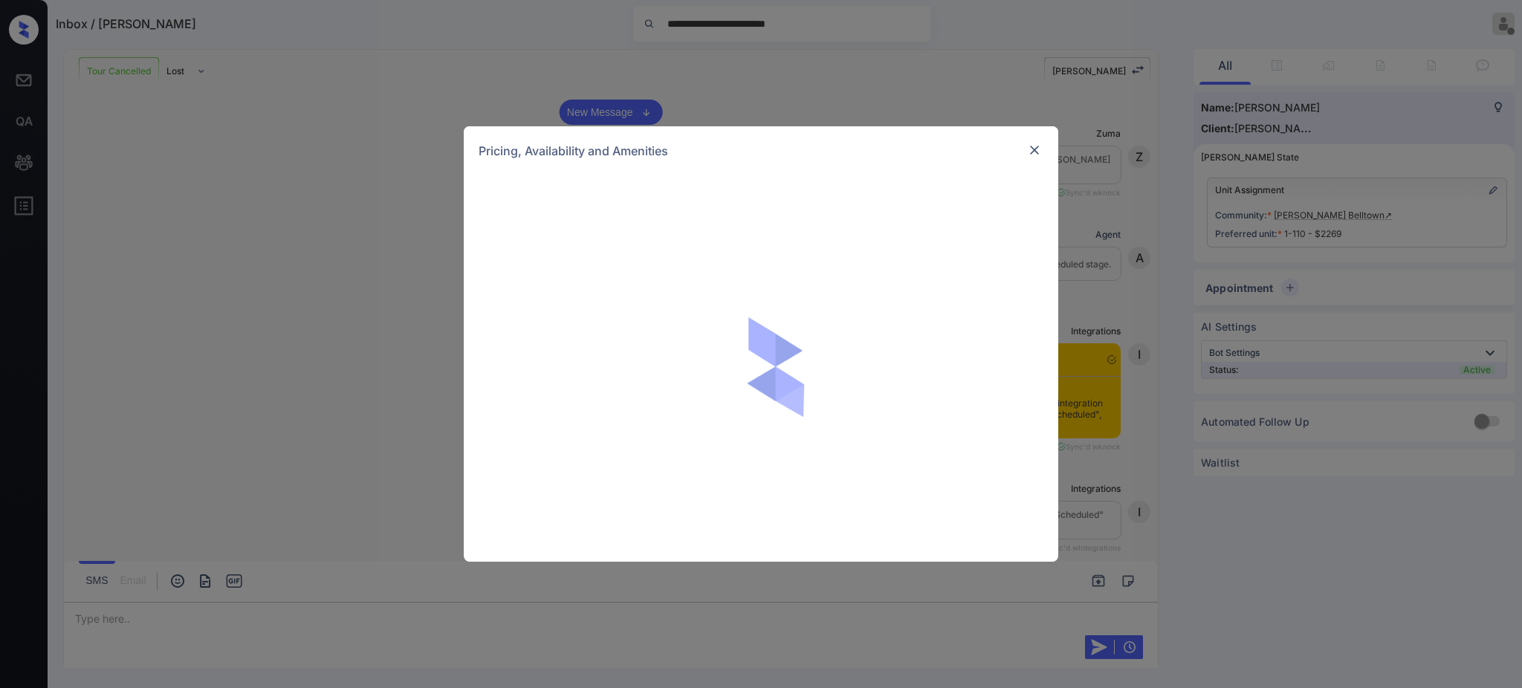
scroll to position [4727, 0]
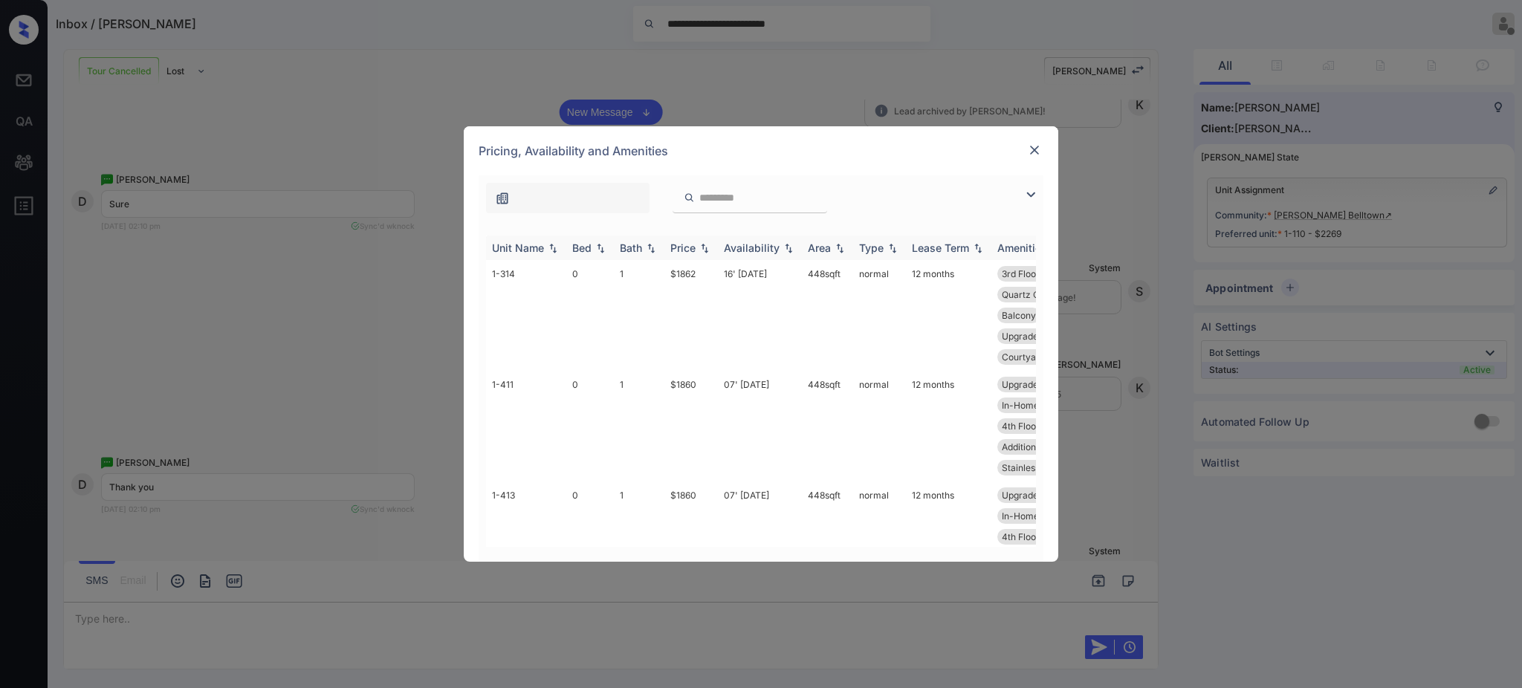
click at [580, 253] on div "Bed" at bounding box center [581, 247] width 19 height 13
drag, startPoint x: 1092, startPoint y: 203, endPoint x: 1145, endPoint y: 224, distance: 57.0
click at [1095, 195] on div "**********" at bounding box center [761, 344] width 1522 height 688
click at [1297, 272] on div "**********" at bounding box center [761, 344] width 1522 height 688
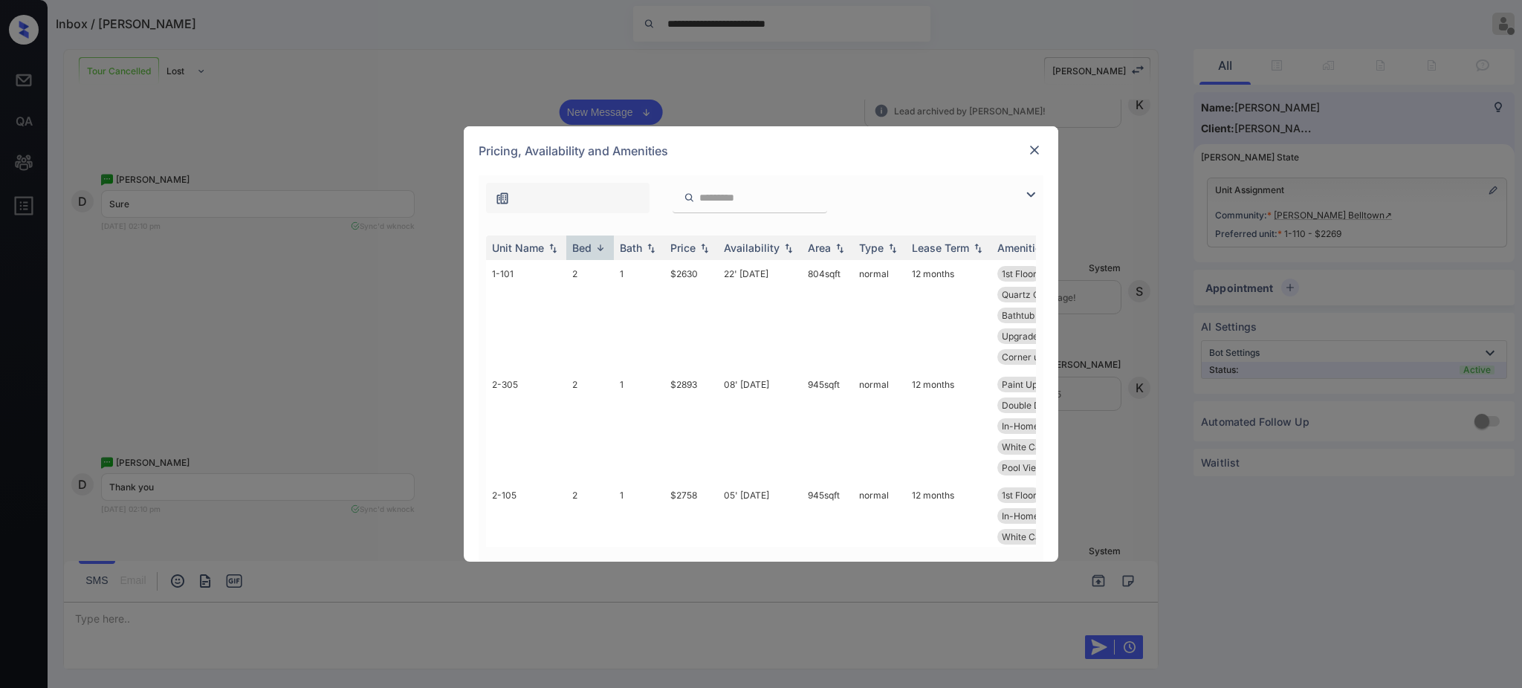
click at [1290, 285] on div "**********" at bounding box center [761, 344] width 1522 height 688
click at [1039, 143] on img at bounding box center [1034, 150] width 15 height 15
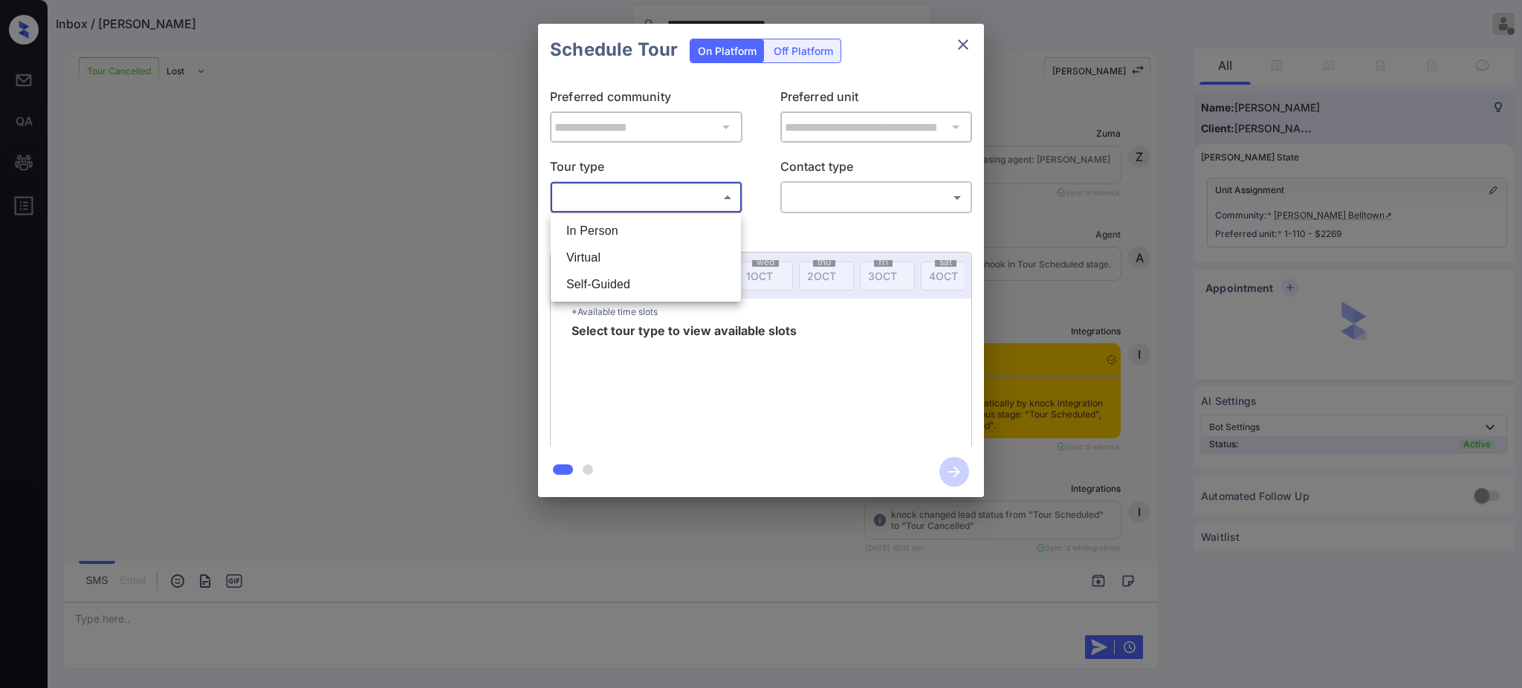
scroll to position [4727, 0]
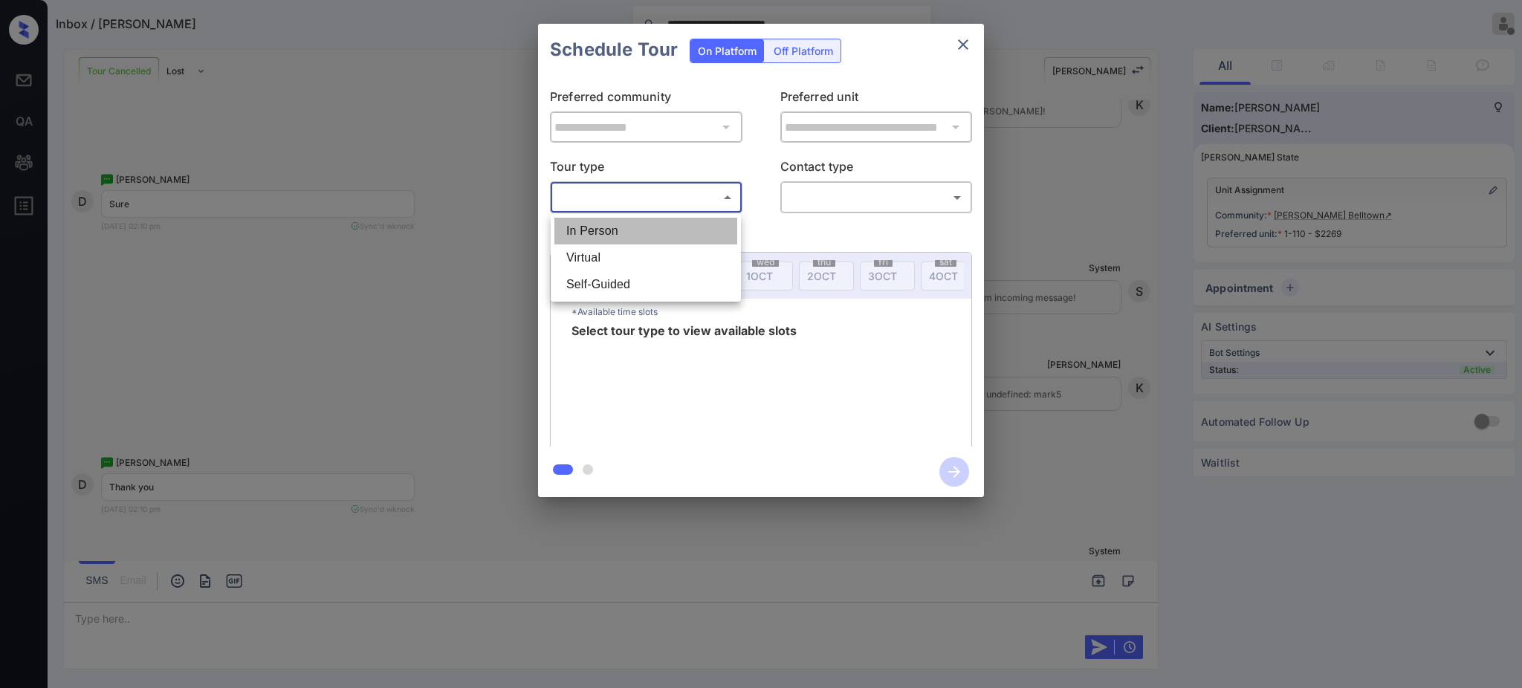
drag, startPoint x: 609, startPoint y: 230, endPoint x: 729, endPoint y: 213, distance: 120.8
click at [614, 230] on li "In Person" at bounding box center [645, 231] width 183 height 27
type input "********"
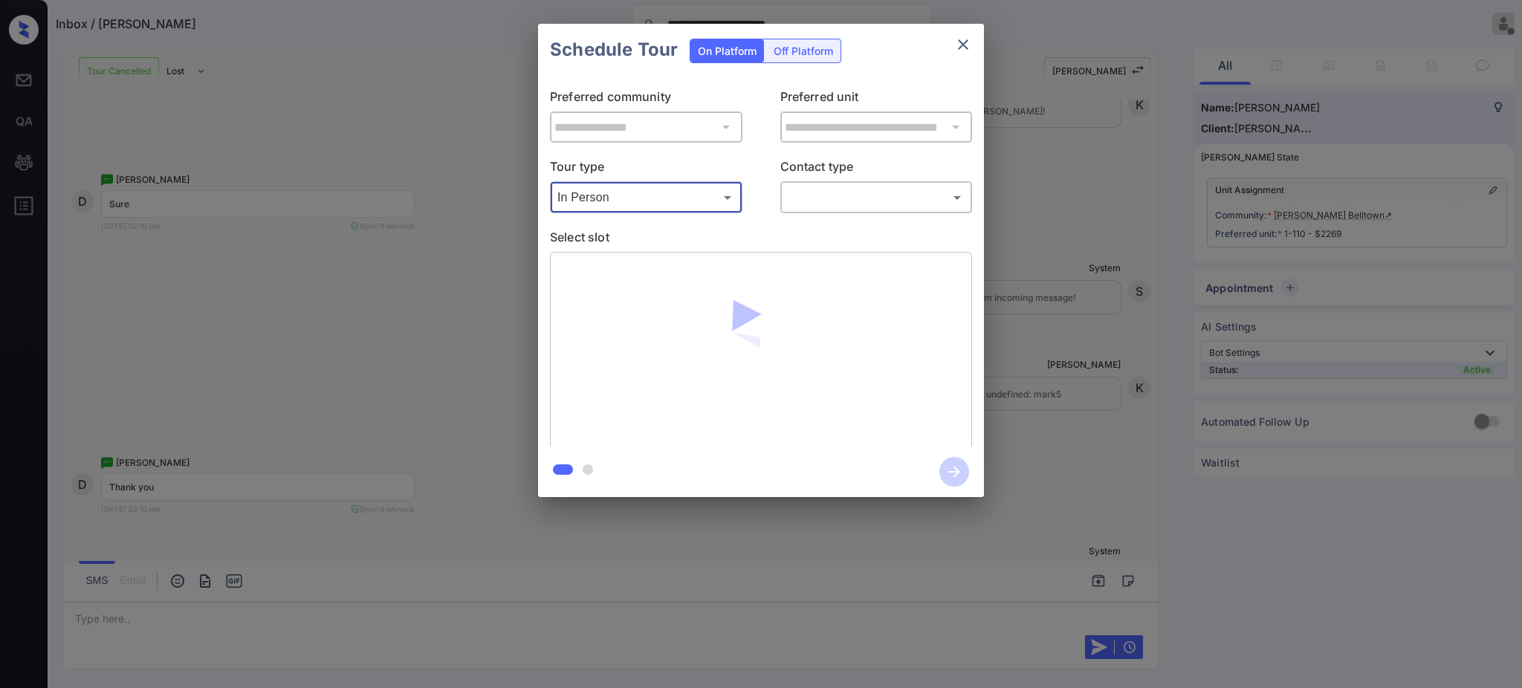
click at [869, 191] on body "**********" at bounding box center [761, 344] width 1522 height 688
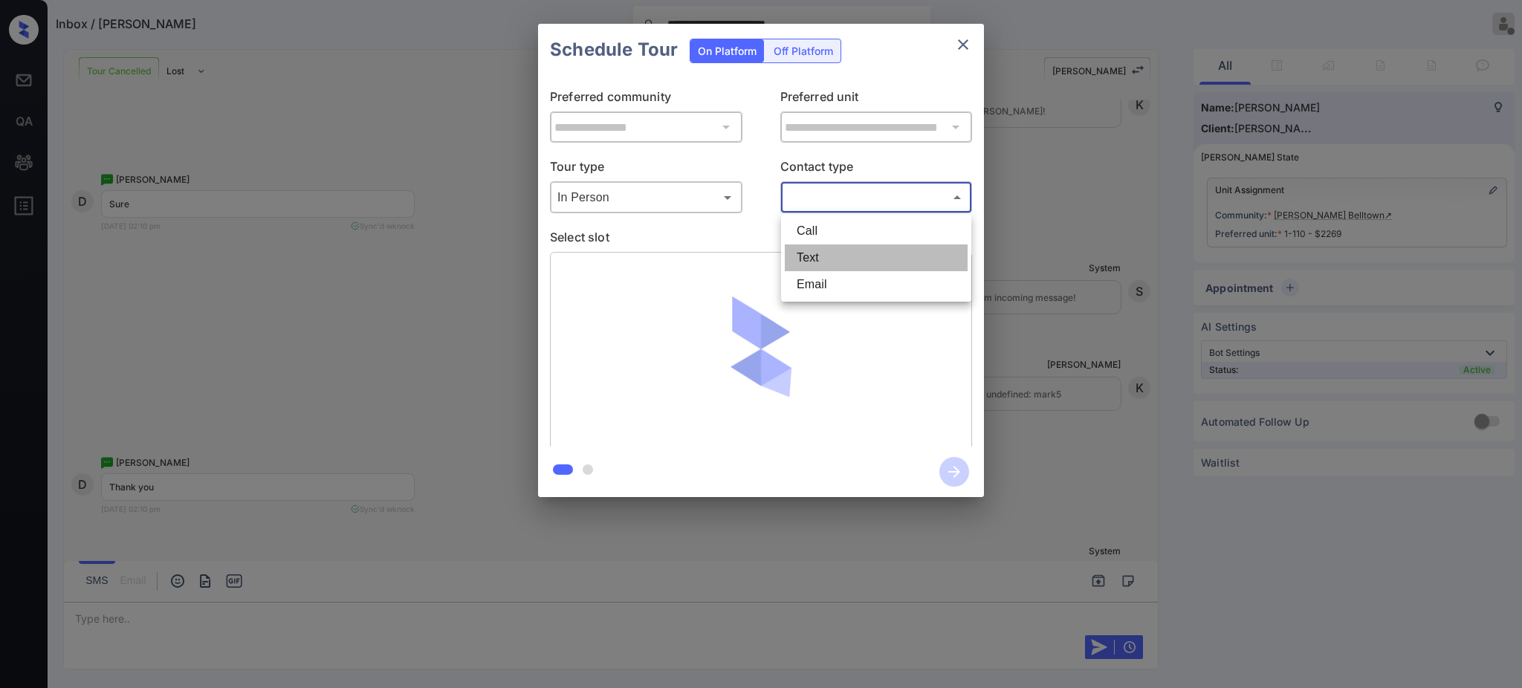
click at [817, 256] on li "Text" at bounding box center [876, 257] width 183 height 27
type input "****"
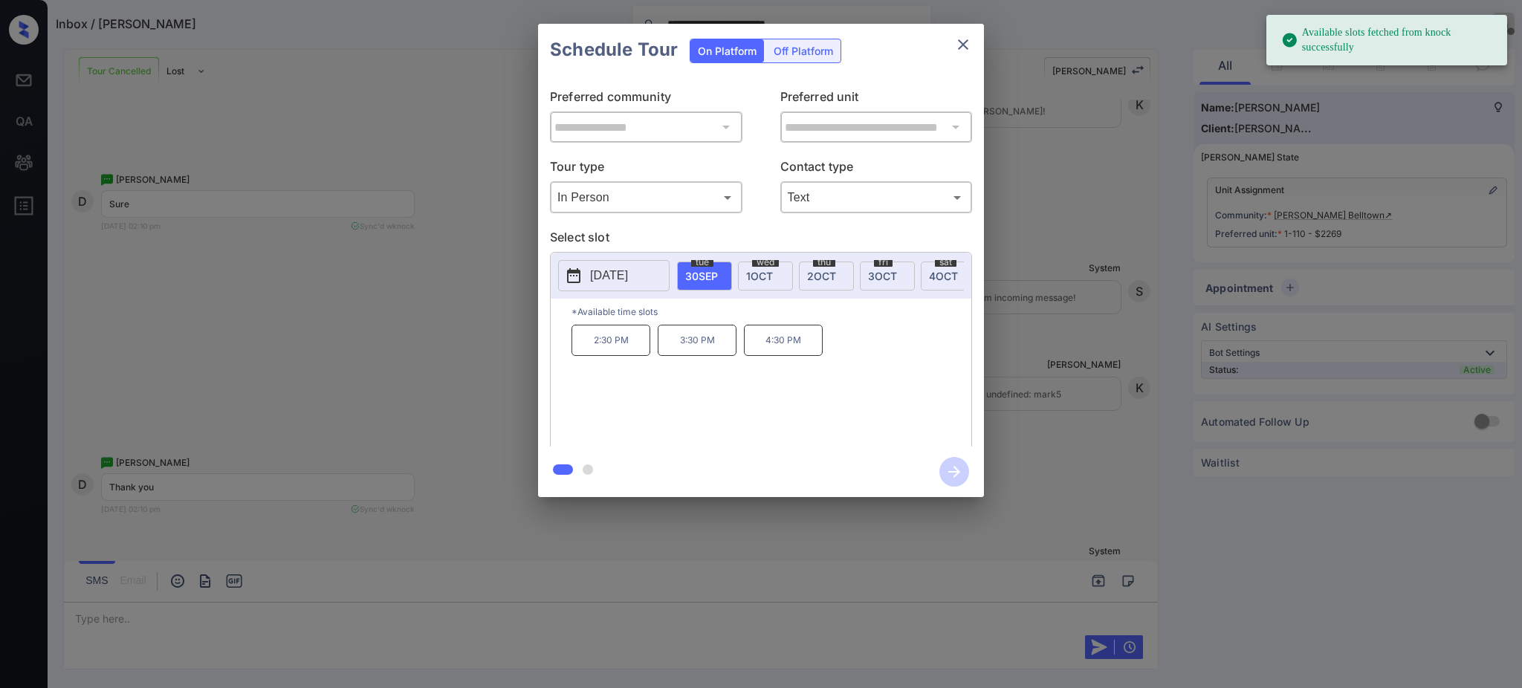
click at [604, 271] on p "[DATE]" at bounding box center [609, 276] width 38 height 18
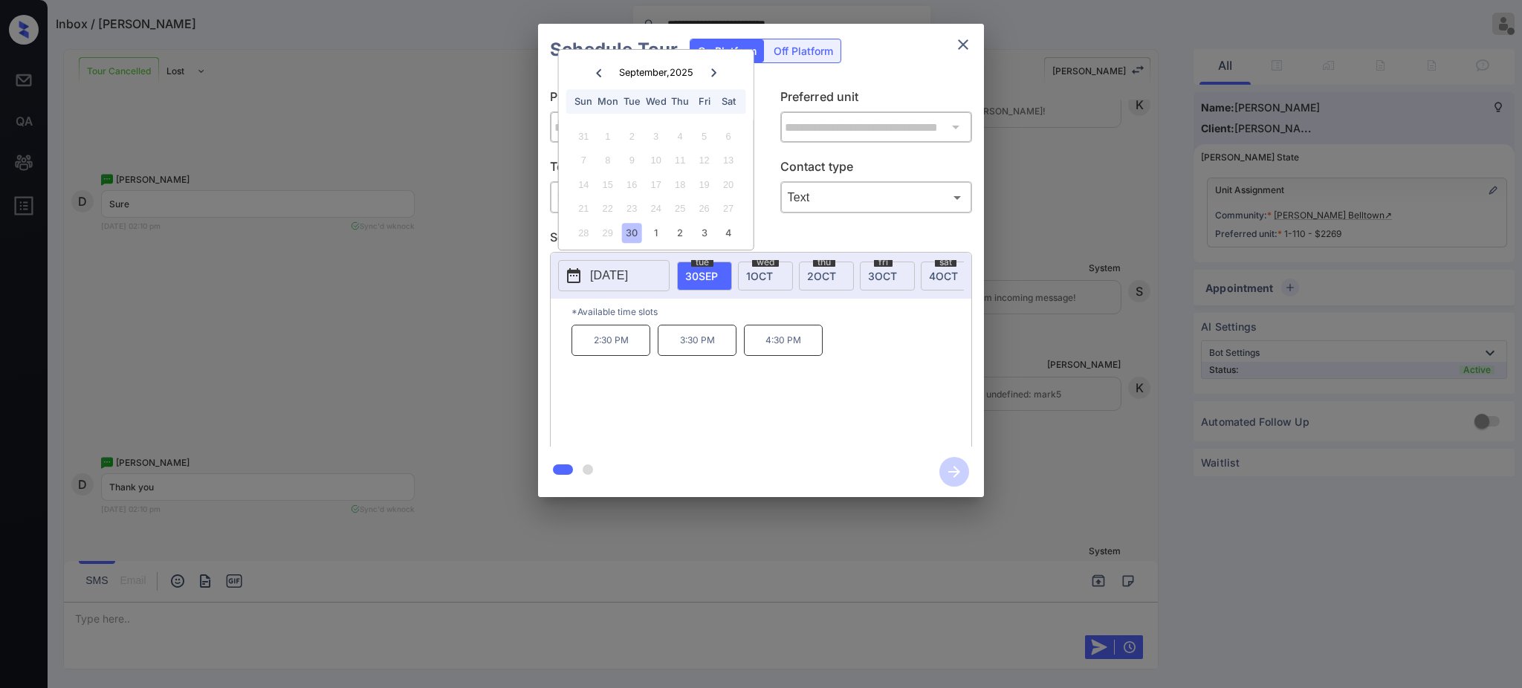
click at [714, 69] on icon at bounding box center [713, 72] width 5 height 8
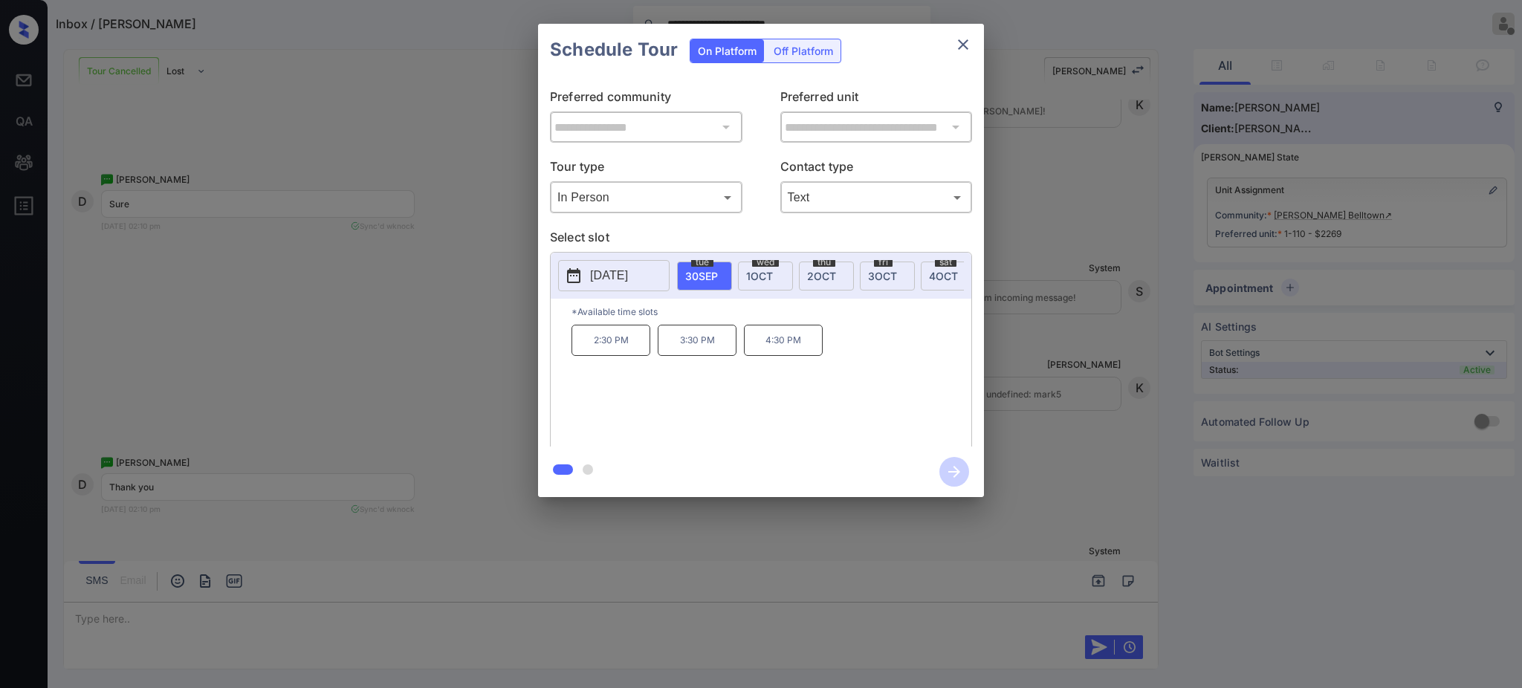
click at [1109, 306] on div "**********" at bounding box center [761, 260] width 1522 height 521
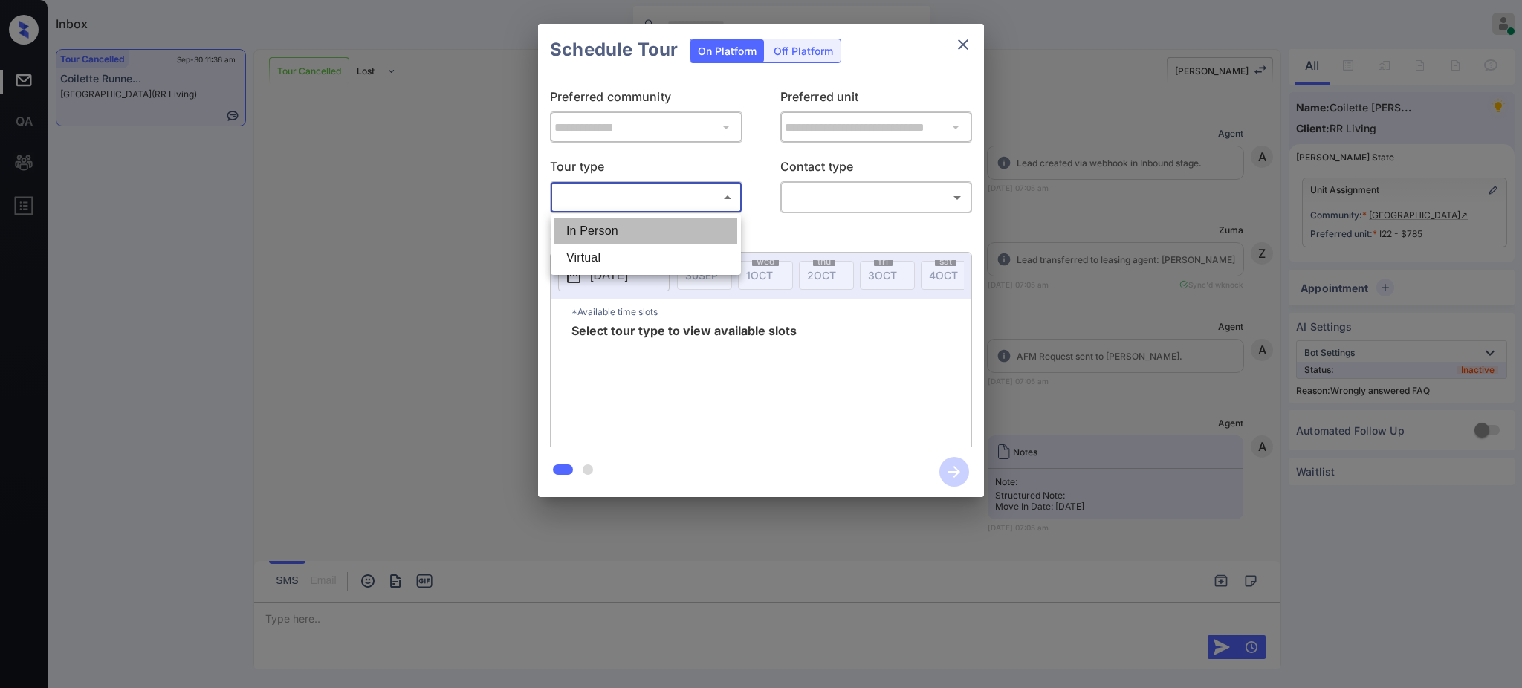
click at [664, 223] on li "In Person" at bounding box center [645, 231] width 183 height 27
type input "********"
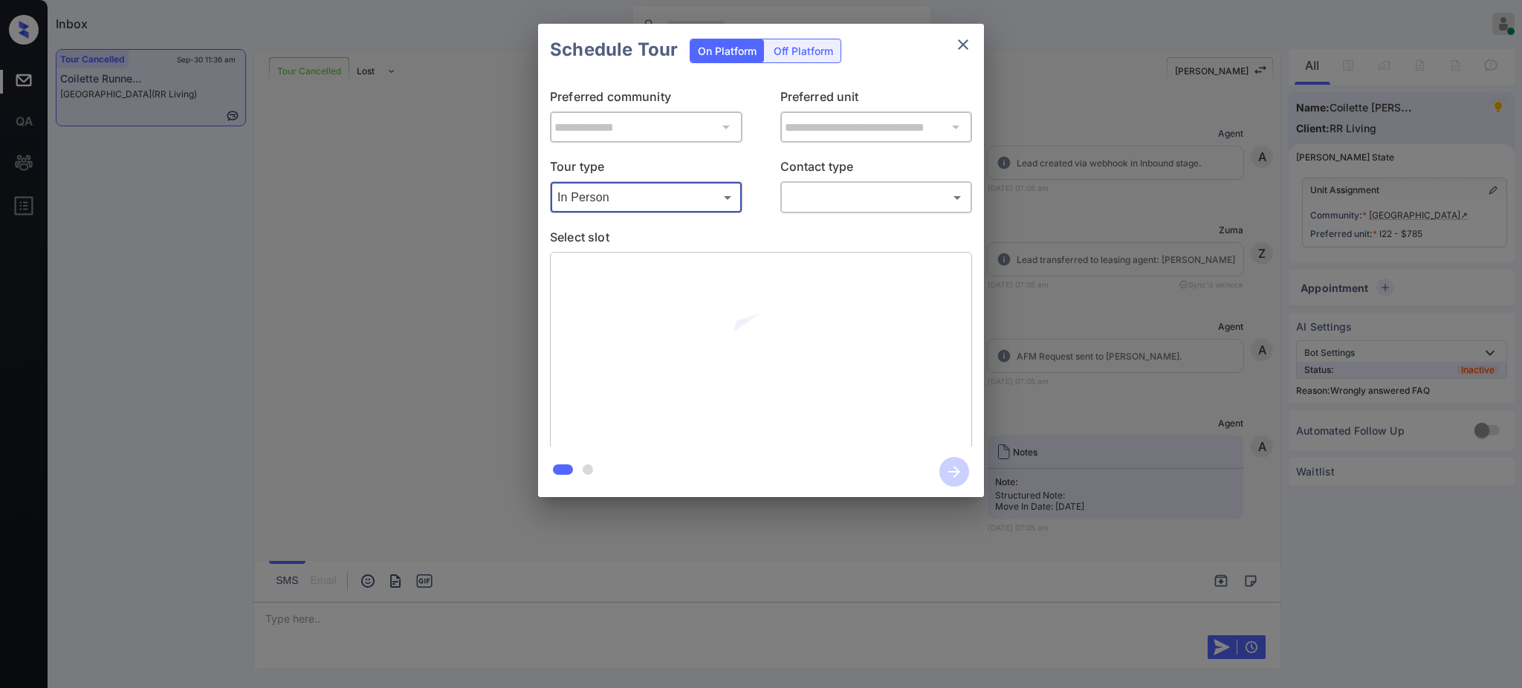
scroll to position [7793, 0]
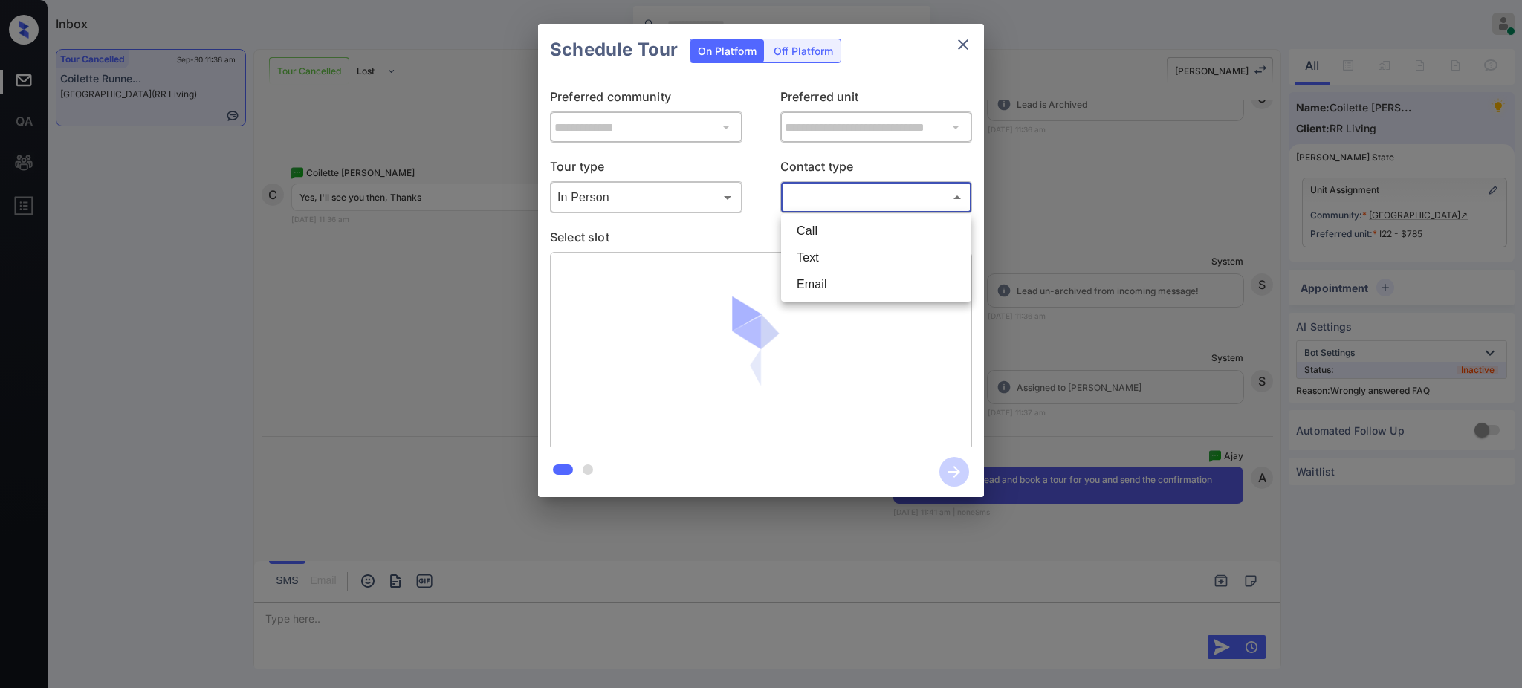
click at [806, 194] on body "Inbox Ajay Kumar Online Set yourself offline Set yourself on break Profile Swit…" at bounding box center [761, 344] width 1522 height 688
click at [811, 260] on li "Text" at bounding box center [876, 257] width 183 height 27
type input "****"
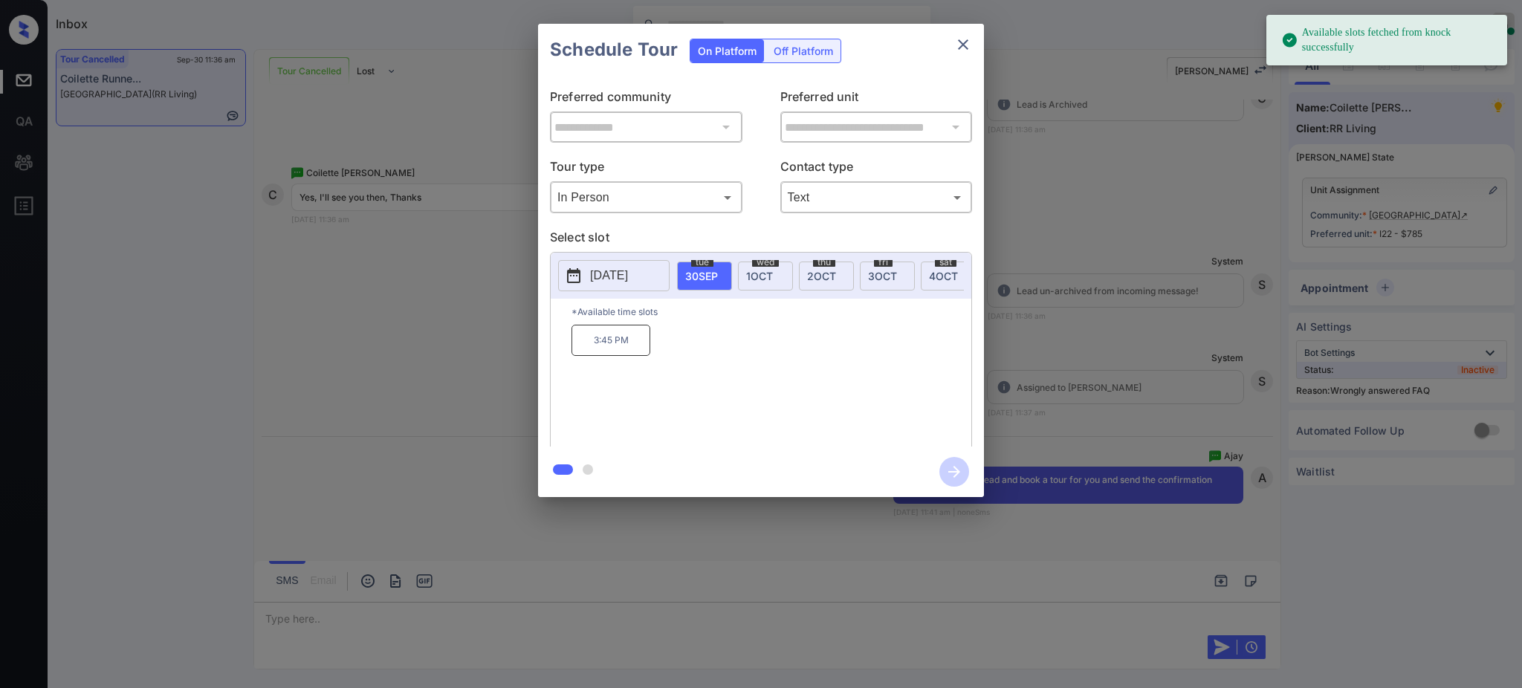
click at [698, 277] on span "30 SEP" at bounding box center [701, 276] width 33 height 13
click at [600, 356] on p "3:45 PM" at bounding box center [610, 340] width 79 height 31
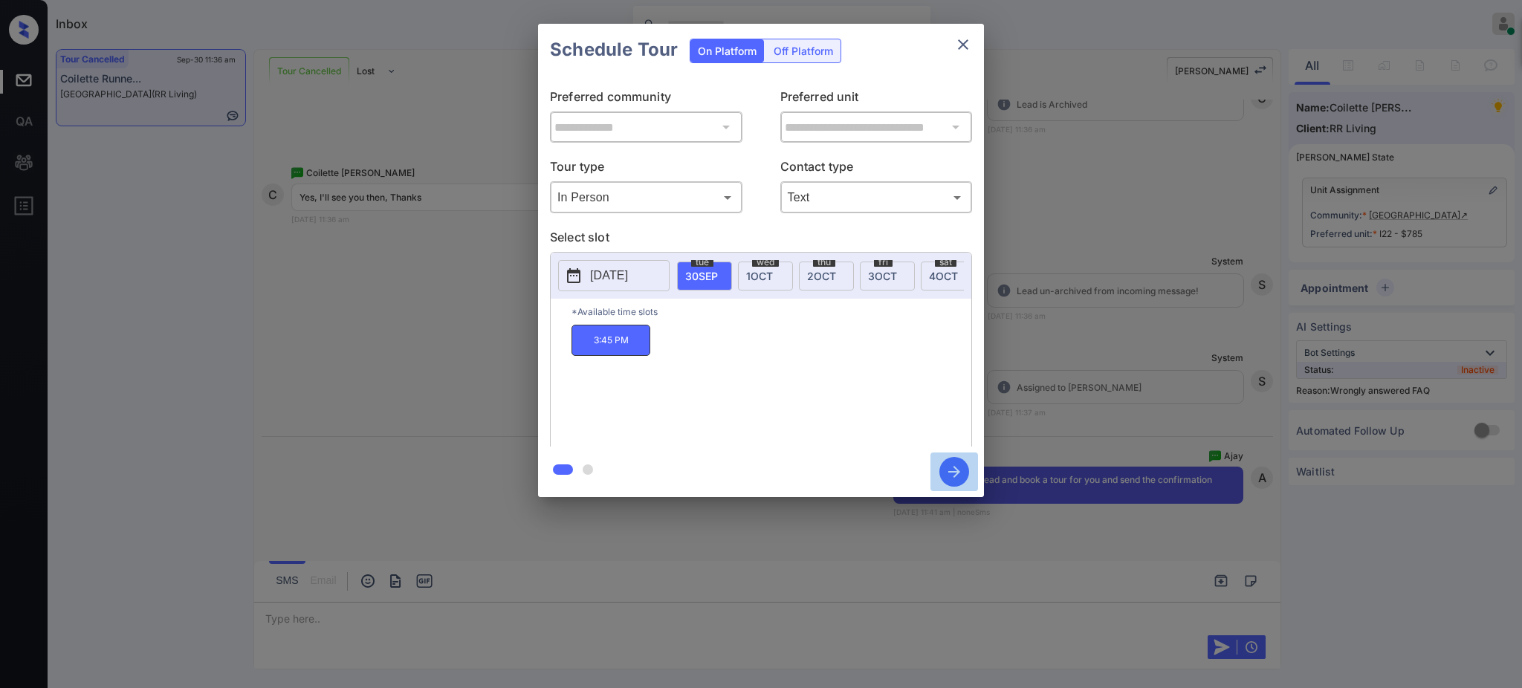
click at [953, 472] on icon "button" at bounding box center [954, 472] width 12 height 12
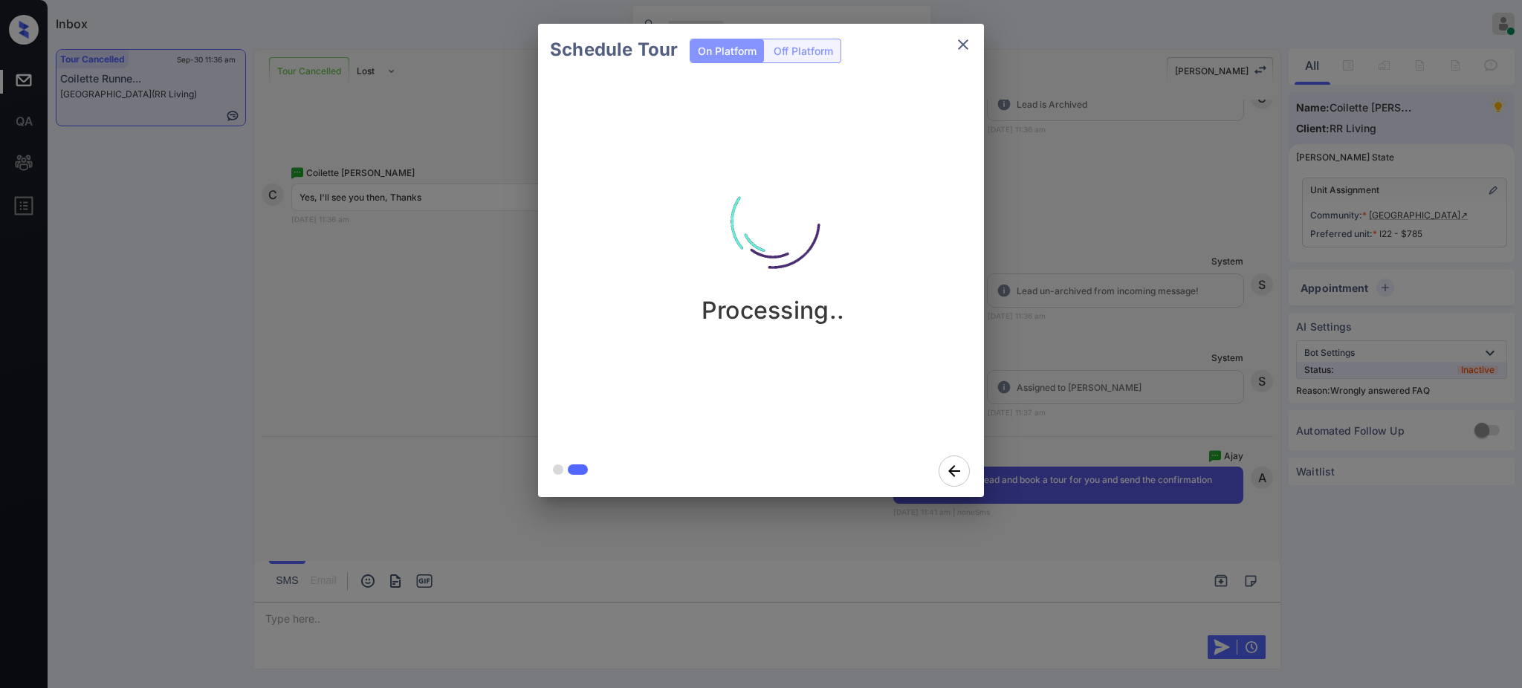
click at [1155, 441] on div "Schedule Tour On Platform Off Platform Processing.." at bounding box center [761, 260] width 1522 height 521
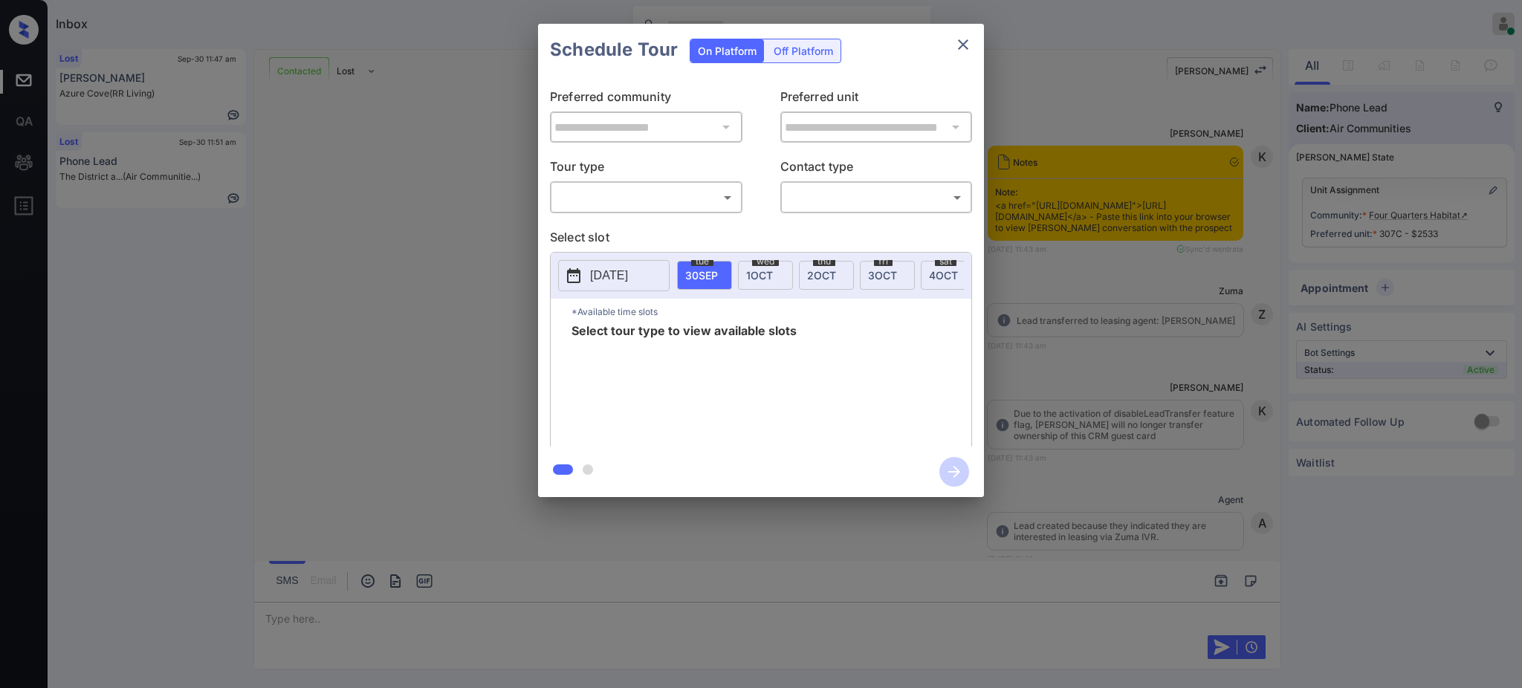
scroll to position [2358, 0]
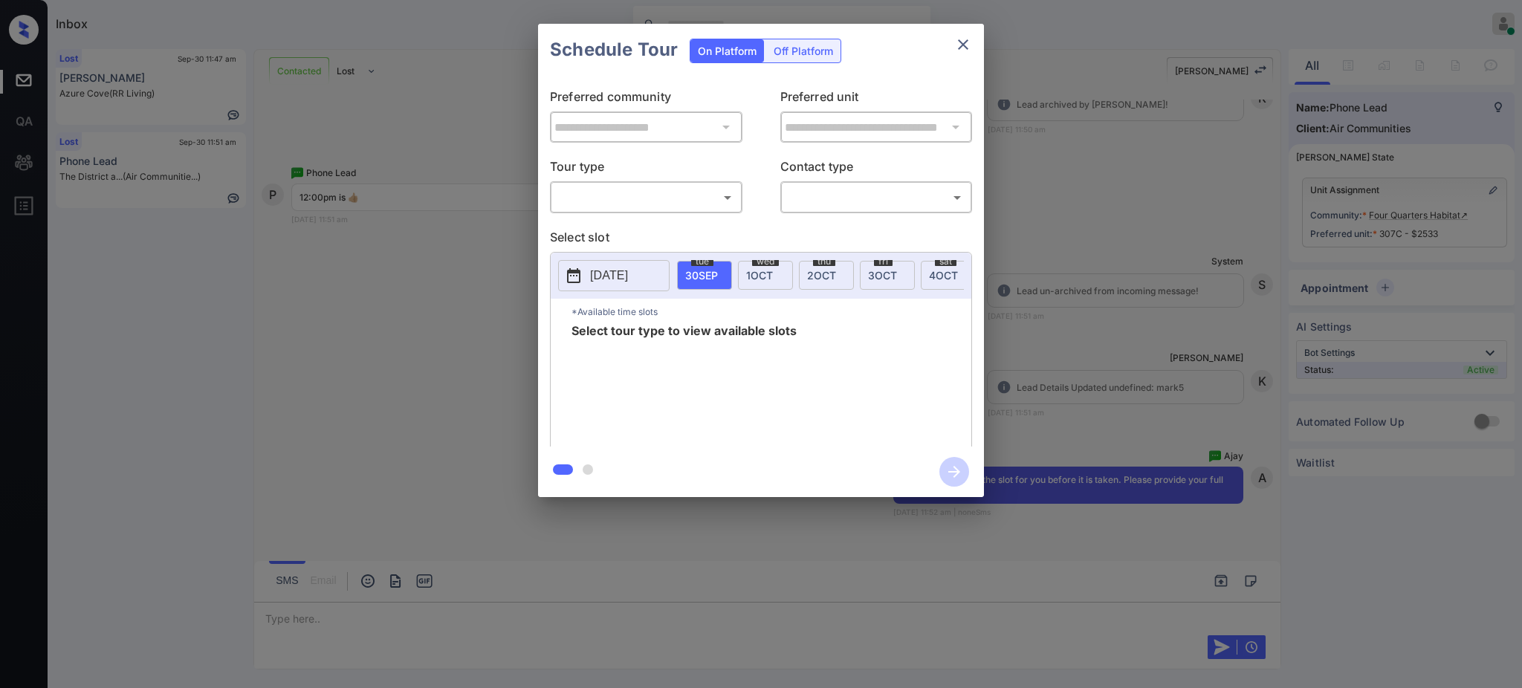
click at [662, 193] on body "Inbox [PERSON_NAME] Online Set yourself offline Set yourself on break Profile S…" at bounding box center [761, 344] width 1522 height 688
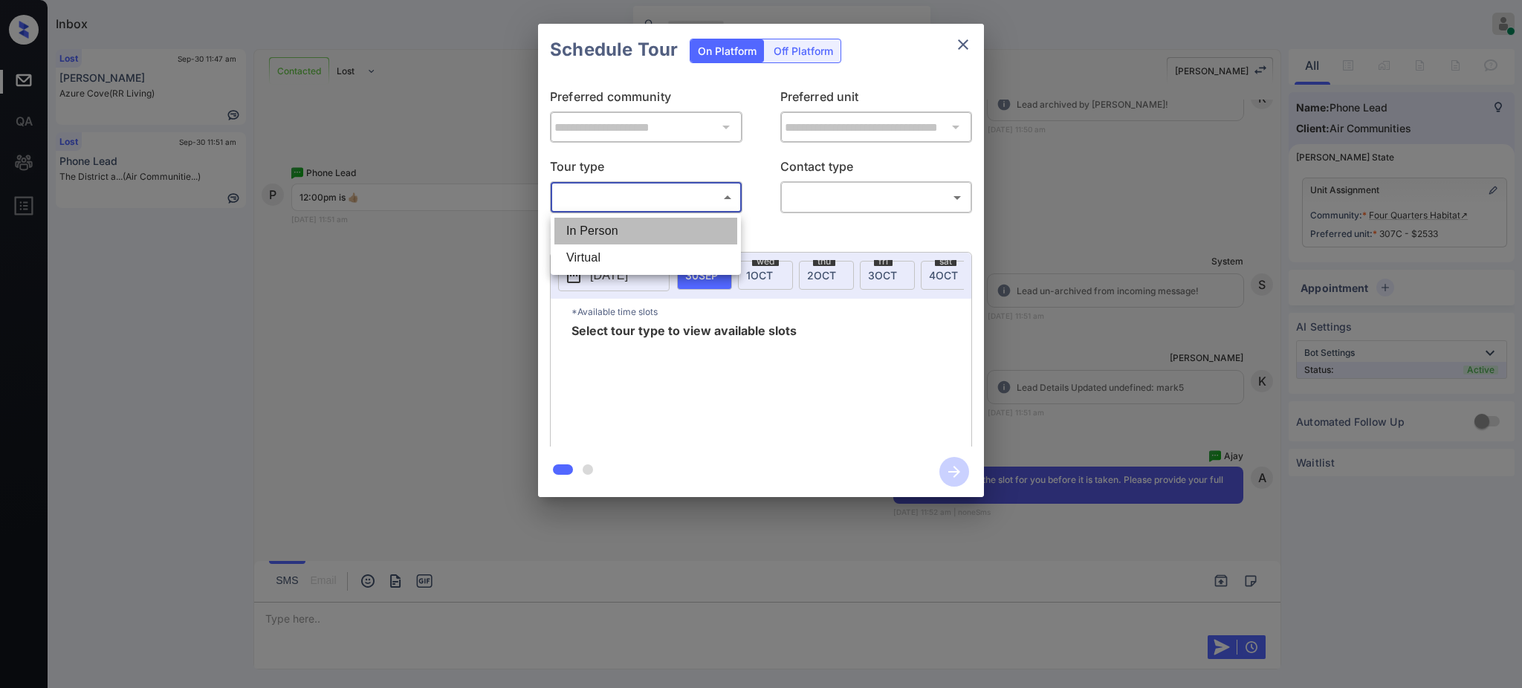
click at [623, 224] on li "In Person" at bounding box center [645, 231] width 183 height 27
type input "********"
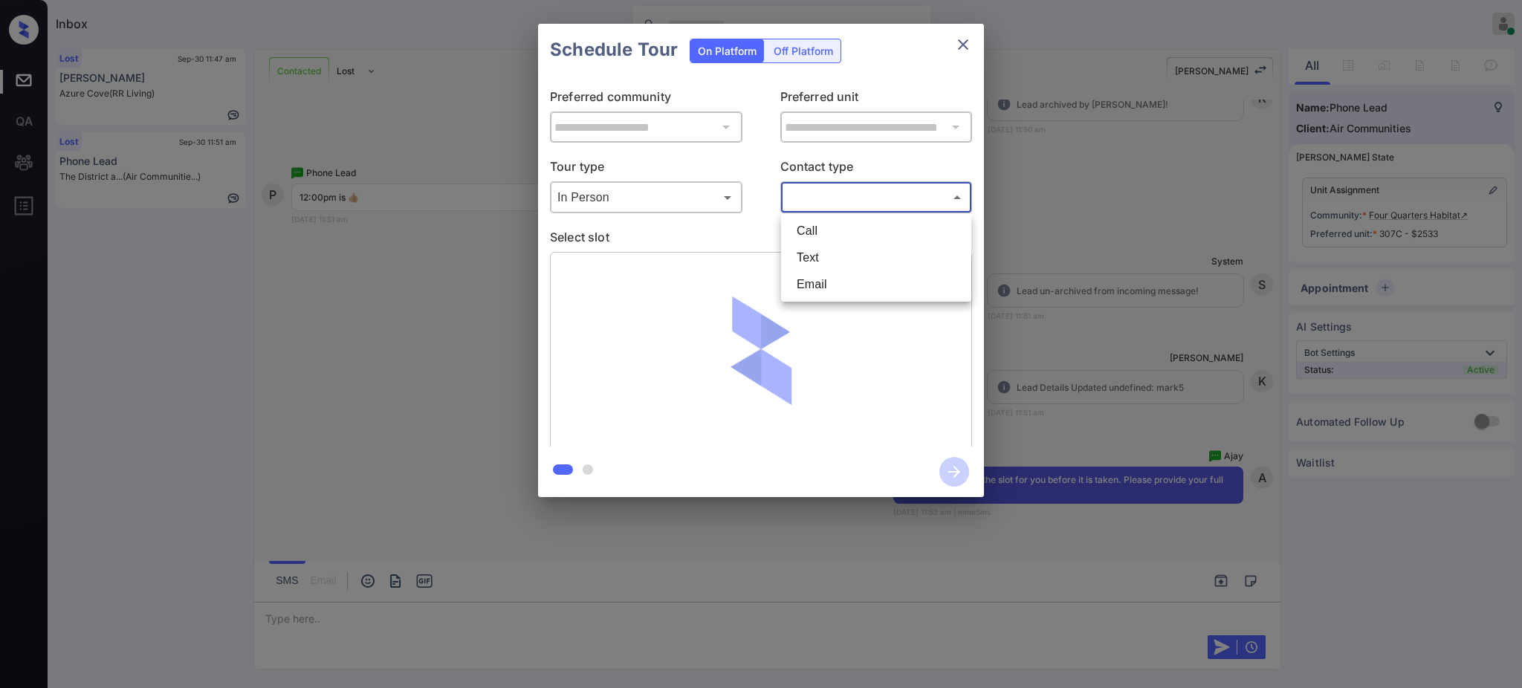
drag, startPoint x: 850, startPoint y: 191, endPoint x: 845, endPoint y: 201, distance: 11.0
click at [851, 191] on body "Inbox Ajay Kumar Online Set yourself offline Set yourself on break Profile Swit…" at bounding box center [761, 344] width 1522 height 688
click at [823, 258] on li "Text" at bounding box center [876, 257] width 183 height 27
type input "****"
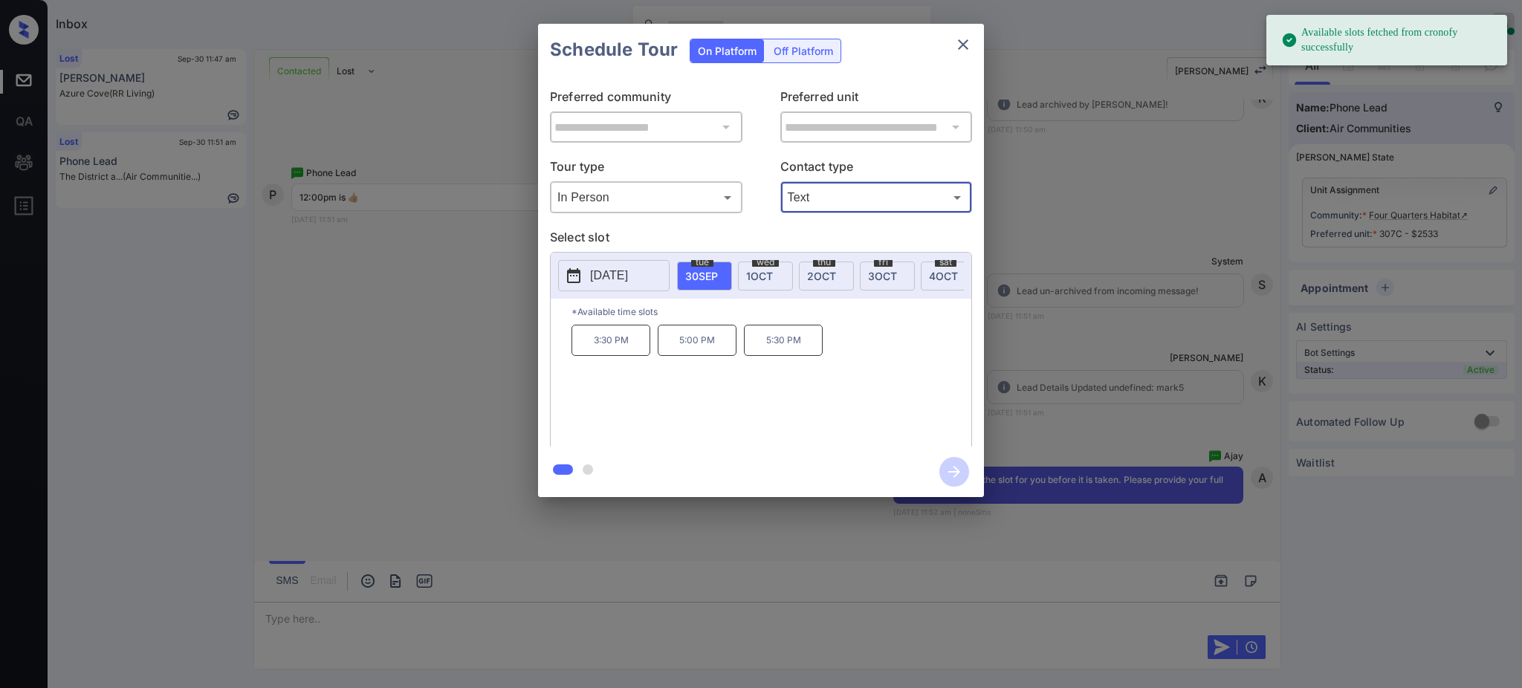
click at [756, 274] on span "1 OCT" at bounding box center [759, 276] width 27 height 13
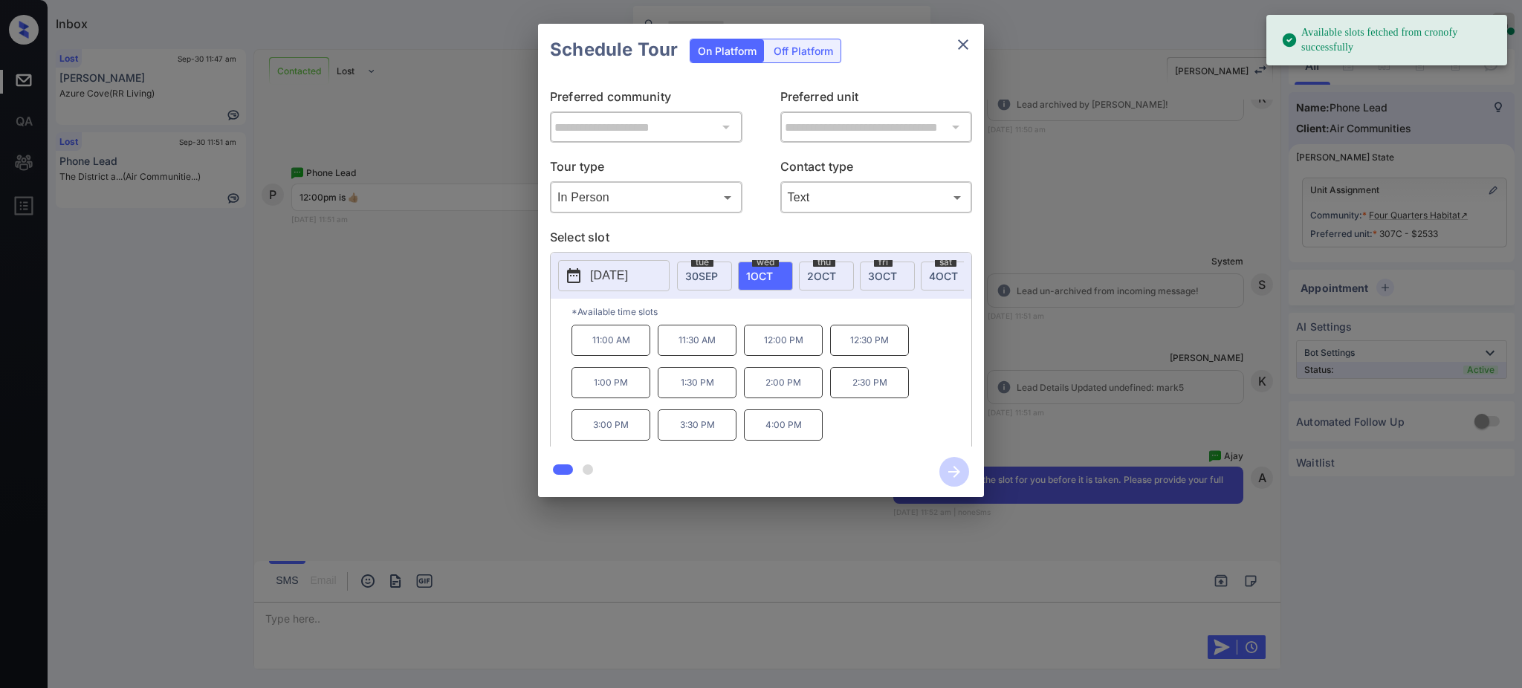
click at [795, 356] on p "12:00 PM" at bounding box center [783, 340] width 79 height 31
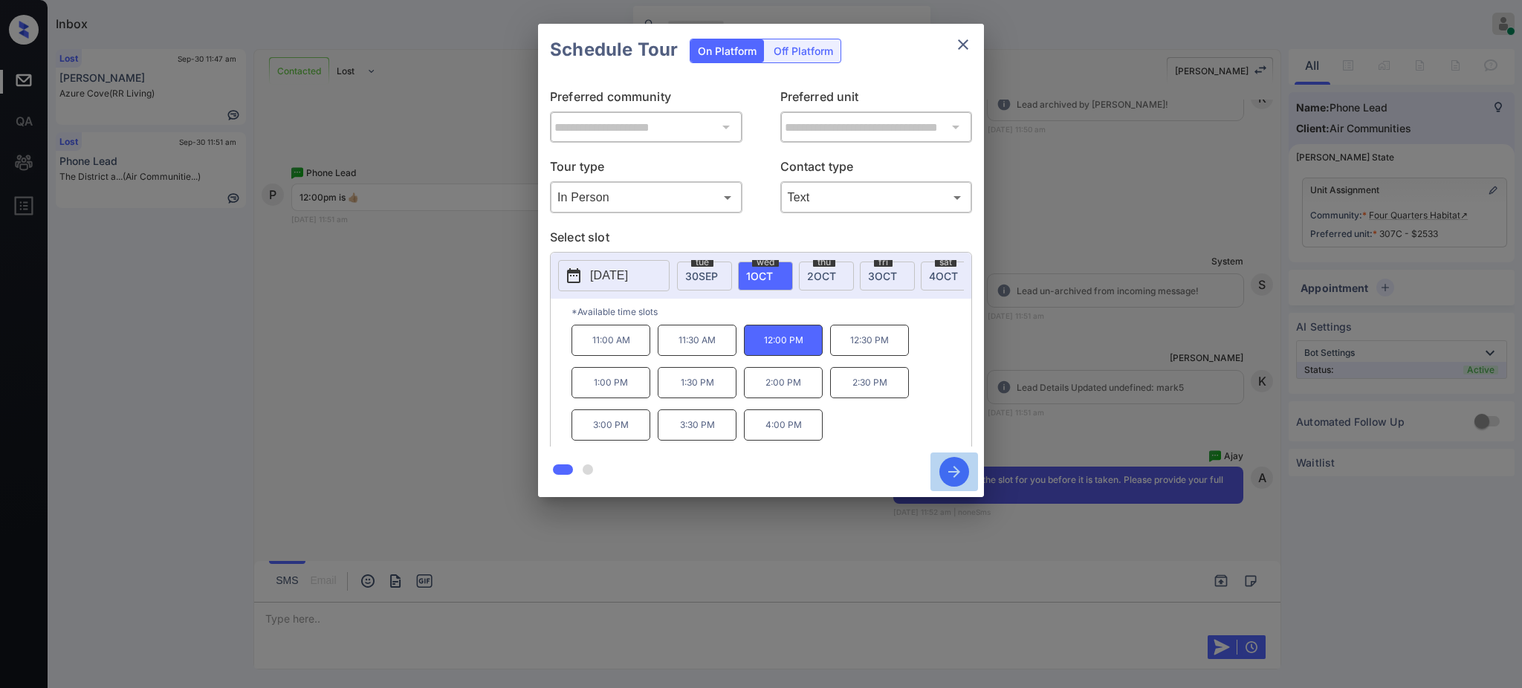
click at [956, 468] on icon "button" at bounding box center [954, 472] width 30 height 30
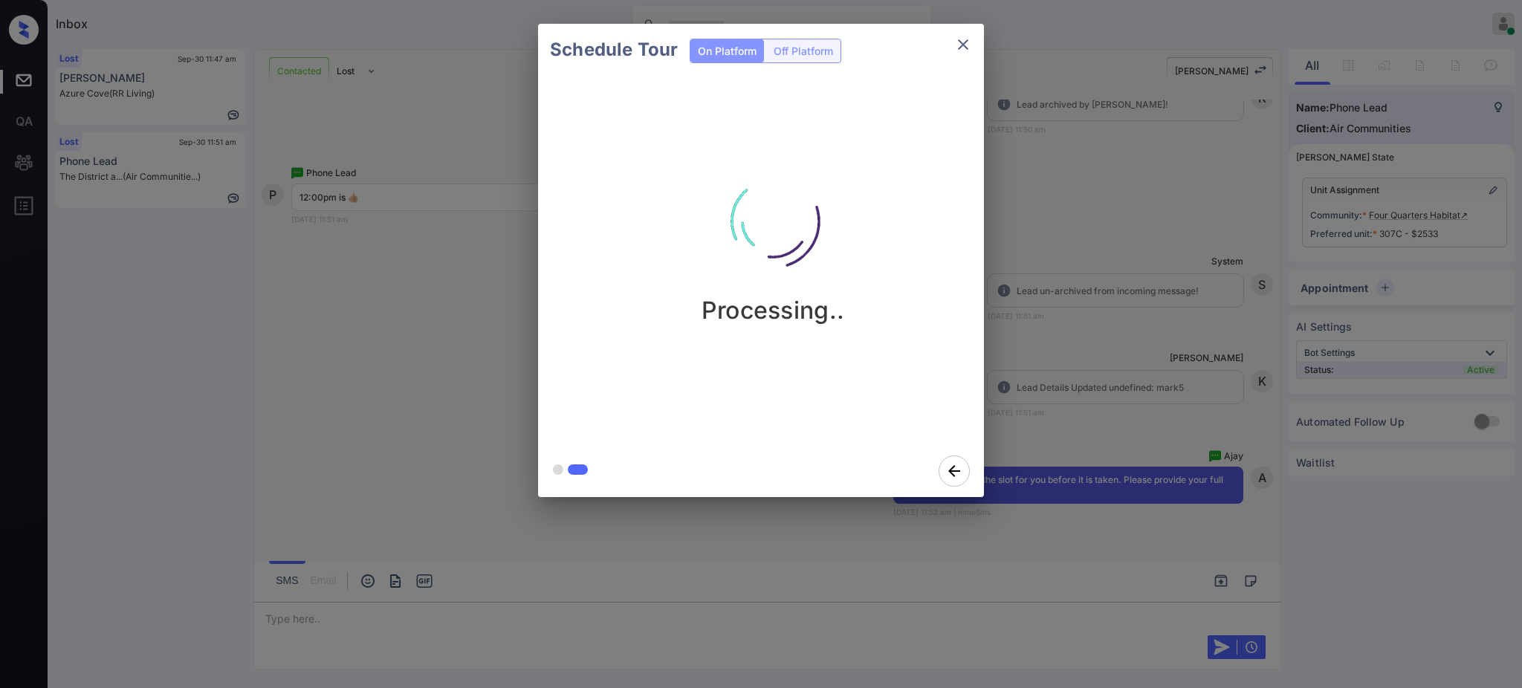
click at [1039, 409] on div "Schedule Tour On Platform Off Platform Processing.." at bounding box center [761, 260] width 1522 height 521
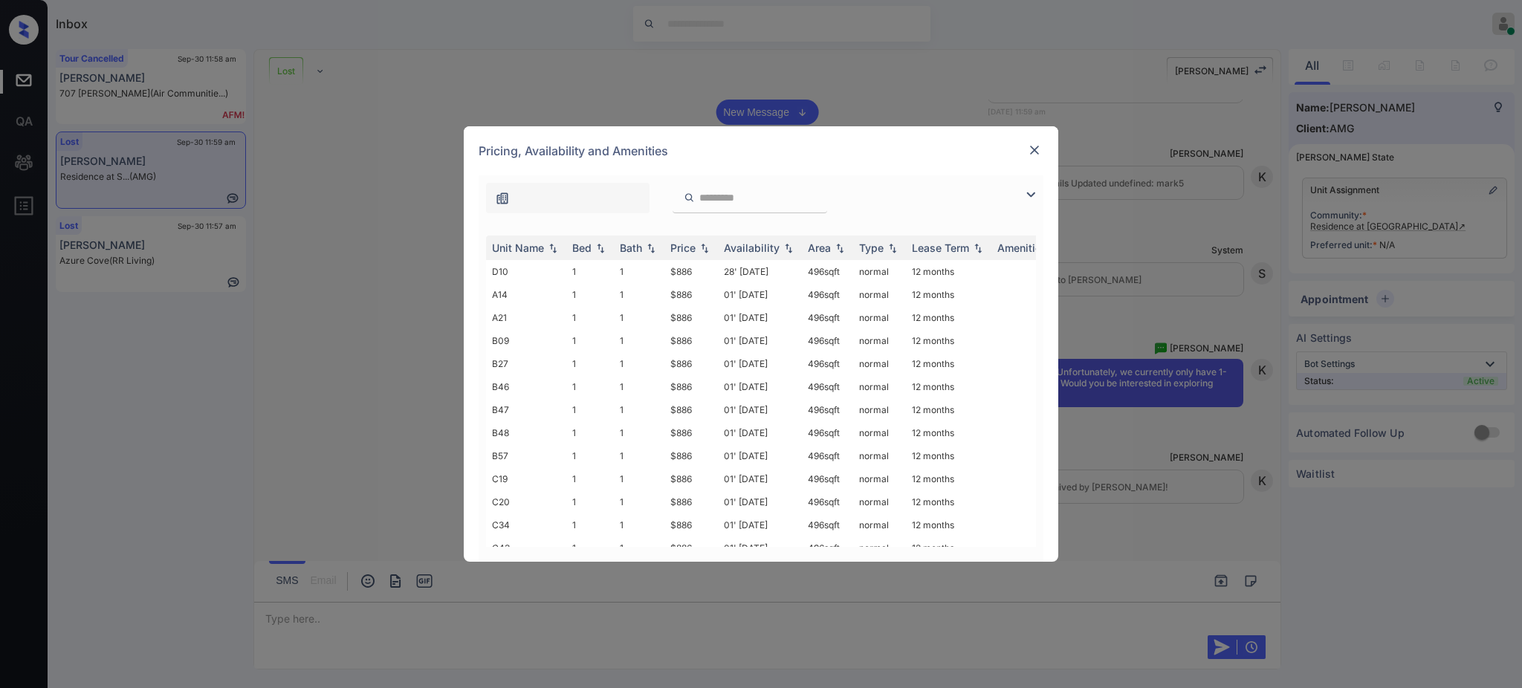
click at [1031, 152] on img at bounding box center [1034, 150] width 15 height 15
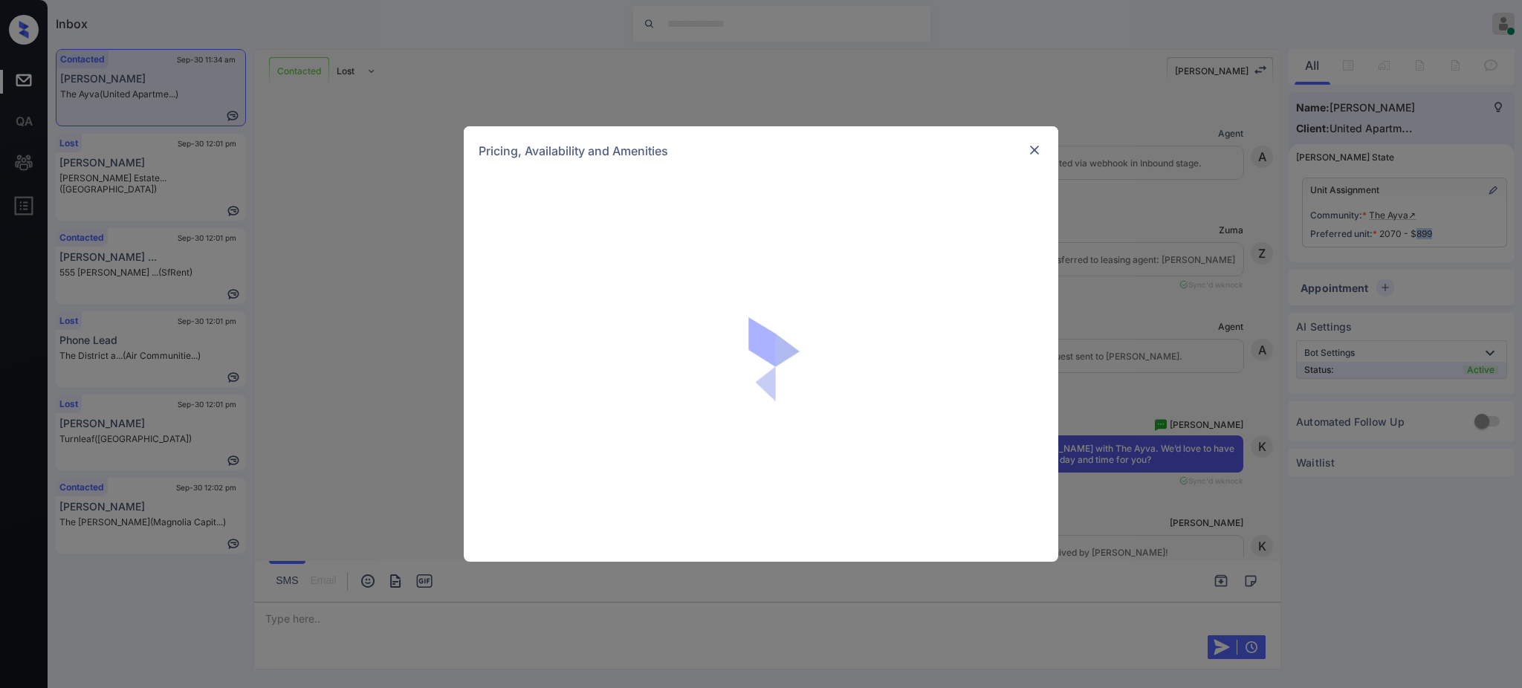
scroll to position [5122, 0]
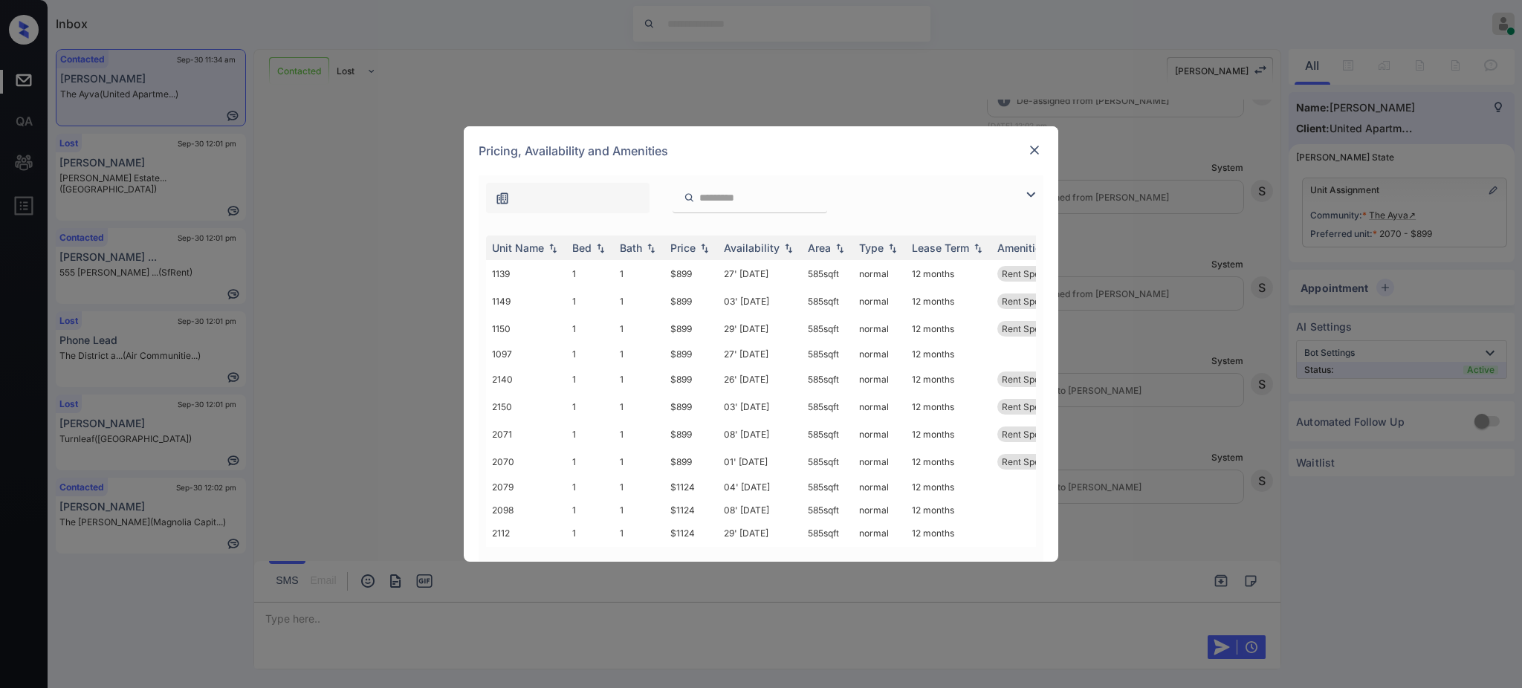
click at [739, 201] on input "search" at bounding box center [759, 198] width 122 height 13
paste input "***"
type input "***"
drag, startPoint x: 651, startPoint y: 299, endPoint x: 719, endPoint y: 300, distance: 67.6
click at [718, 300] on tr "1149 1 1 $899 03' Oct 25 585 sqft normal 12 months Rent Special 1" at bounding box center [874, 301] width 776 height 27
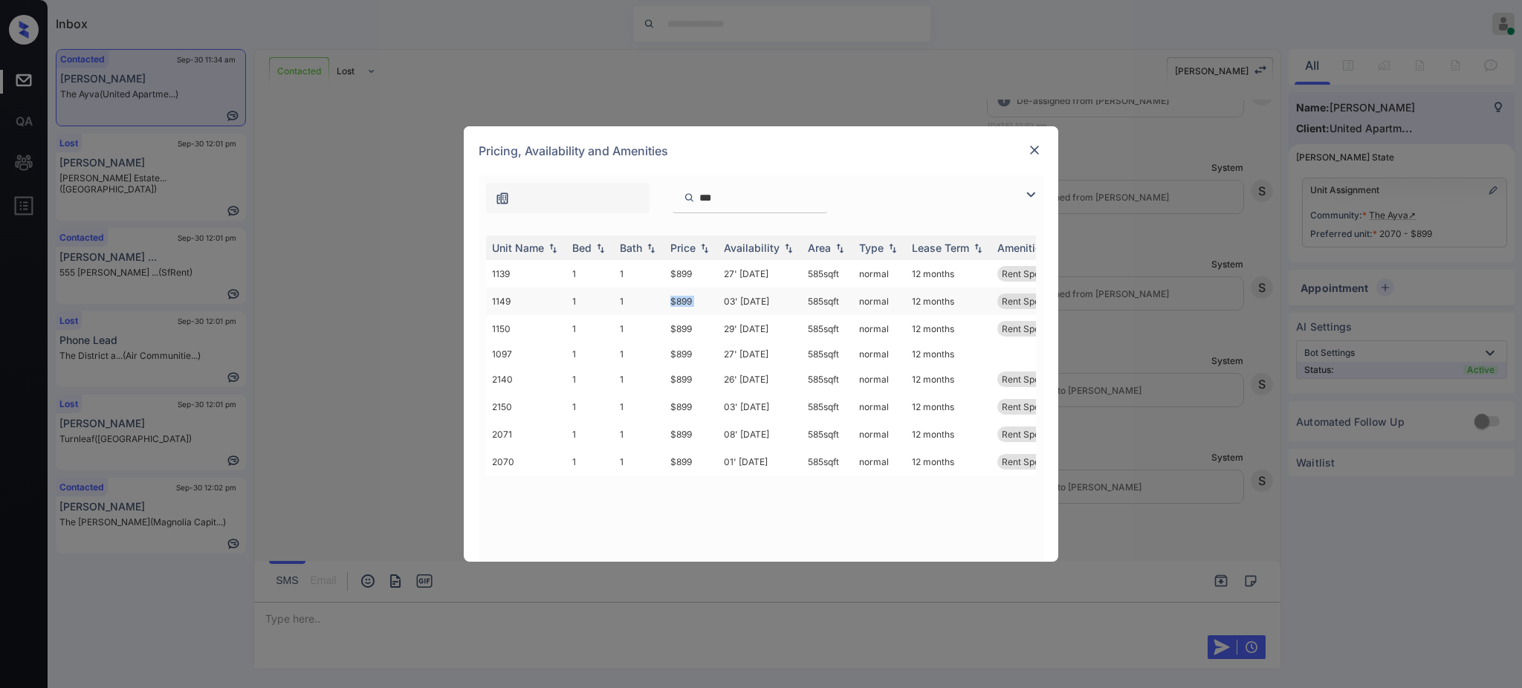
copy tr "$899"
click at [1031, 155] on img at bounding box center [1034, 150] width 15 height 15
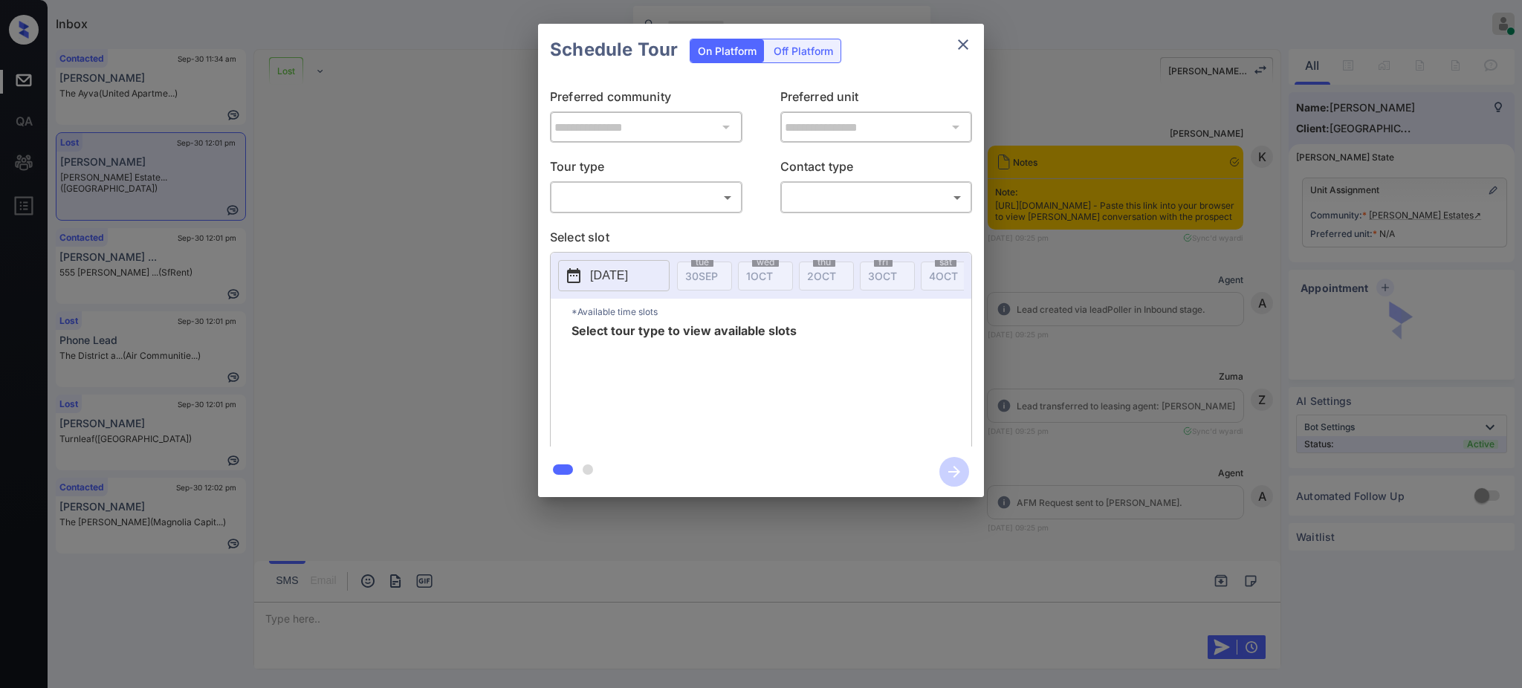
click at [628, 195] on body "Inbox [PERSON_NAME] Online Set yourself offline Set yourself on break Profile S…" at bounding box center [761, 344] width 1522 height 688
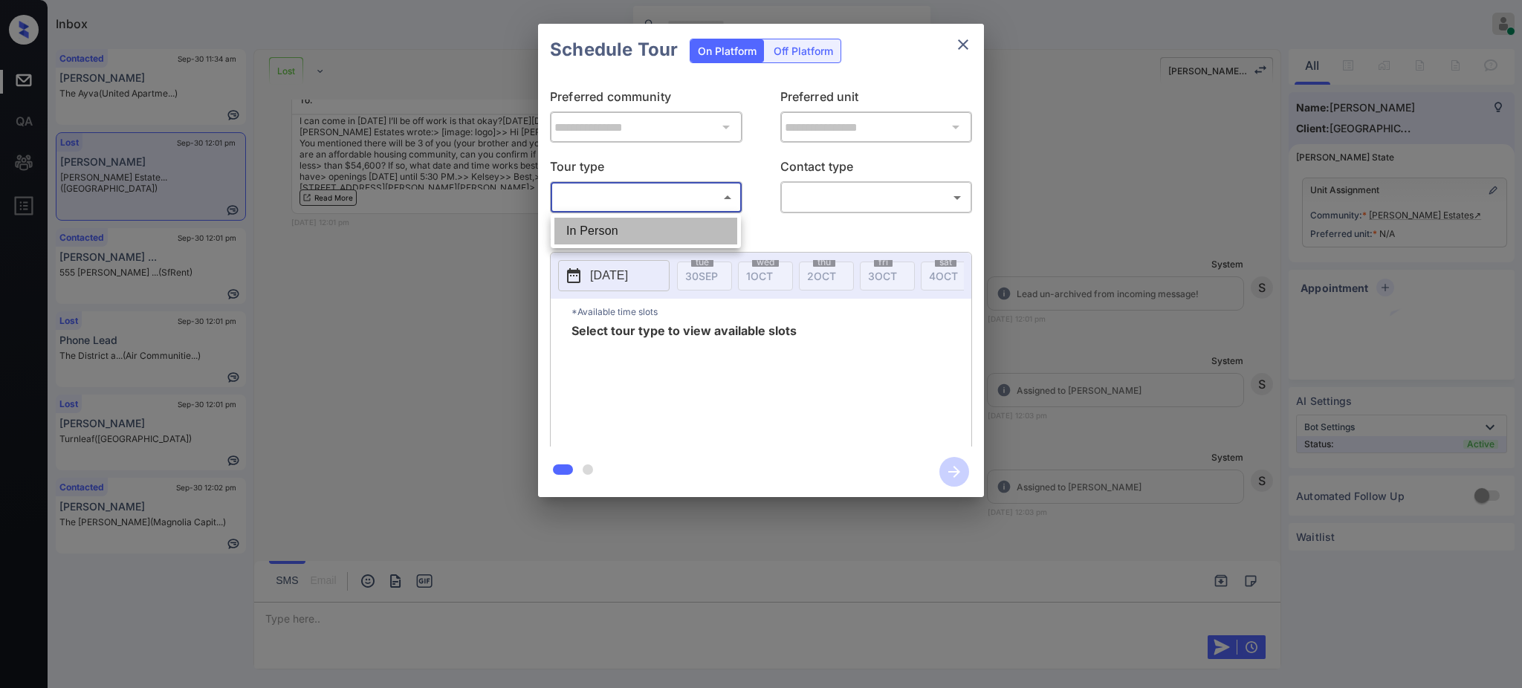
click at [615, 234] on li "In Person" at bounding box center [645, 231] width 183 height 27
type input "********"
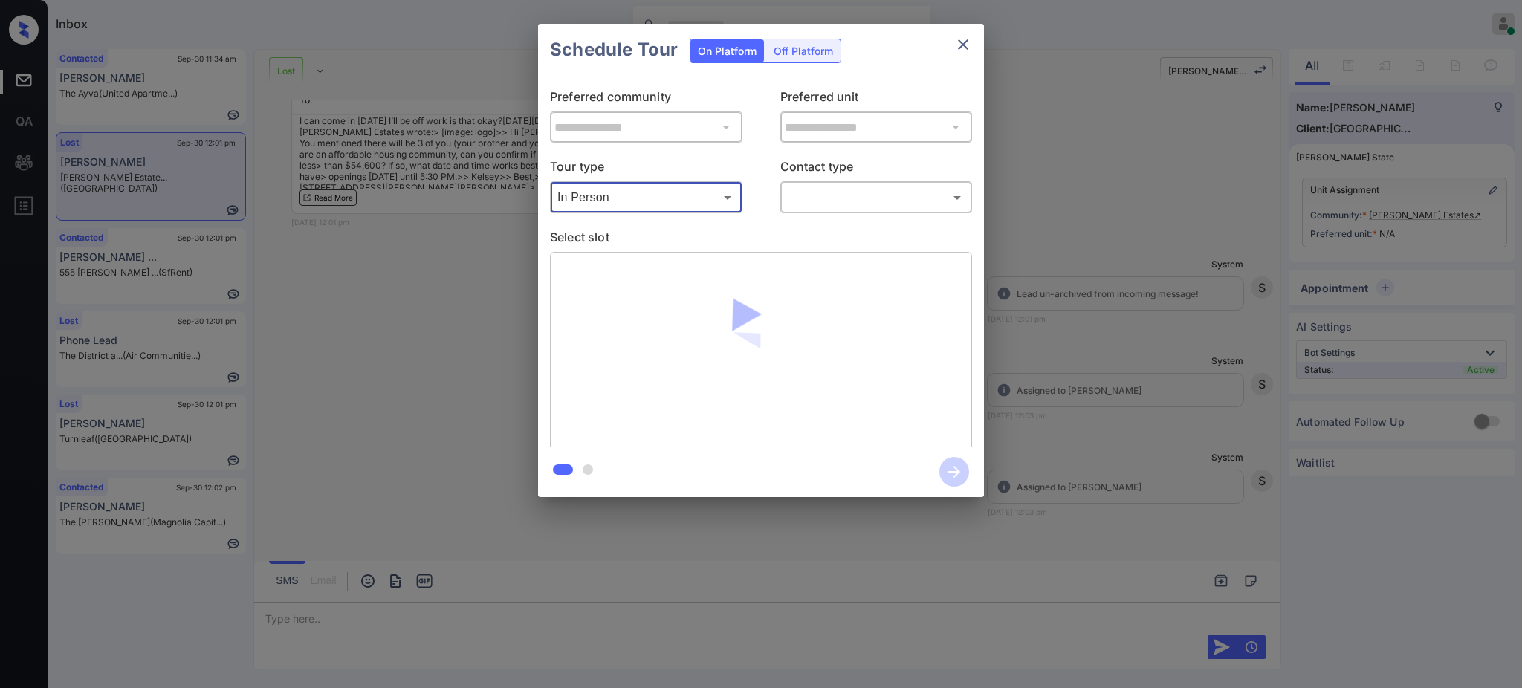
click at [806, 198] on body "Inbox Ajay Kumar Online Set yourself offline Set yourself on break Profile Swit…" at bounding box center [761, 344] width 1522 height 688
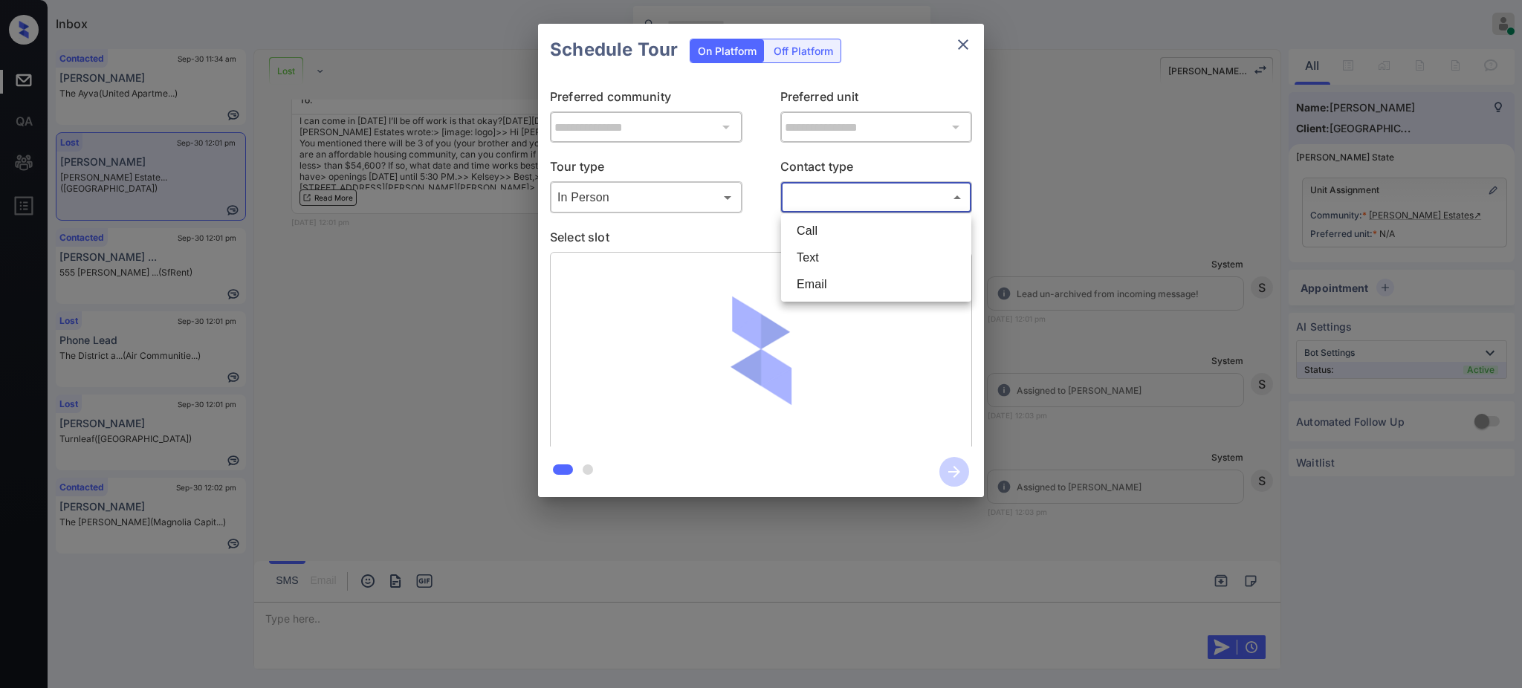
click at [822, 259] on li "Text" at bounding box center [876, 257] width 183 height 27
type input "****"
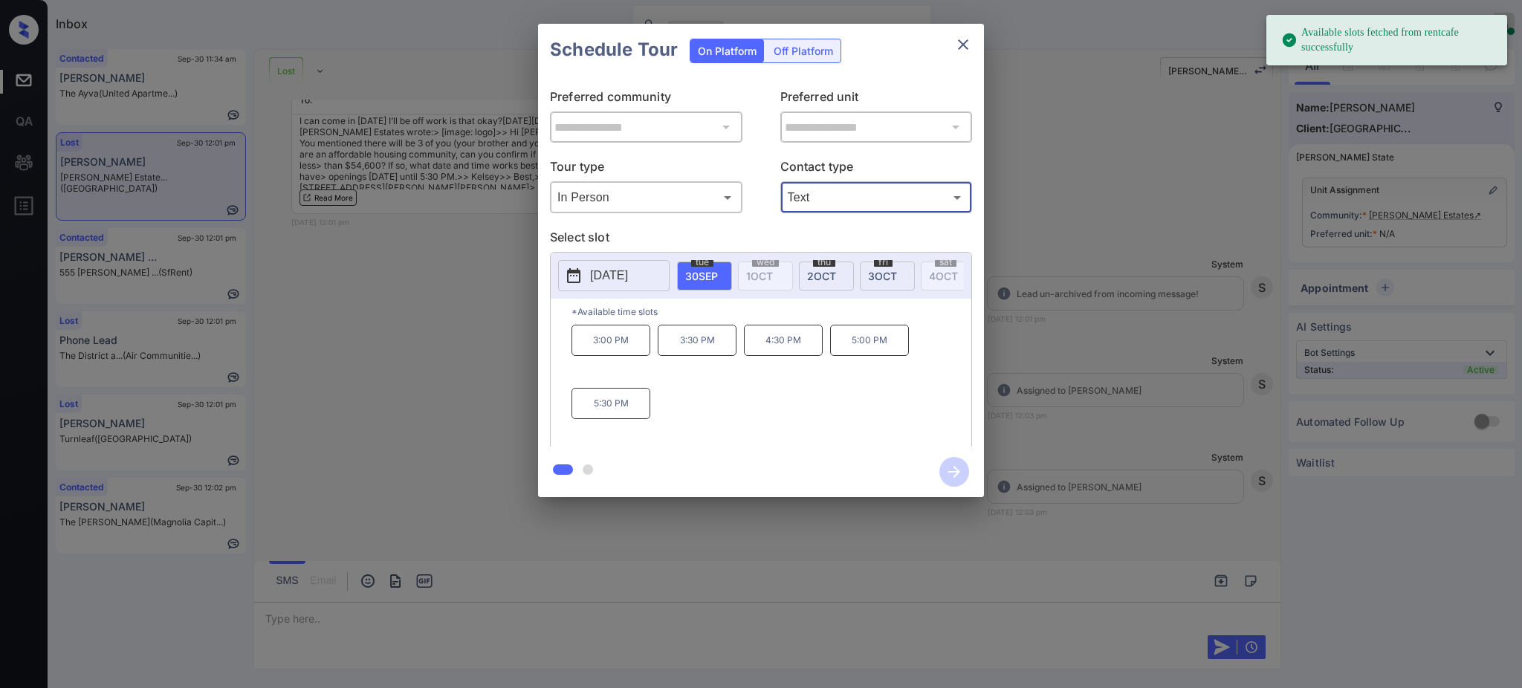
click at [604, 273] on p "[DATE]" at bounding box center [609, 276] width 38 height 18
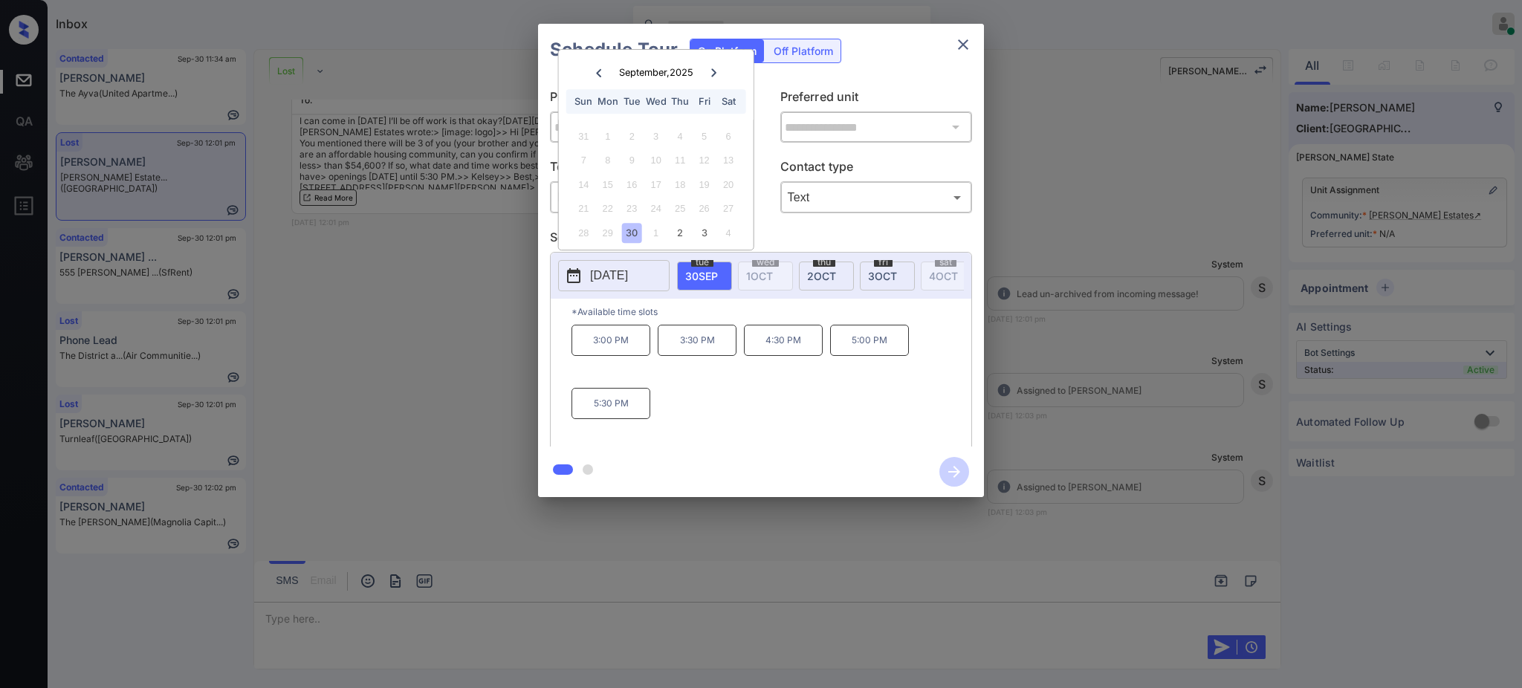
click at [715, 76] on div at bounding box center [714, 72] width 20 height 19
click at [613, 154] on div "6" at bounding box center [607, 160] width 20 height 20
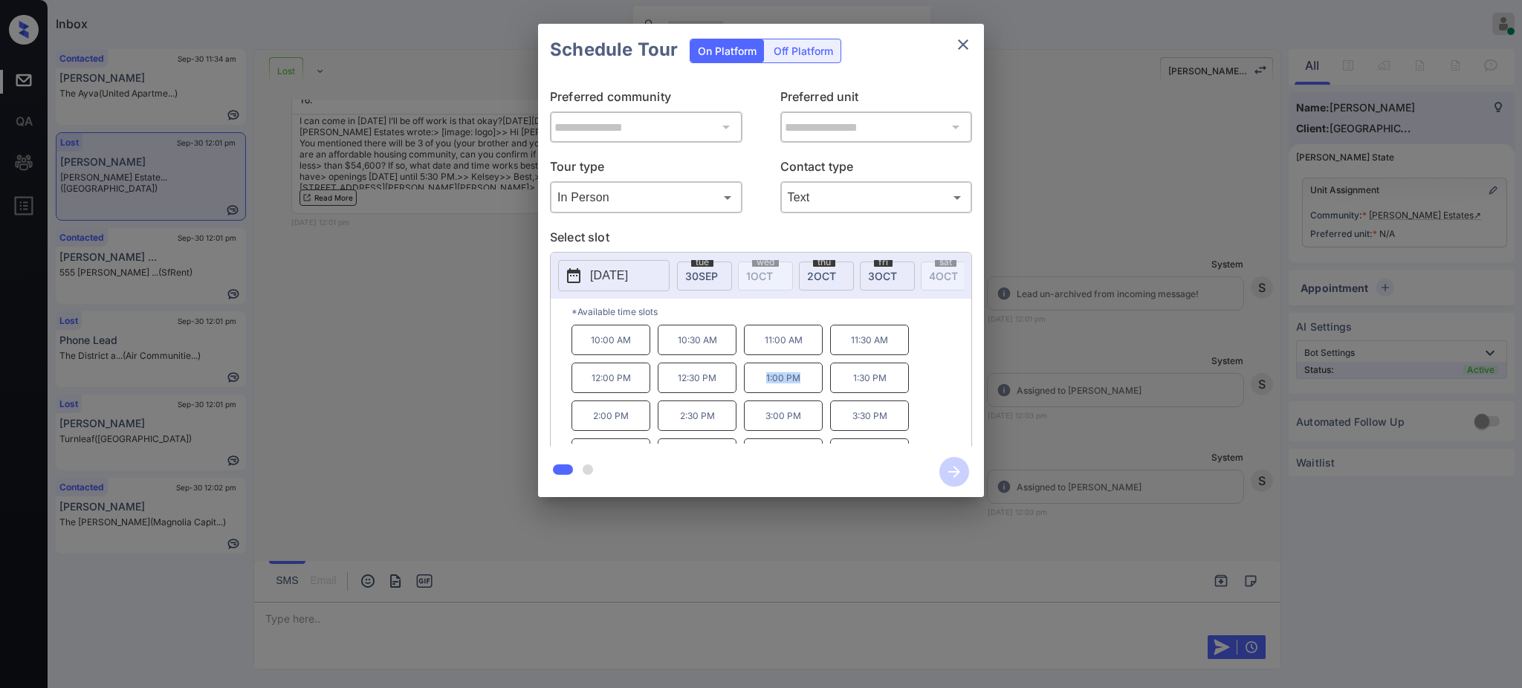
drag, startPoint x: 764, startPoint y: 392, endPoint x: 813, endPoint y: 395, distance: 49.1
click at [810, 393] on p "1:00 PM" at bounding box center [783, 378] width 79 height 30
copy p "1:00 PM"
click at [958, 51] on icon "close" at bounding box center [963, 45] width 18 height 18
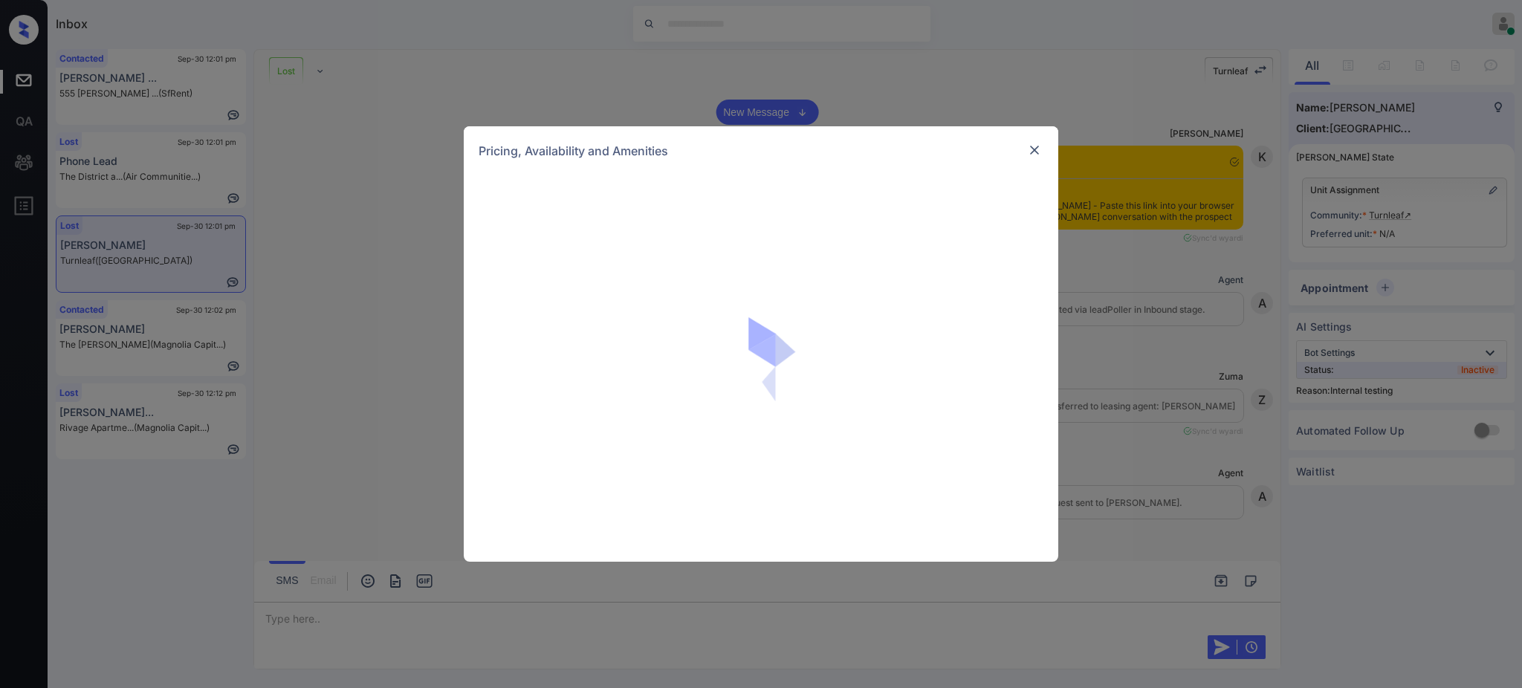
scroll to position [6065, 0]
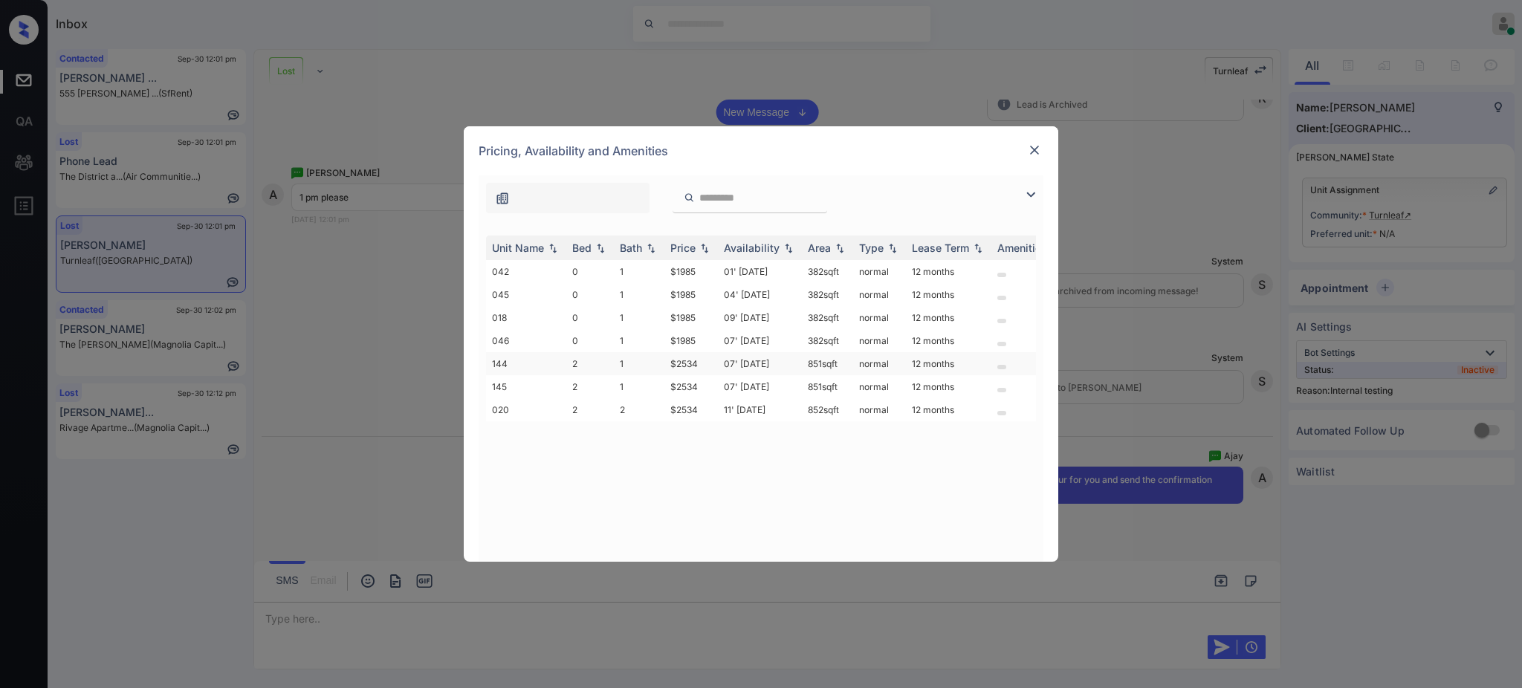
click at [637, 368] on td "1" at bounding box center [639, 363] width 51 height 23
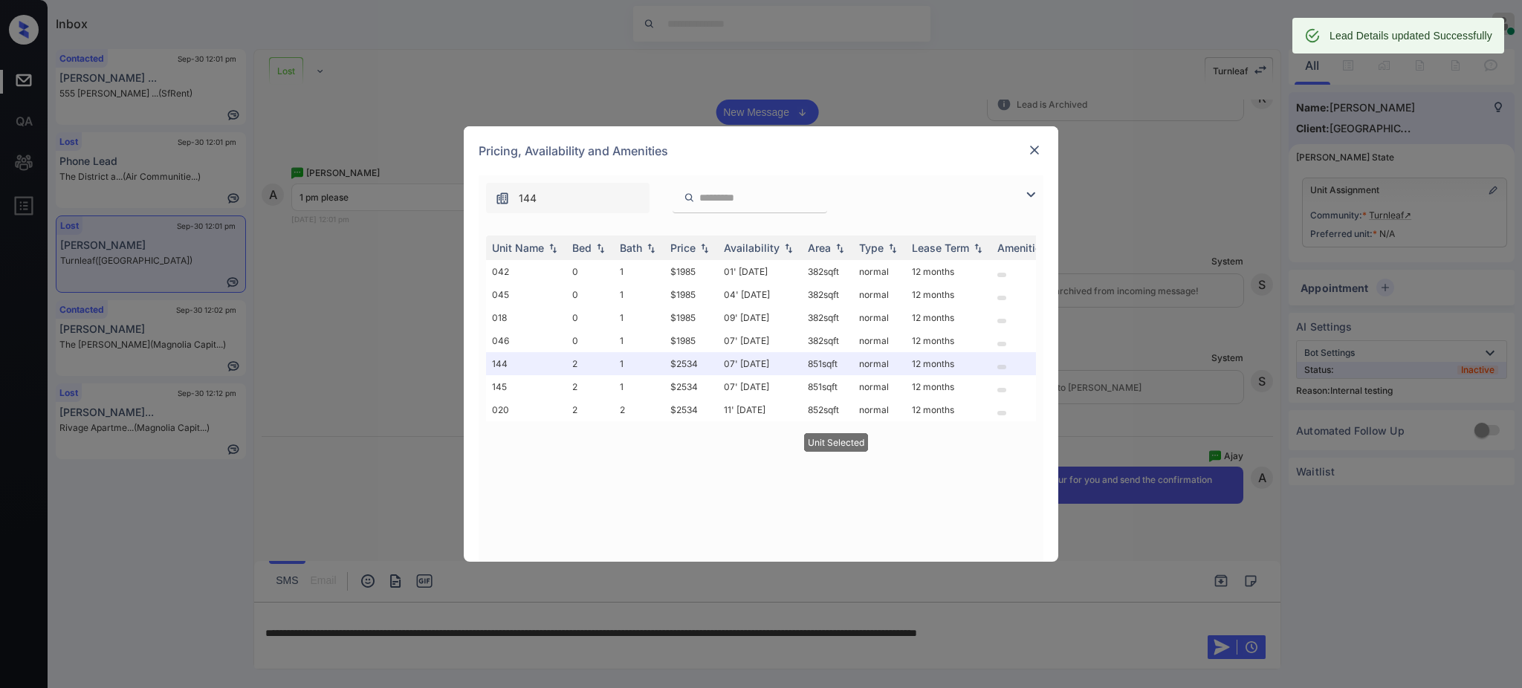
click at [1029, 149] on img at bounding box center [1034, 150] width 15 height 15
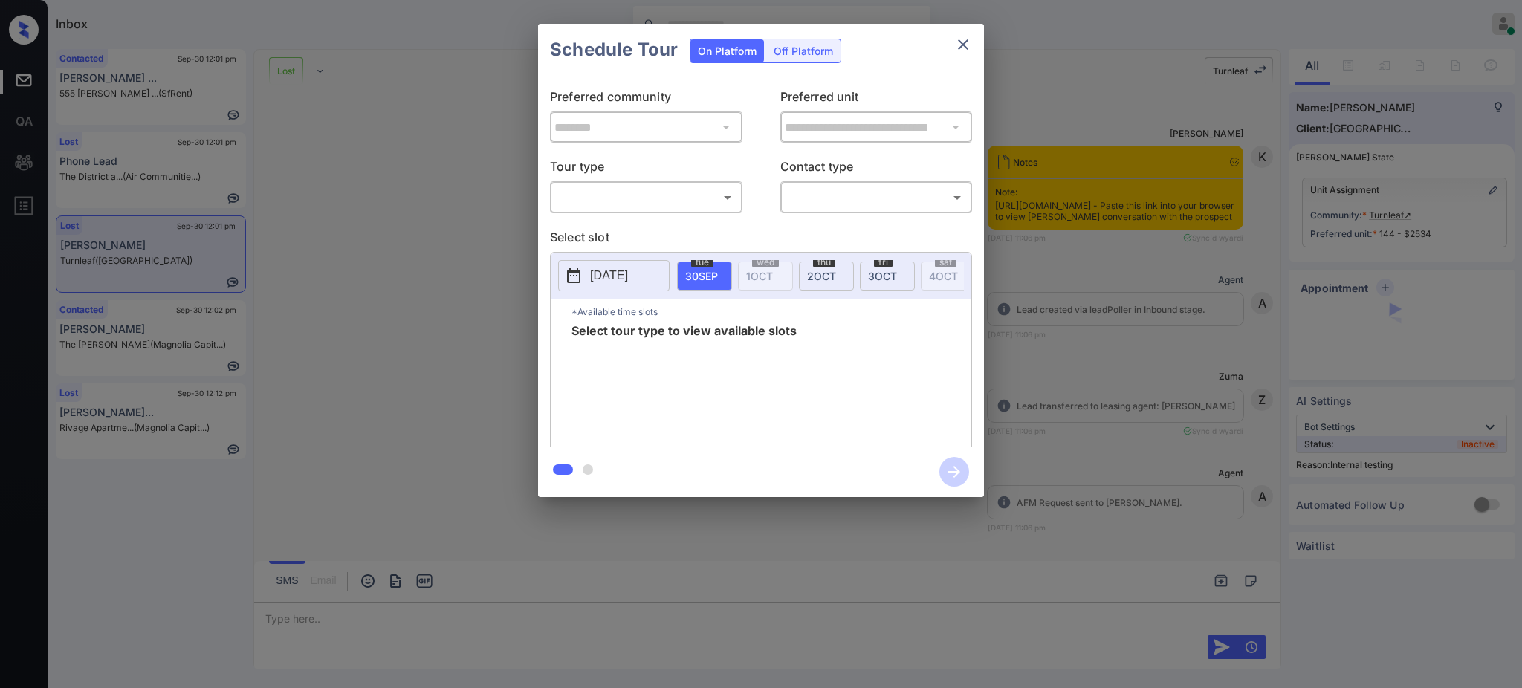
scroll to position [5768, 0]
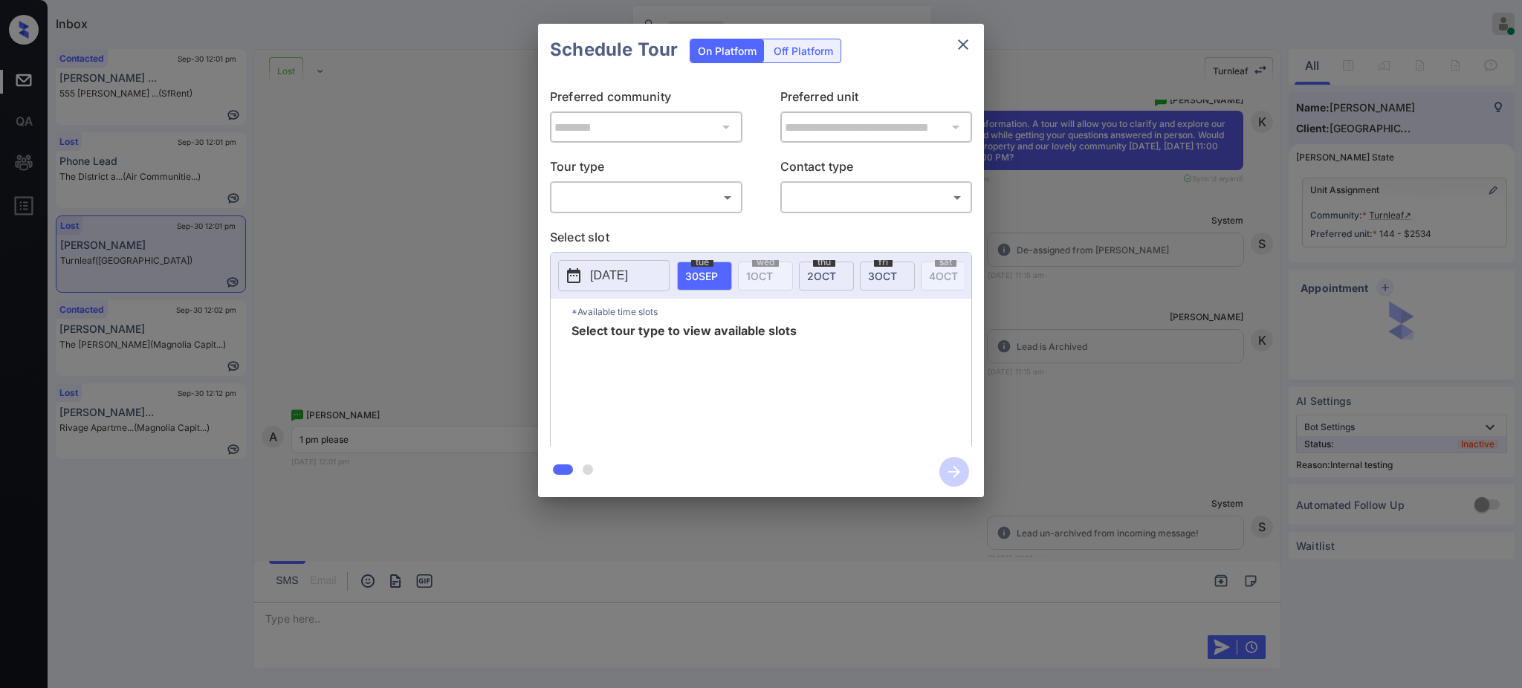
drag, startPoint x: 0, startPoint y: 0, endPoint x: 647, endPoint y: 189, distance: 674.4
click at [647, 184] on div "​ ​" at bounding box center [646, 197] width 192 height 32
click at [647, 197] on body "Inbox Ajay Kumar Online Set yourself offline Set yourself on break Profile Swit…" at bounding box center [761, 344] width 1522 height 688
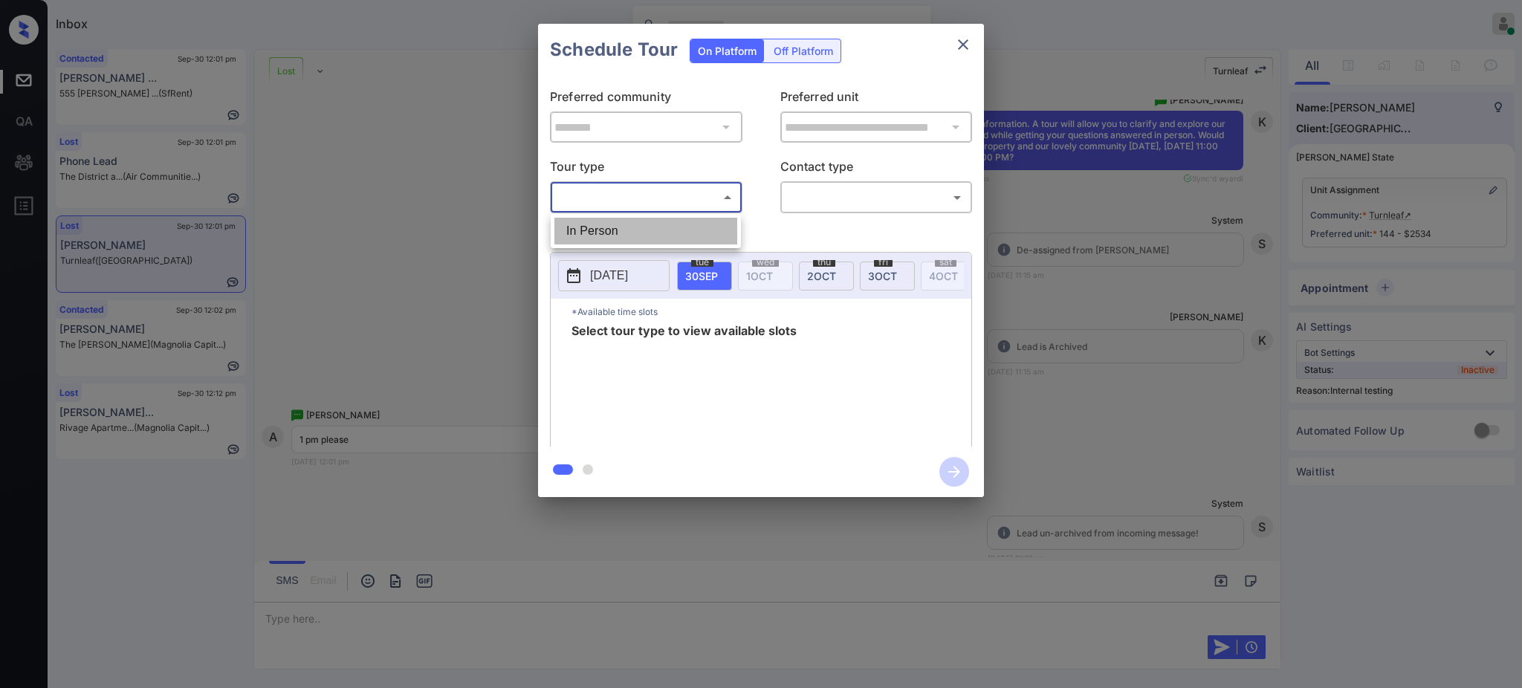
click at [643, 225] on li "In Person" at bounding box center [645, 231] width 183 height 27
type input "********"
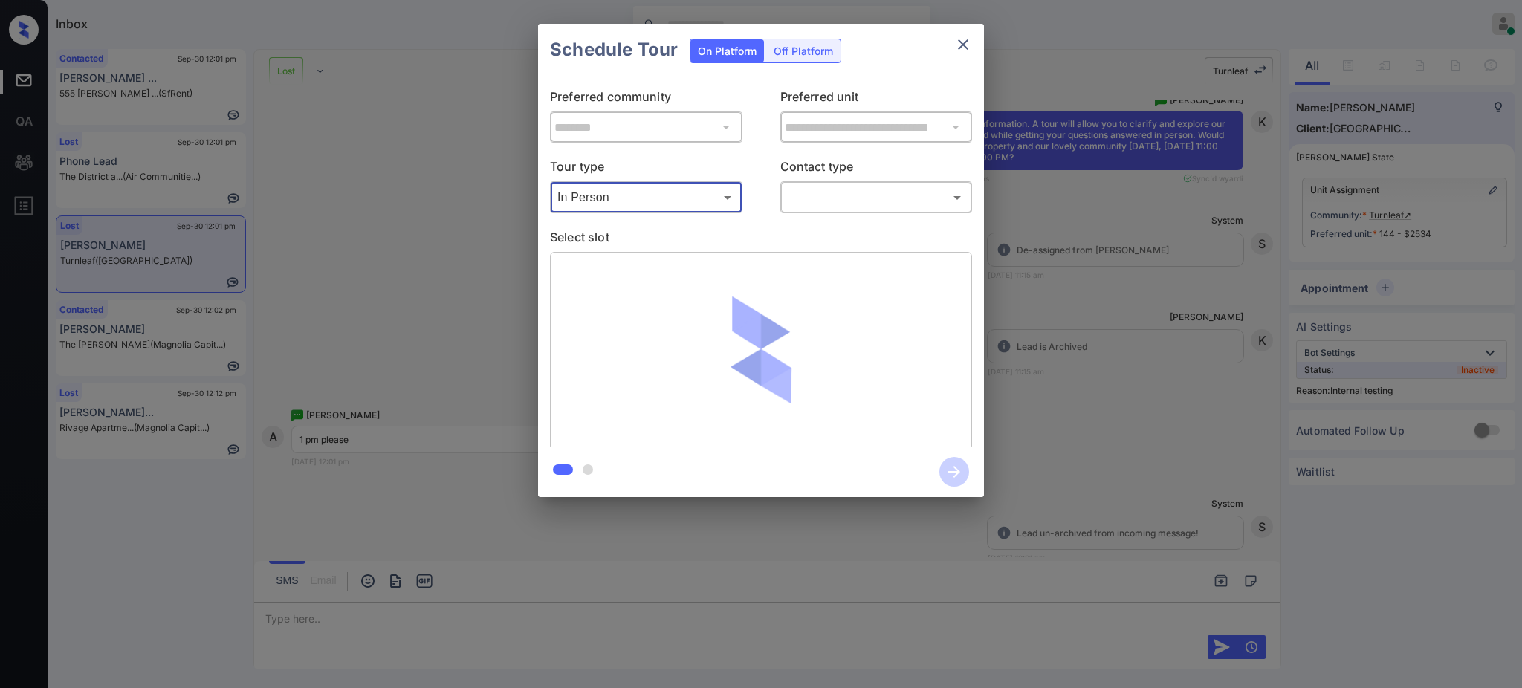
click at [797, 189] on body "Inbox Ajay Kumar Online Set yourself offline Set yourself on break Profile Swit…" at bounding box center [761, 344] width 1522 height 688
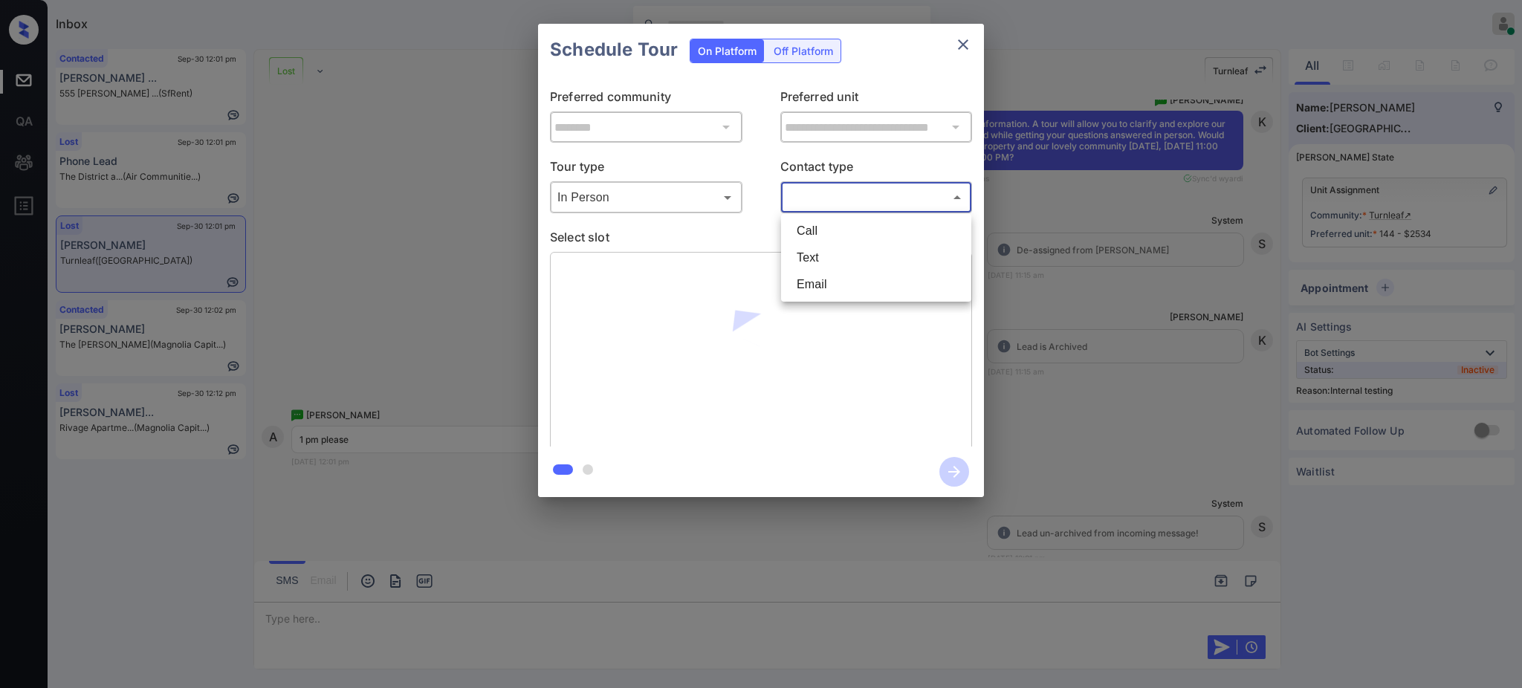
click at [837, 250] on li "Text" at bounding box center [876, 257] width 183 height 27
type input "****"
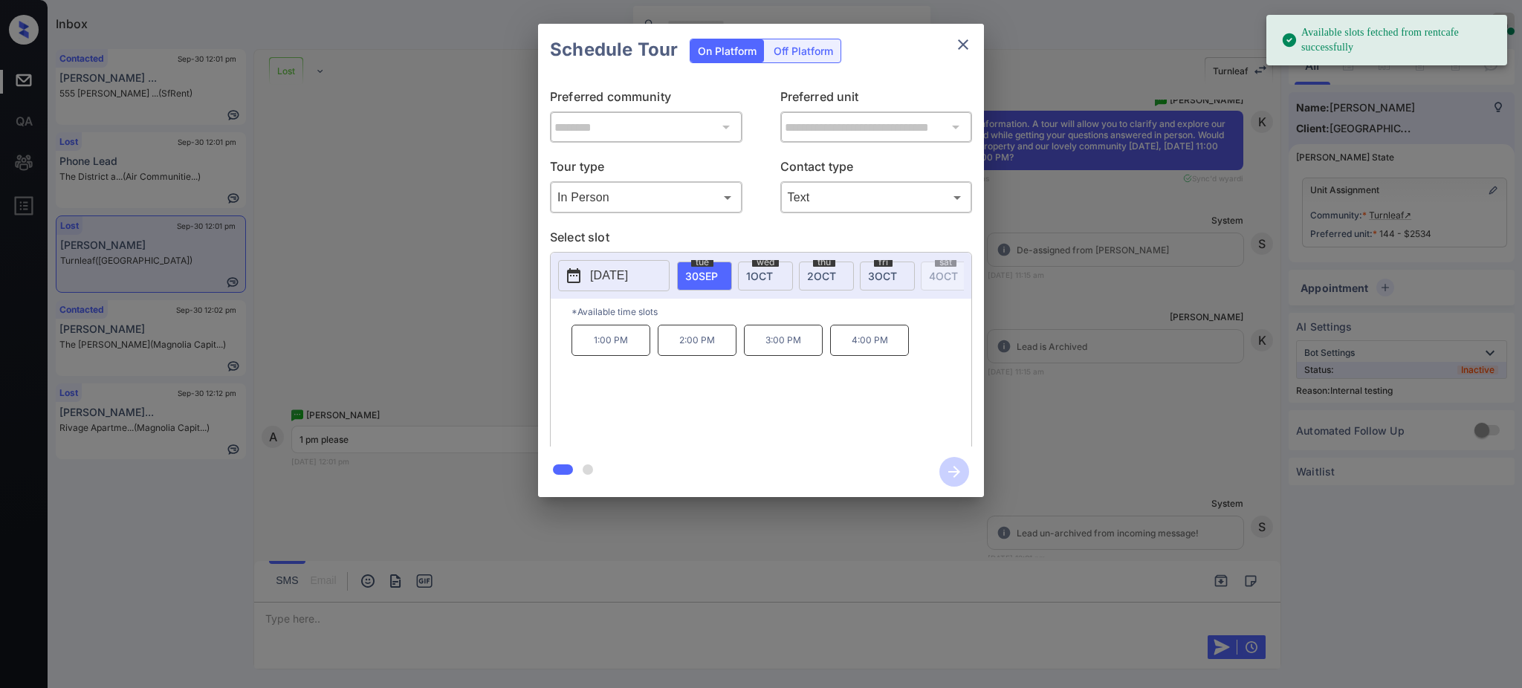
click at [768, 270] on span "1 OCT" at bounding box center [759, 276] width 27 height 13
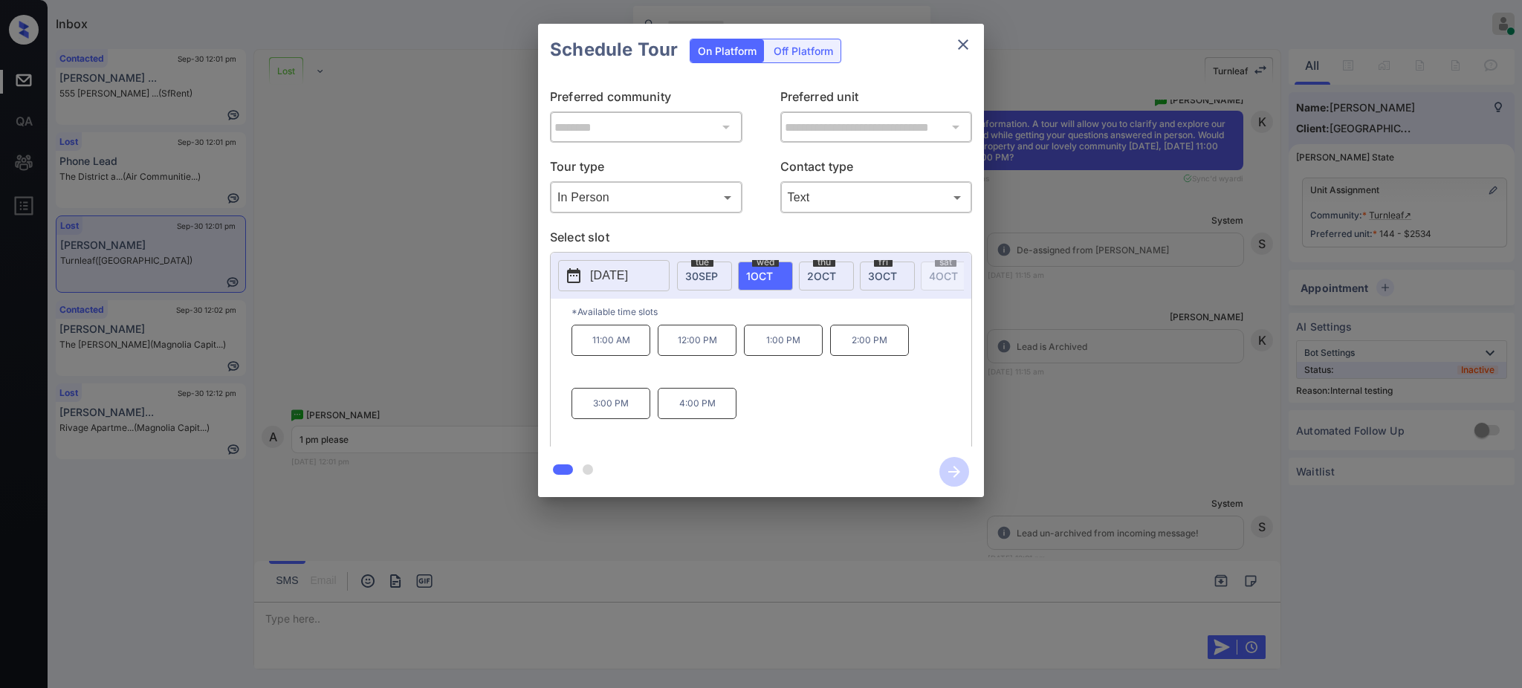
click at [1221, 477] on div "**********" at bounding box center [761, 260] width 1522 height 521
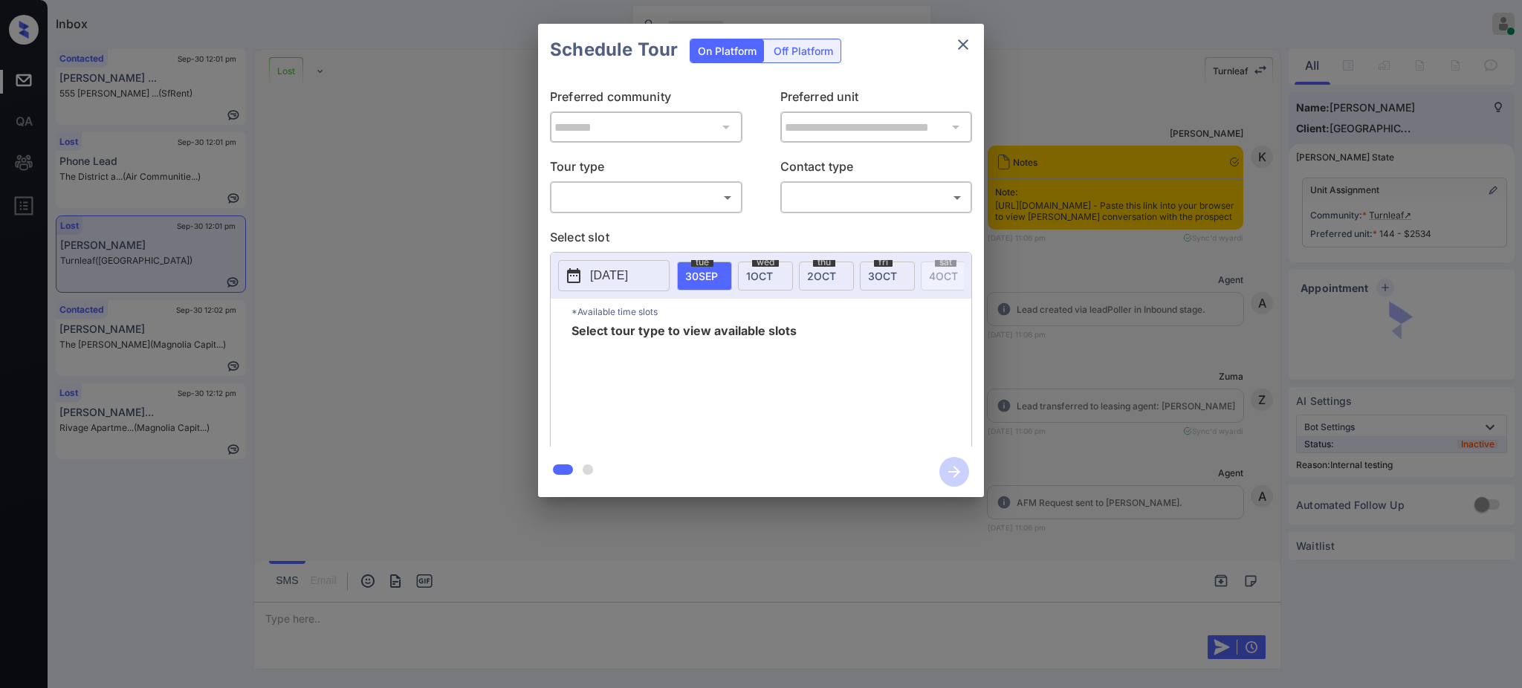
scroll to position [6164, 0]
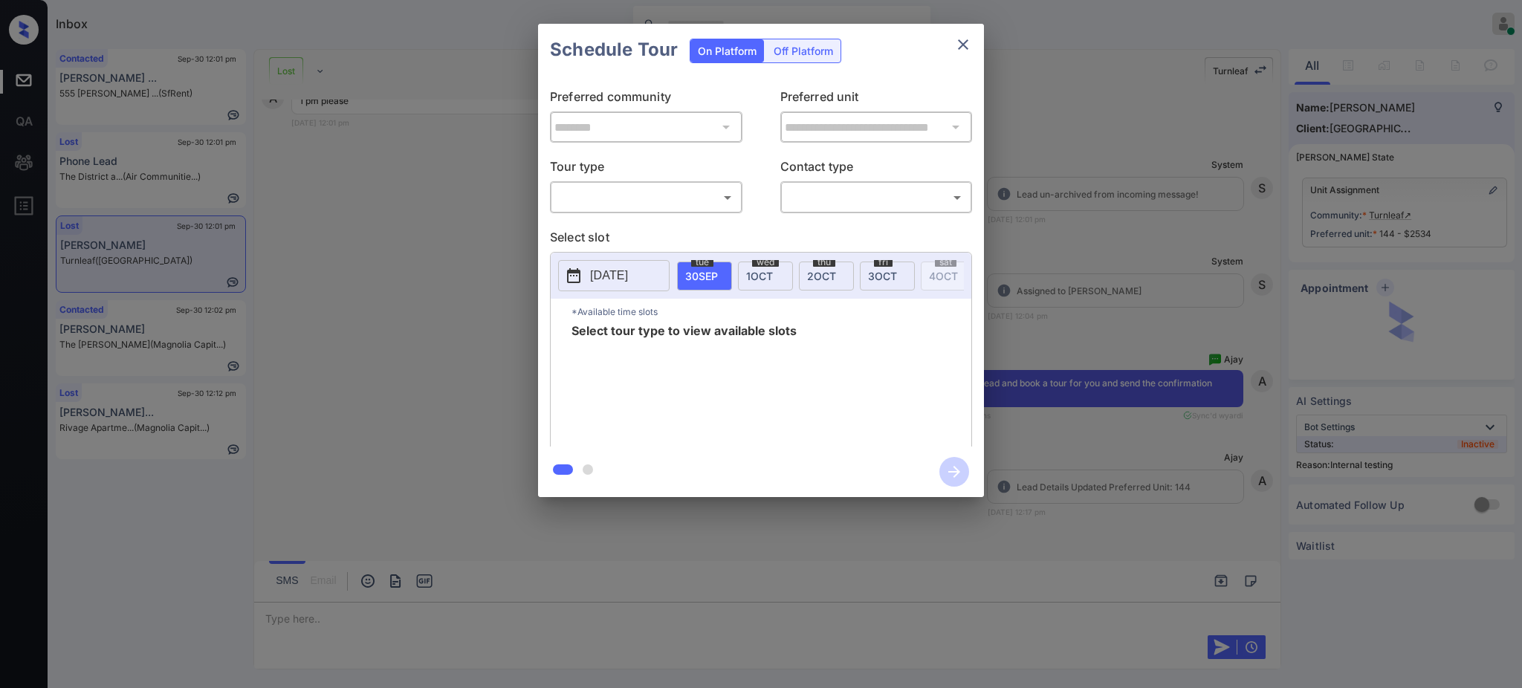
click at [603, 198] on body "Inbox Ajay Kumar Online Set yourself offline Set yourself on break Profile Swit…" at bounding box center [761, 344] width 1522 height 688
click at [600, 235] on li "In Person" at bounding box center [645, 231] width 183 height 27
type input "********"
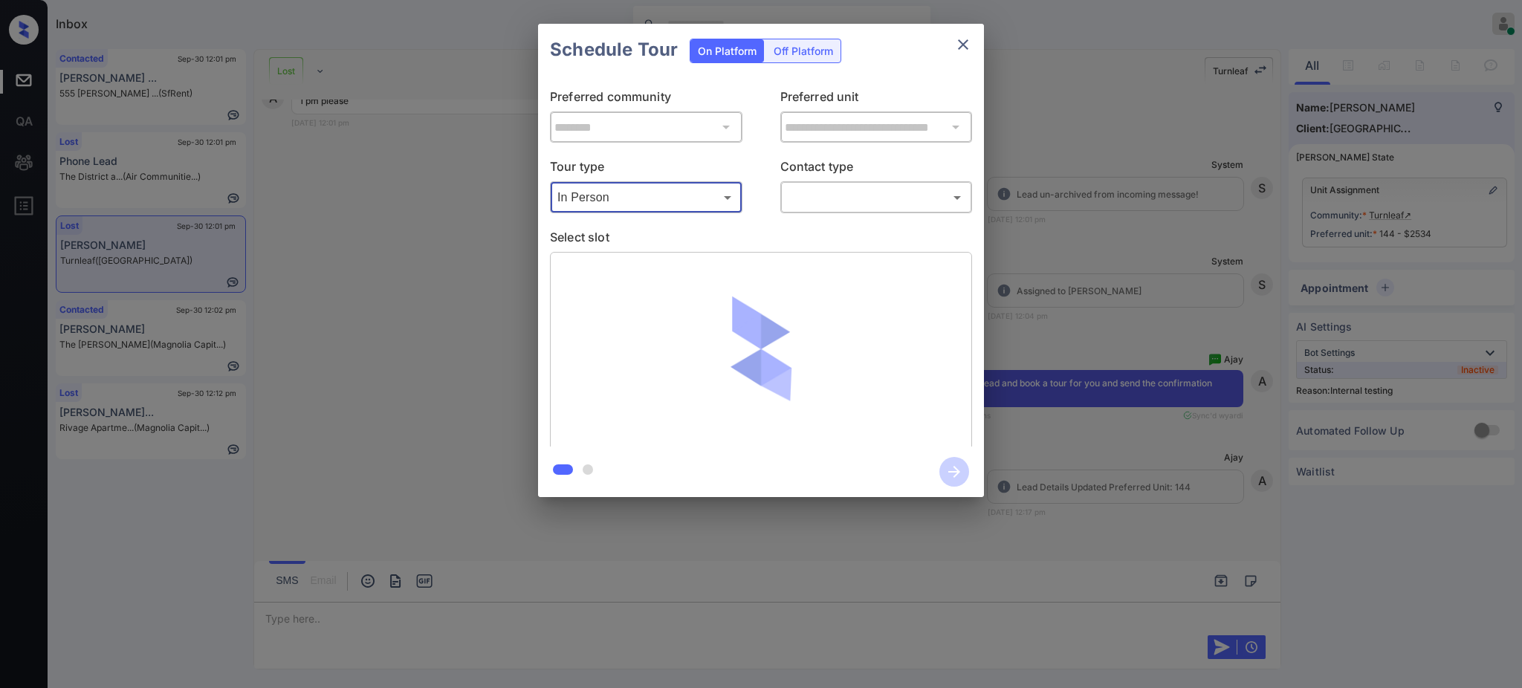
click at [811, 194] on body "Inbox Ajay Kumar Online Set yourself offline Set yourself on break Profile Swit…" at bounding box center [761, 344] width 1522 height 688
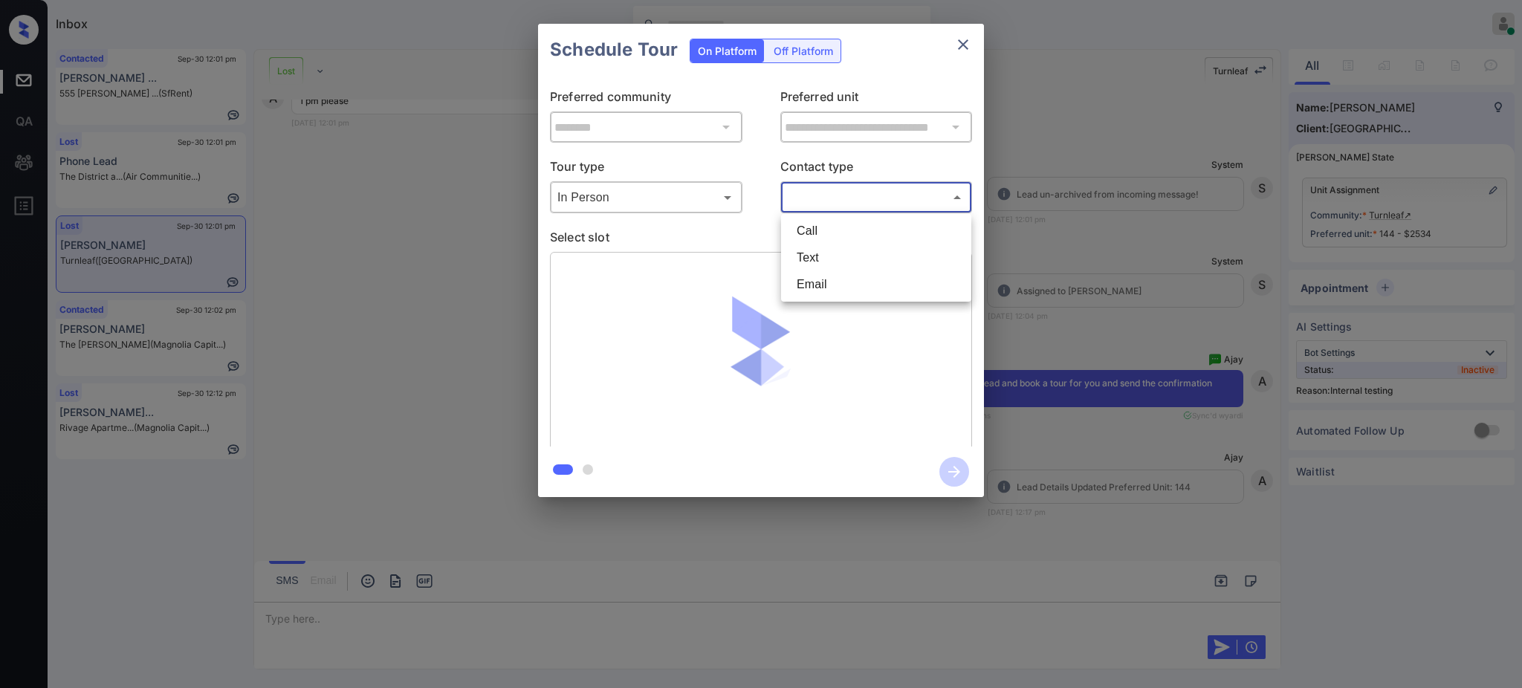
click at [822, 256] on li "Text" at bounding box center [876, 257] width 183 height 27
type input "****"
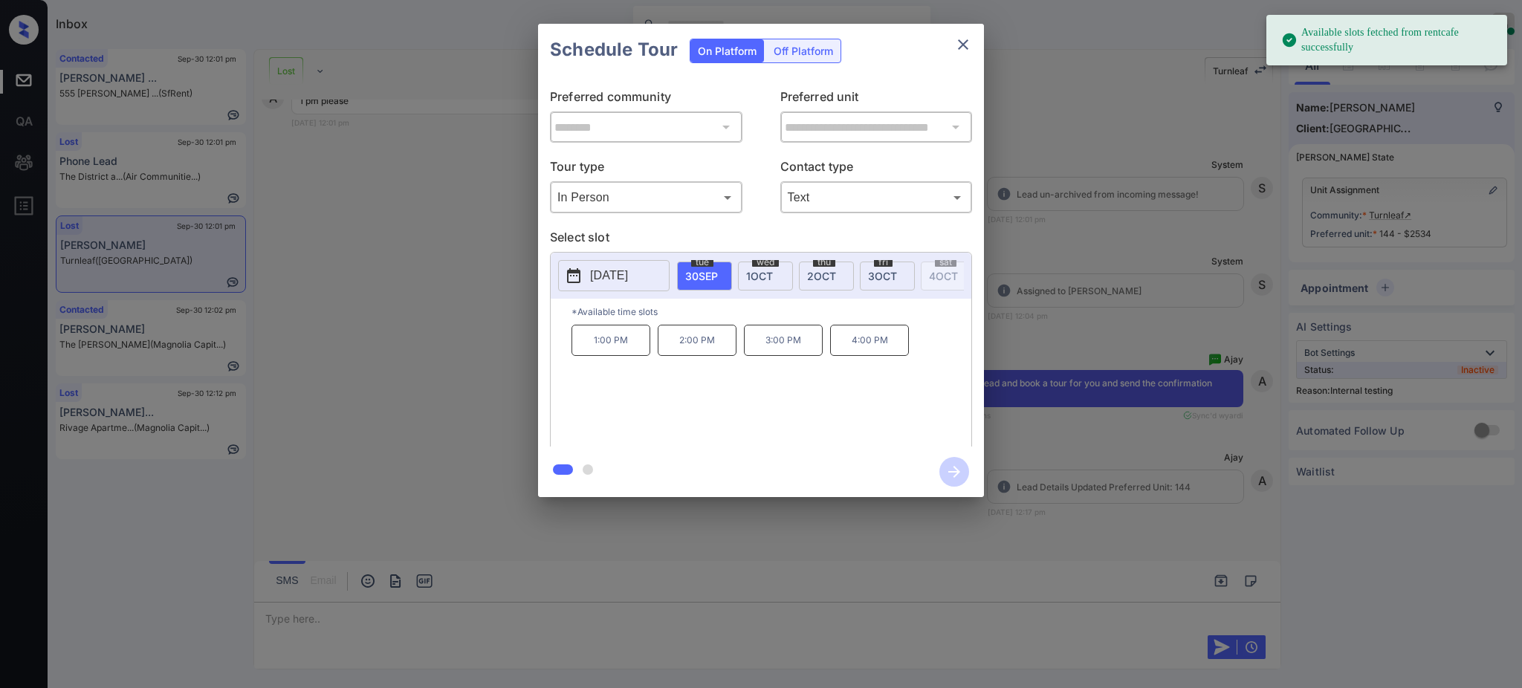
click at [767, 270] on span "1 OCT" at bounding box center [759, 276] width 27 height 13
click at [777, 348] on p "1:00 PM" at bounding box center [783, 340] width 79 height 31
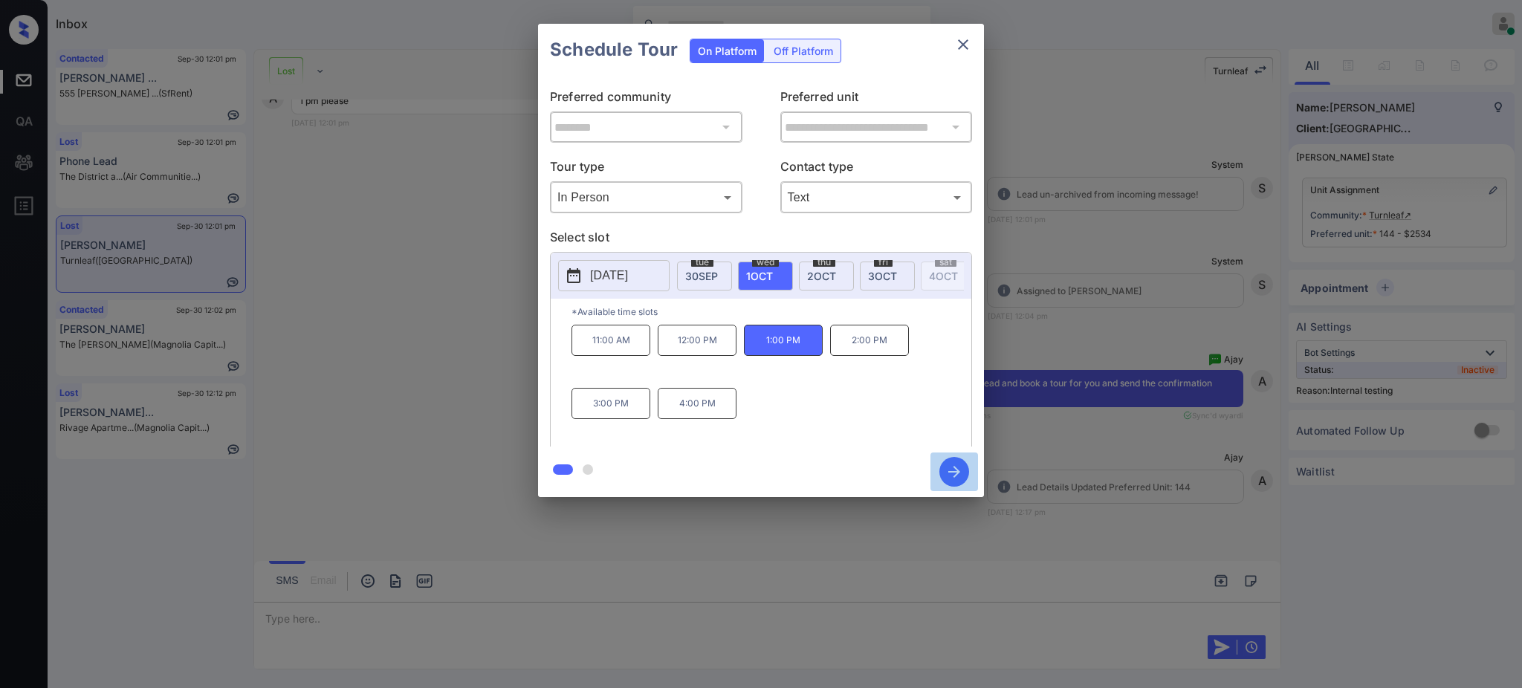
click at [959, 470] on icon "button" at bounding box center [954, 472] width 30 height 30
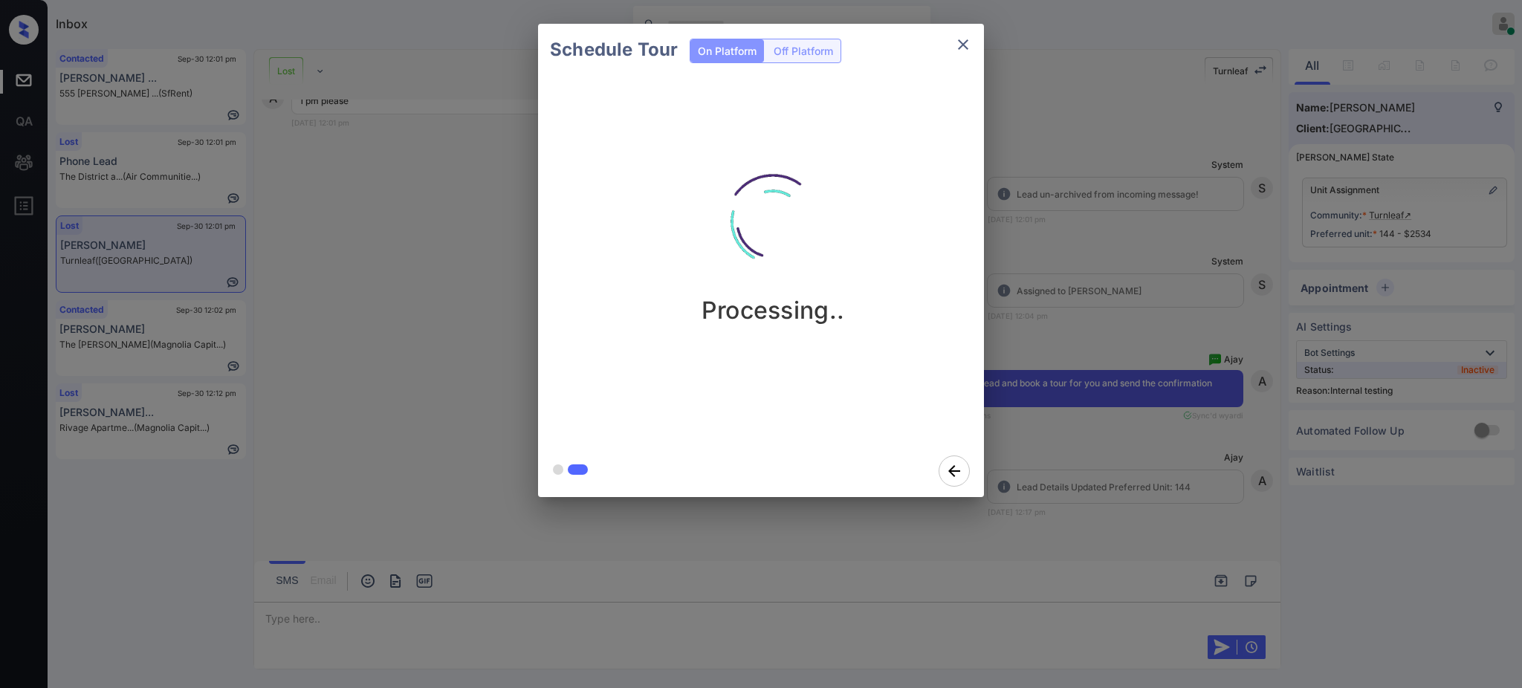
click at [1074, 340] on div "Schedule Tour On Platform Off Platform Processing.." at bounding box center [761, 260] width 1522 height 521
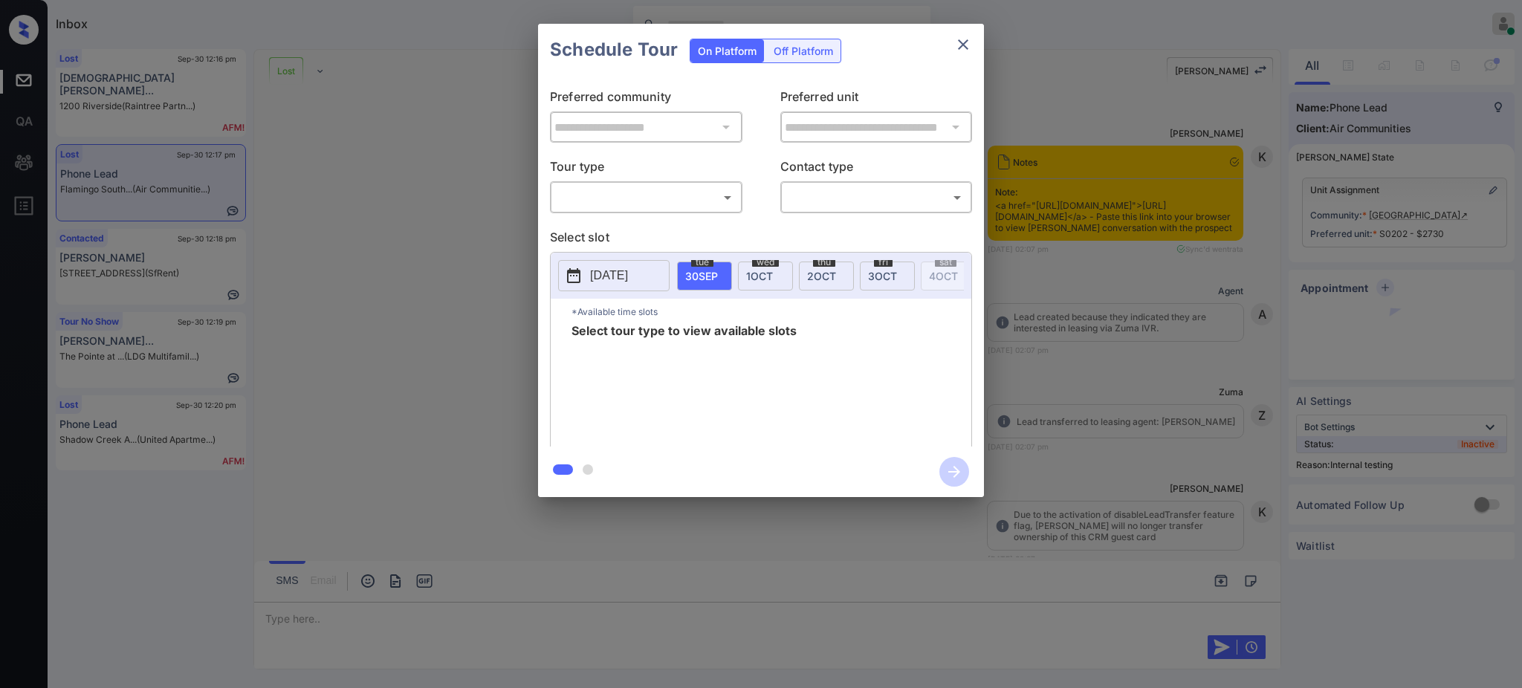
scroll to position [11216, 0]
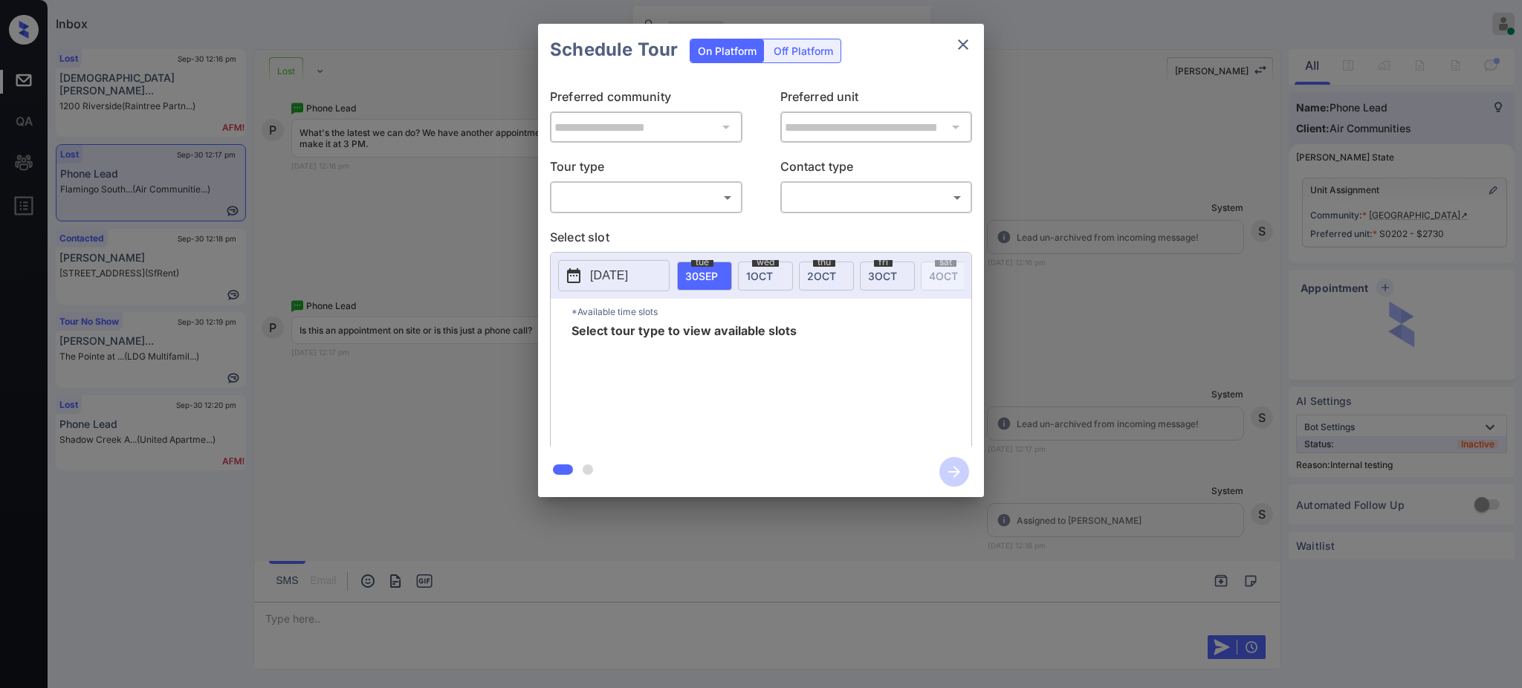
click at [675, 194] on body "Inbox [PERSON_NAME] Online Set yourself offline Set yourself on break Profile S…" at bounding box center [761, 344] width 1522 height 688
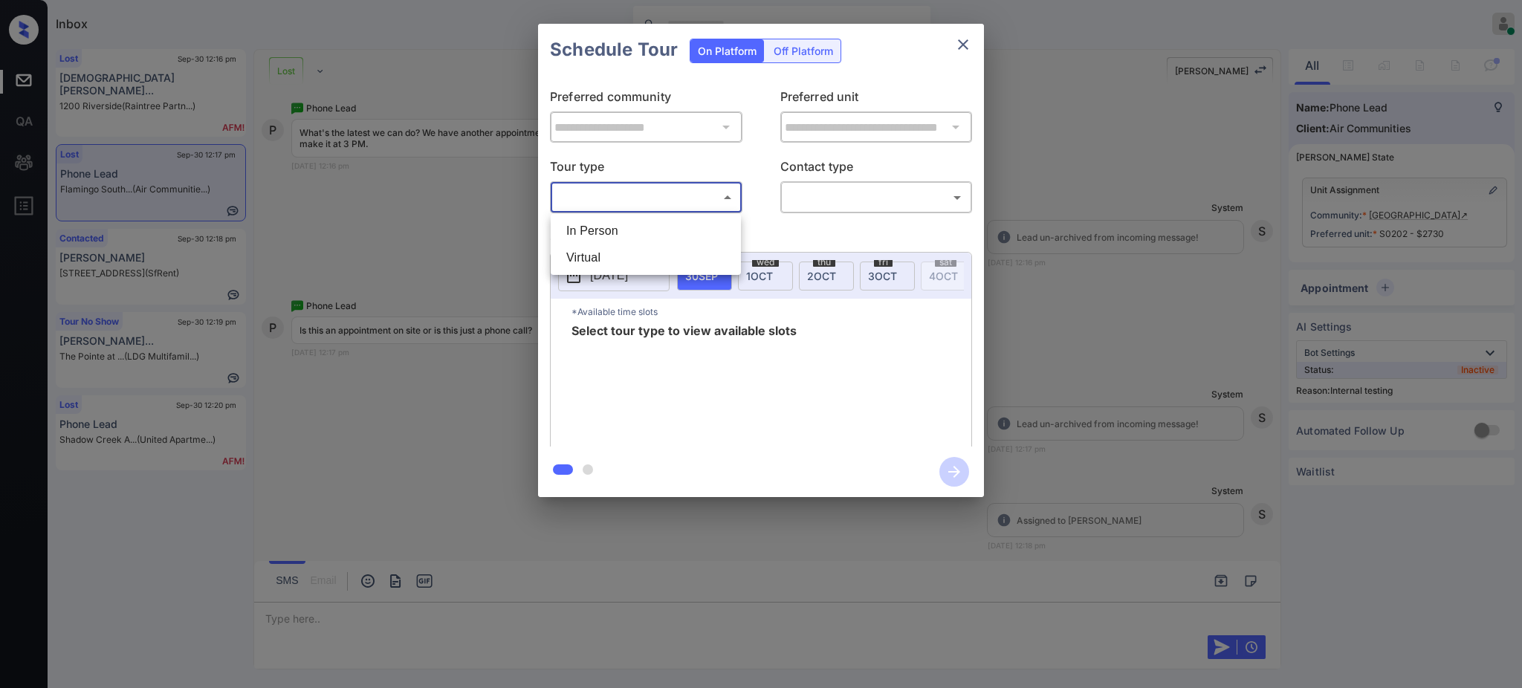
click at [614, 241] on li "In Person" at bounding box center [645, 231] width 183 height 27
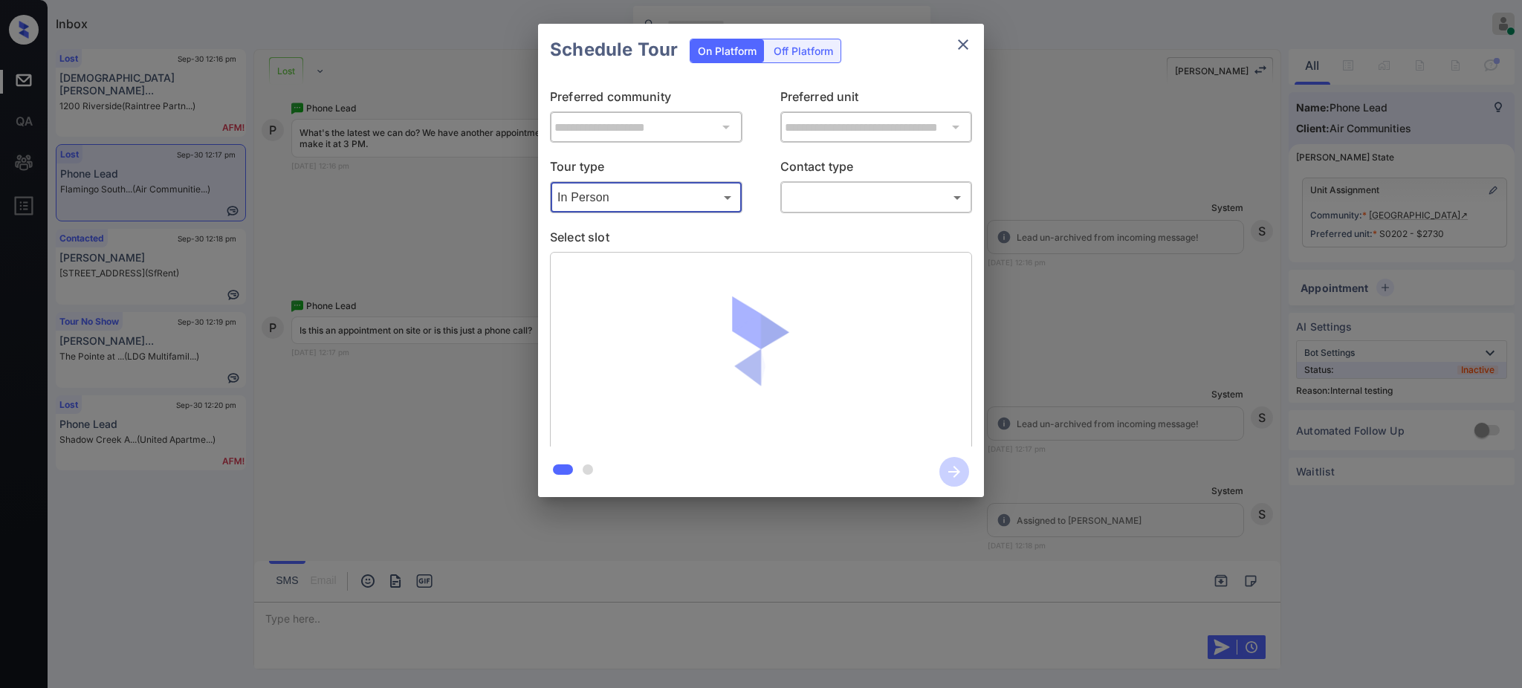
click at [631, 197] on body "Inbox [PERSON_NAME] Online Set yourself offline Set yourself on break Profile S…" at bounding box center [761, 344] width 1522 height 688
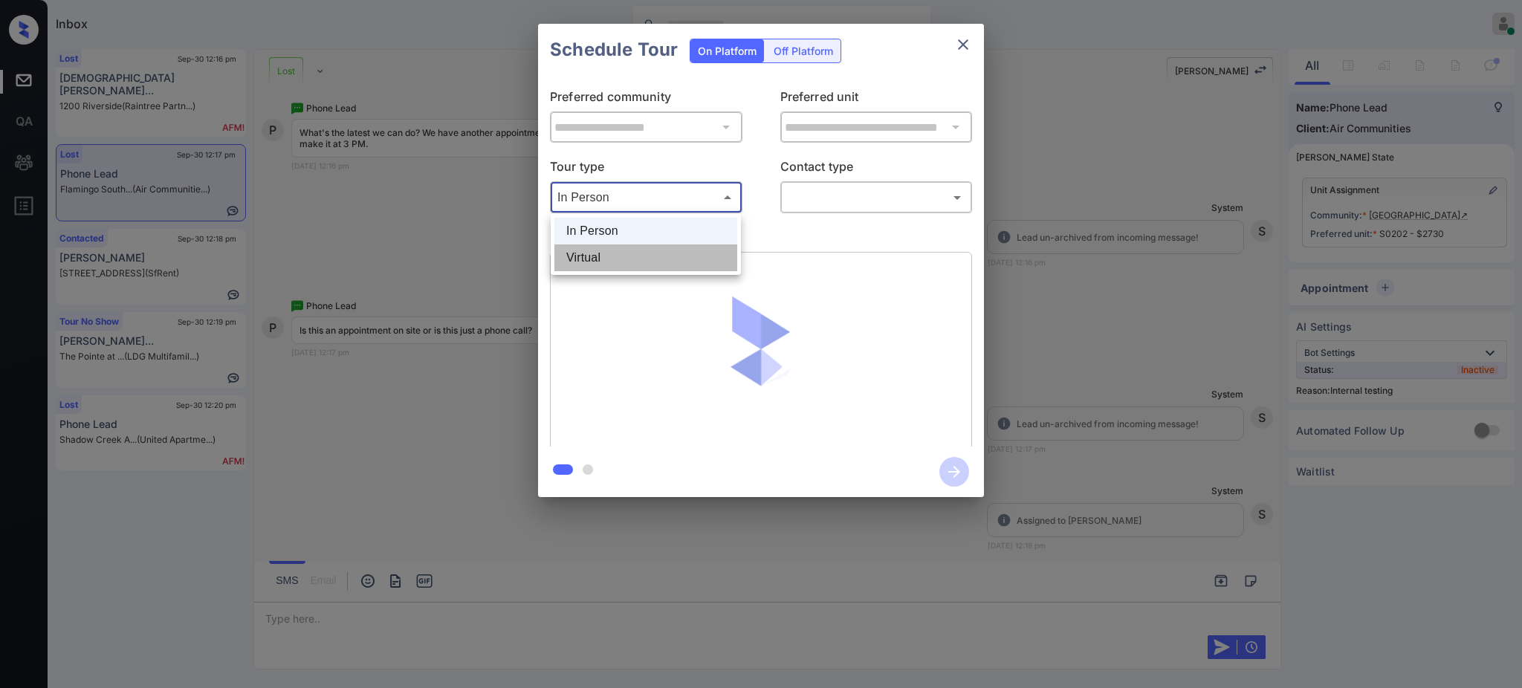
click at [616, 259] on li "Virtual" at bounding box center [645, 257] width 183 height 27
type input "*******"
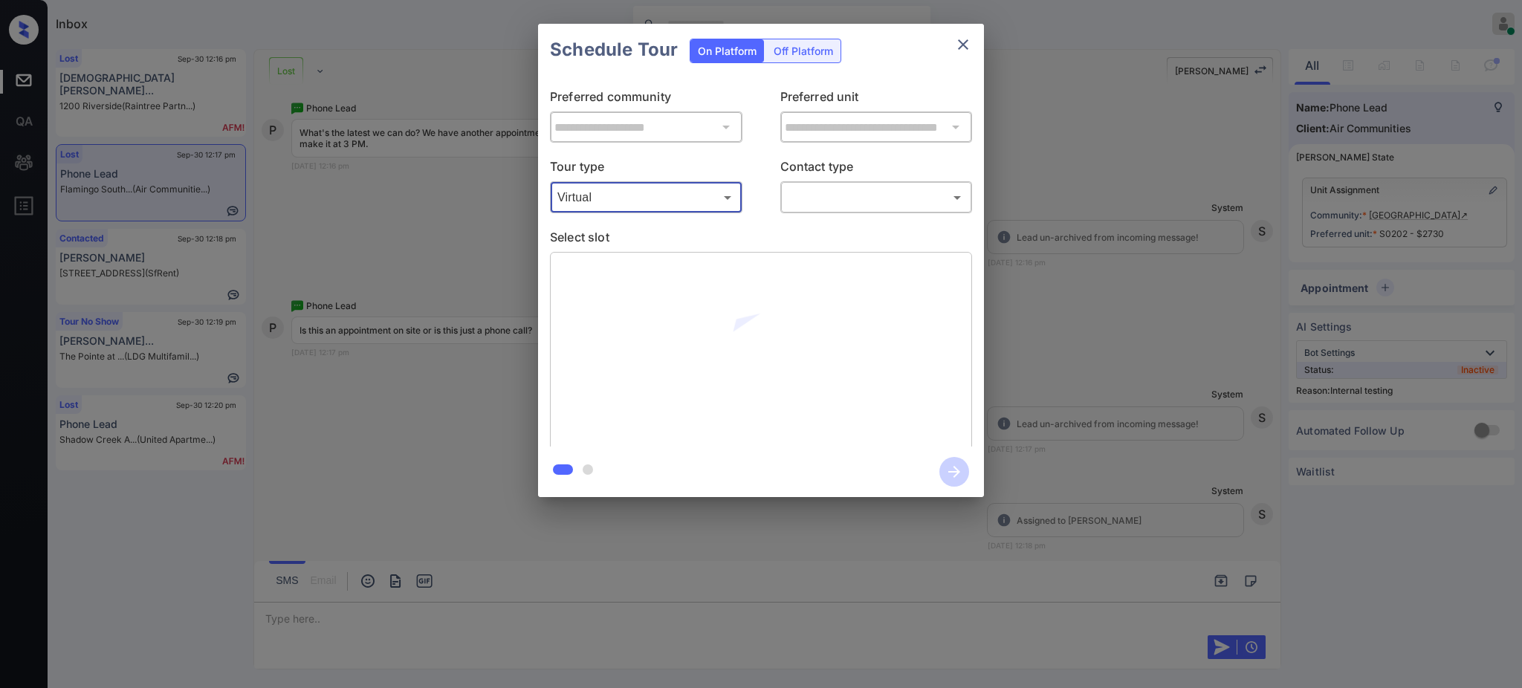
click at [857, 199] on div at bounding box center [761, 344] width 1522 height 688
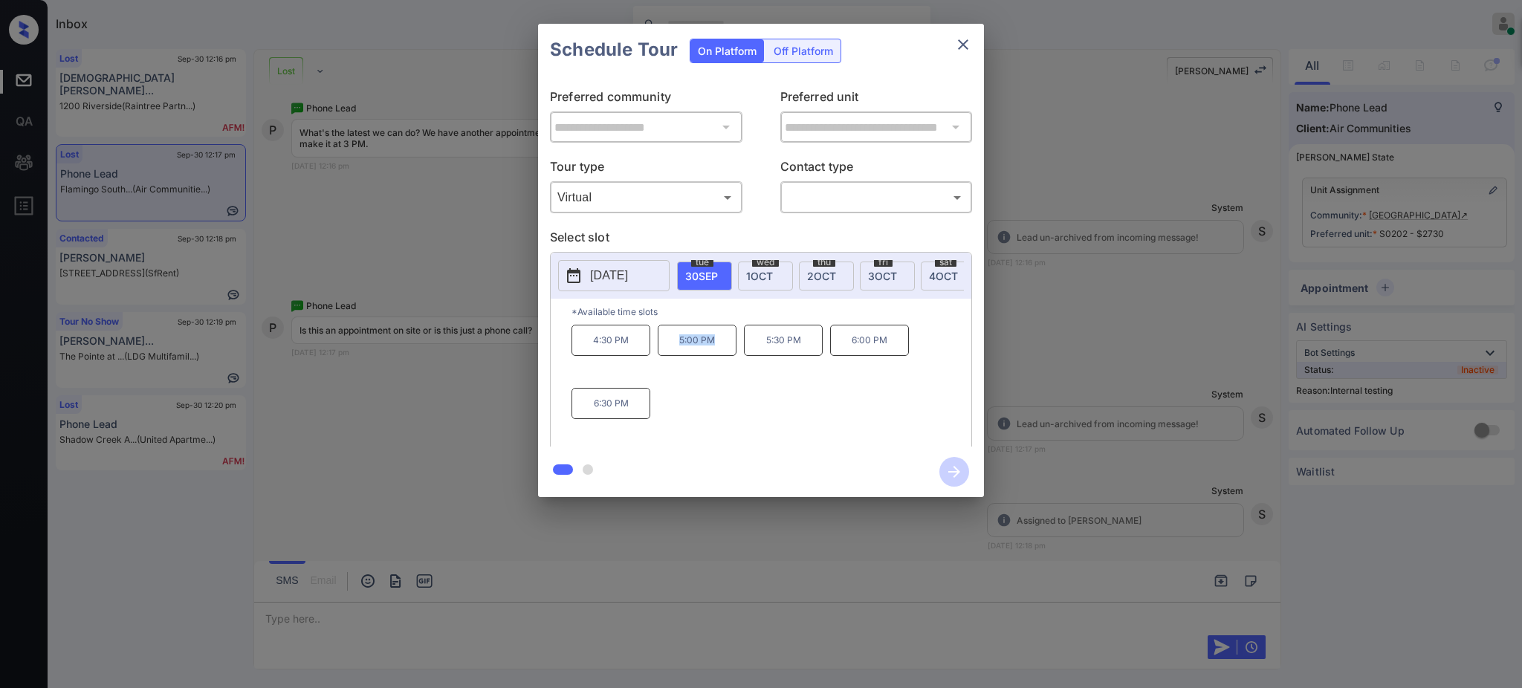
drag, startPoint x: 672, startPoint y: 351, endPoint x: 729, endPoint y: 365, distance: 58.8
click at [716, 356] on p "5:00 PM" at bounding box center [697, 340] width 79 height 31
copy p "5:00 PM"
click at [785, 422] on div "4:30 PM 5:00 PM 5:30 PM 6:00 PM 6:30 PM" at bounding box center [771, 384] width 400 height 119
drag, startPoint x: 675, startPoint y: 348, endPoint x: 800, endPoint y: 447, distance: 160.3
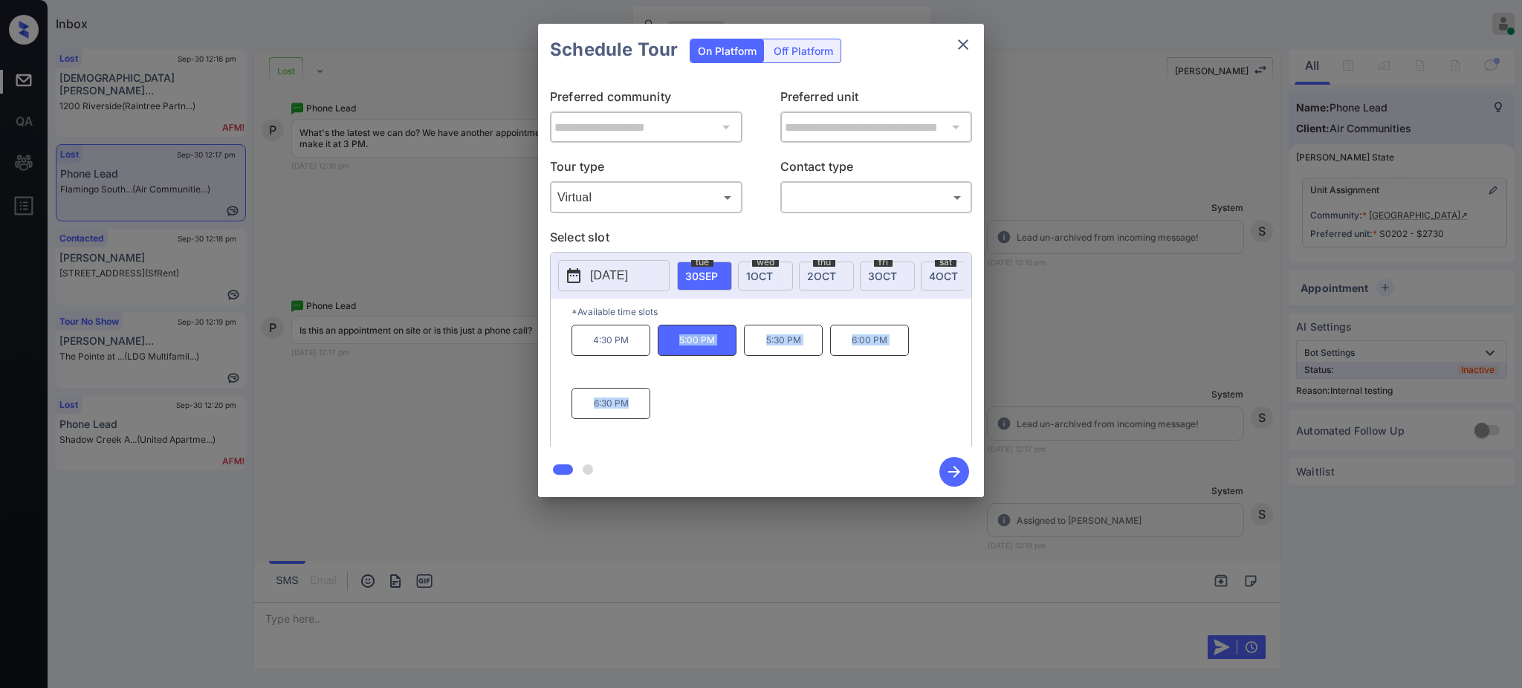
click at [791, 460] on div "**********" at bounding box center [761, 260] width 446 height 473
copy div "5:00 PM 5:30 PM 6:00 PM 6:30 PM"
click at [966, 45] on icon "close" at bounding box center [963, 45] width 18 height 18
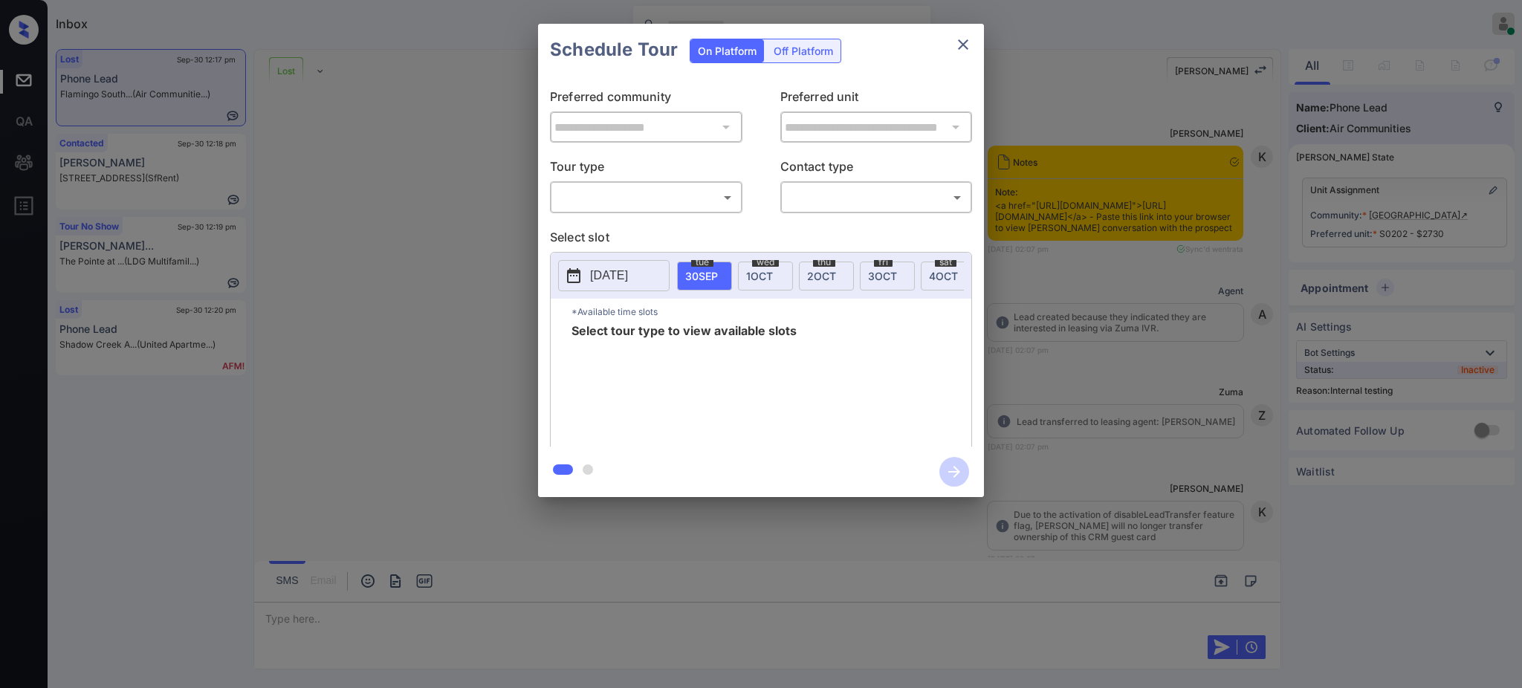
scroll to position [11976, 0]
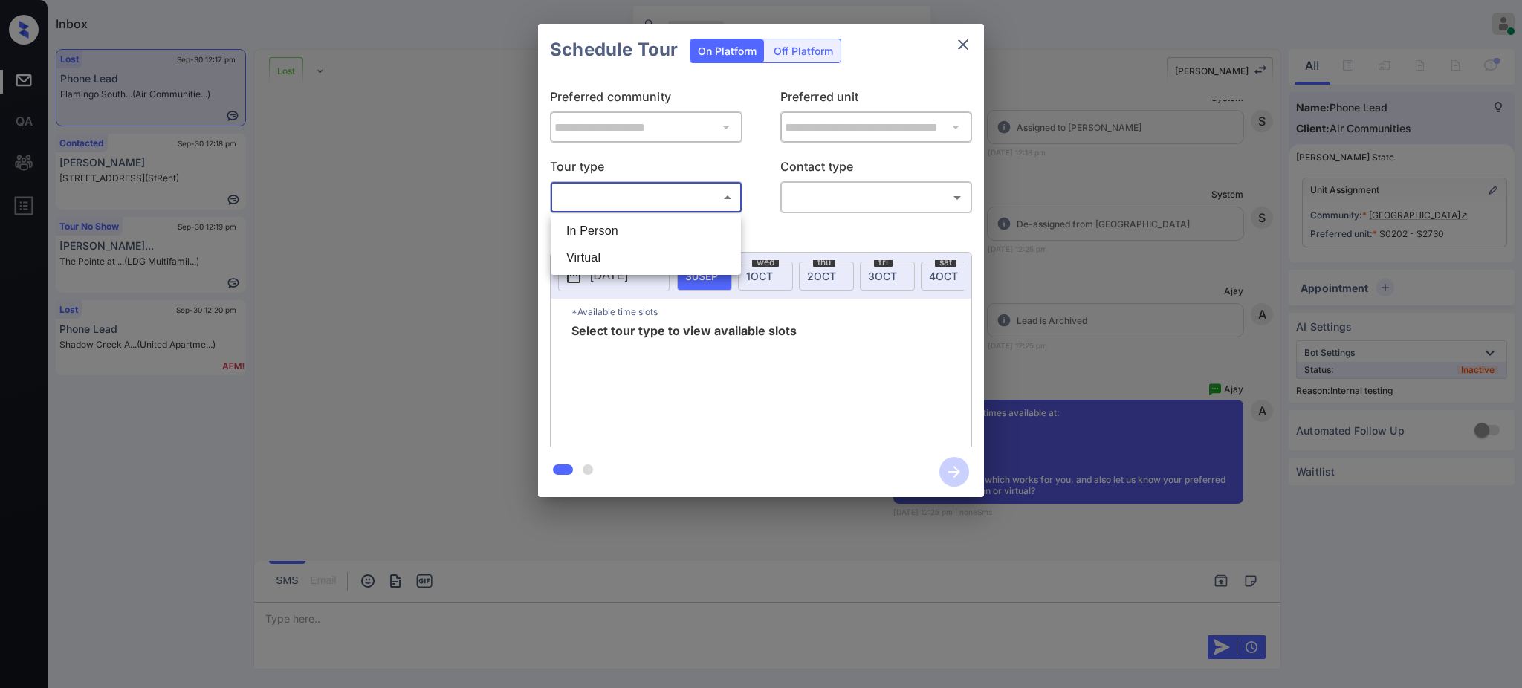
drag, startPoint x: 603, startPoint y: 196, endPoint x: 678, endPoint y: 225, distance: 81.1
click at [603, 196] on body "Inbox [PERSON_NAME] Online Set yourself offline Set yourself on break Profile S…" at bounding box center [761, 344] width 1522 height 688
click at [1095, 274] on div at bounding box center [761, 344] width 1522 height 688
click at [1122, 412] on div "**********" at bounding box center [761, 260] width 1522 height 521
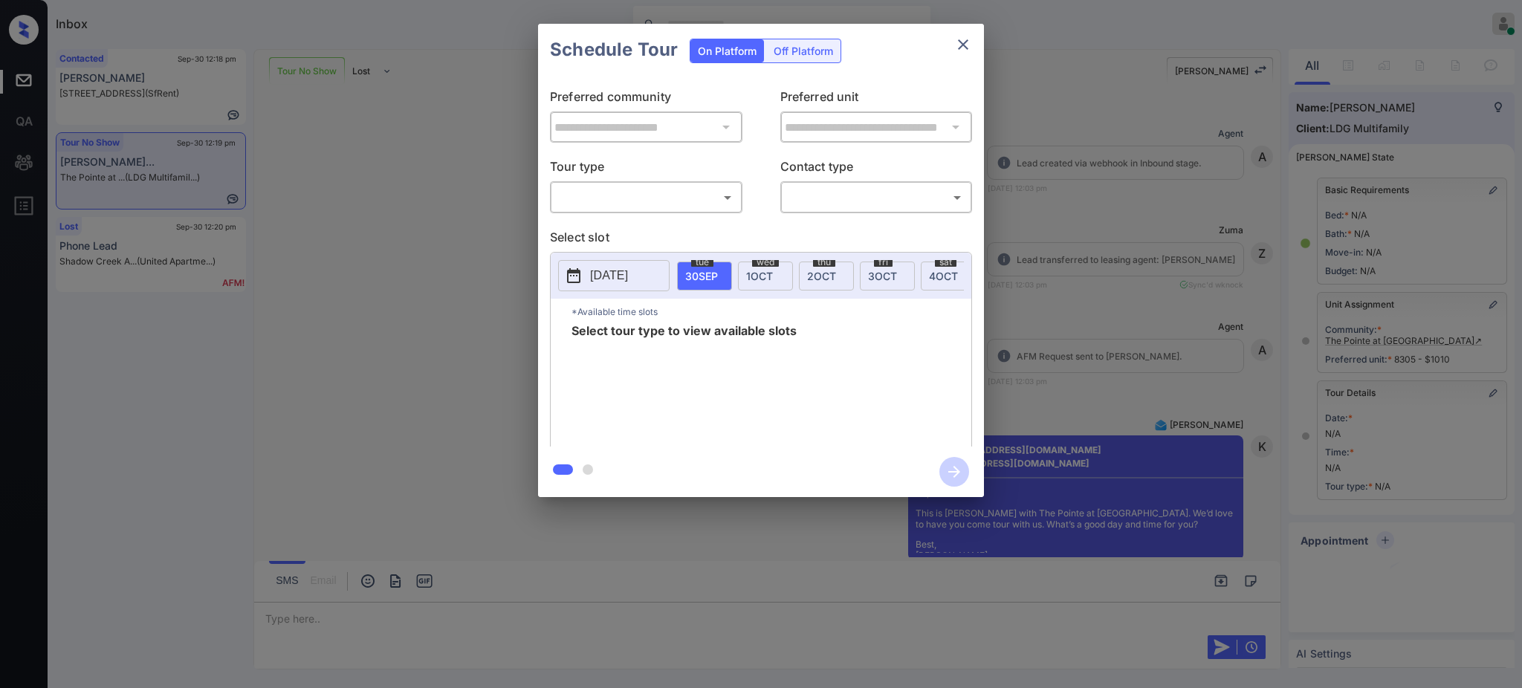
scroll to position [14067, 0]
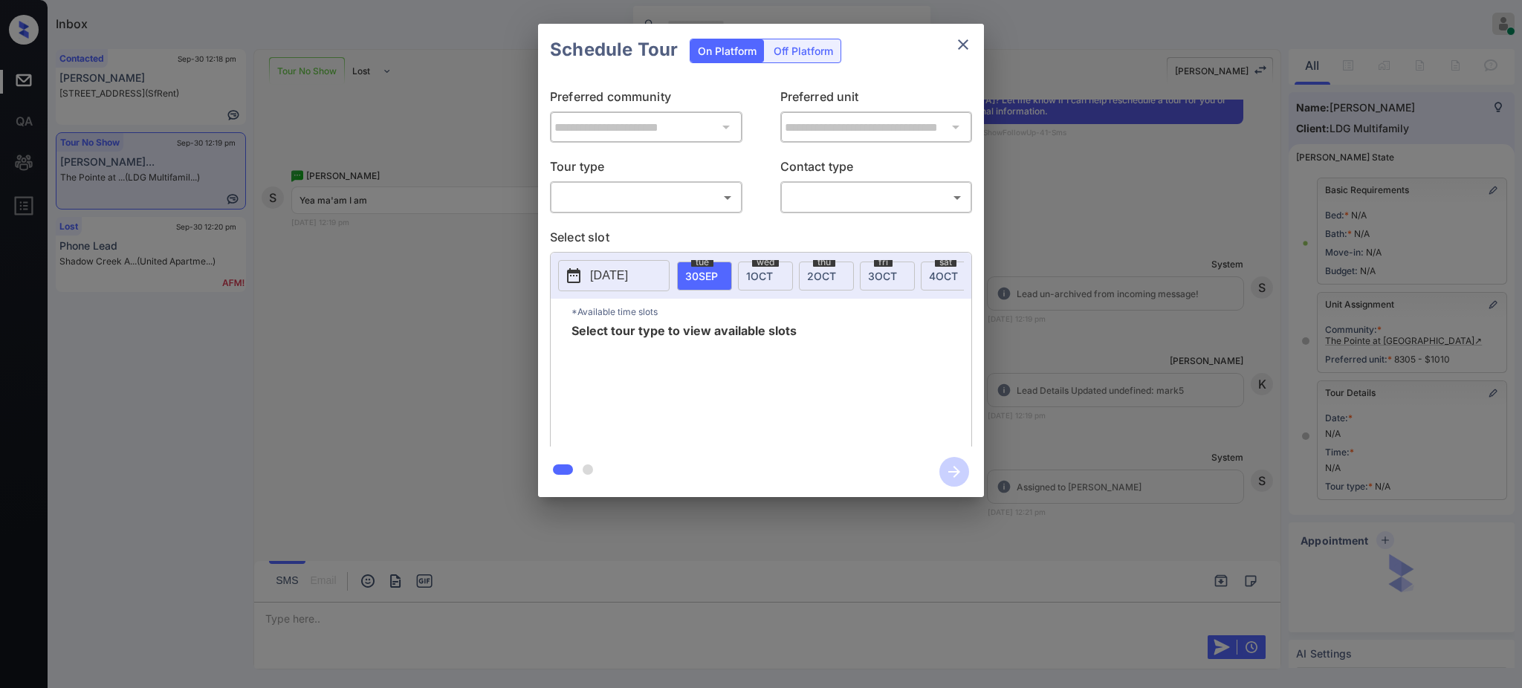
drag, startPoint x: 606, startPoint y: 214, endPoint x: 612, endPoint y: 199, distance: 16.0
click at [607, 210] on div "**********" at bounding box center [761, 261] width 446 height 371
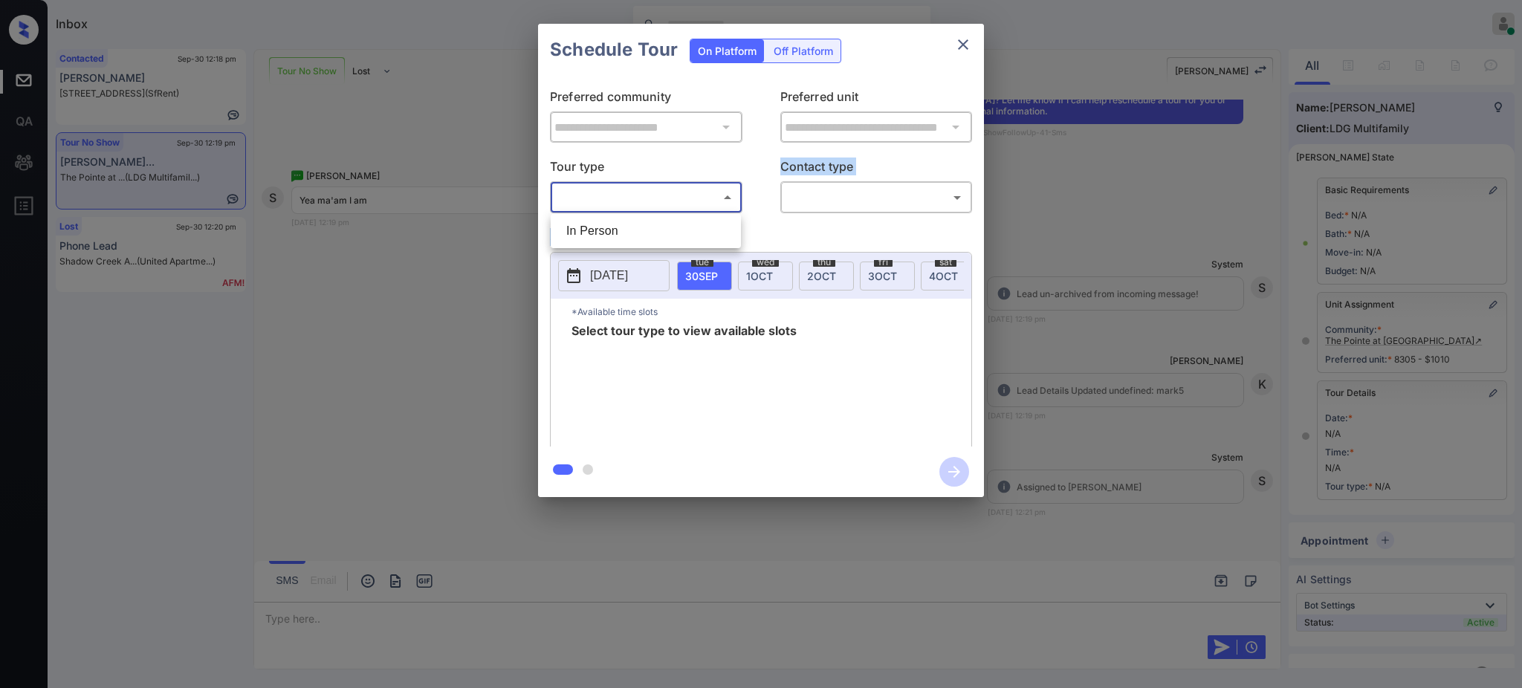
click at [619, 192] on body "Inbox Ajay Kumar Online Set yourself offline Set yourself on break Profile Swit…" at bounding box center [761, 344] width 1522 height 688
click at [615, 224] on li "In Person" at bounding box center [645, 231] width 183 height 27
type input "********"
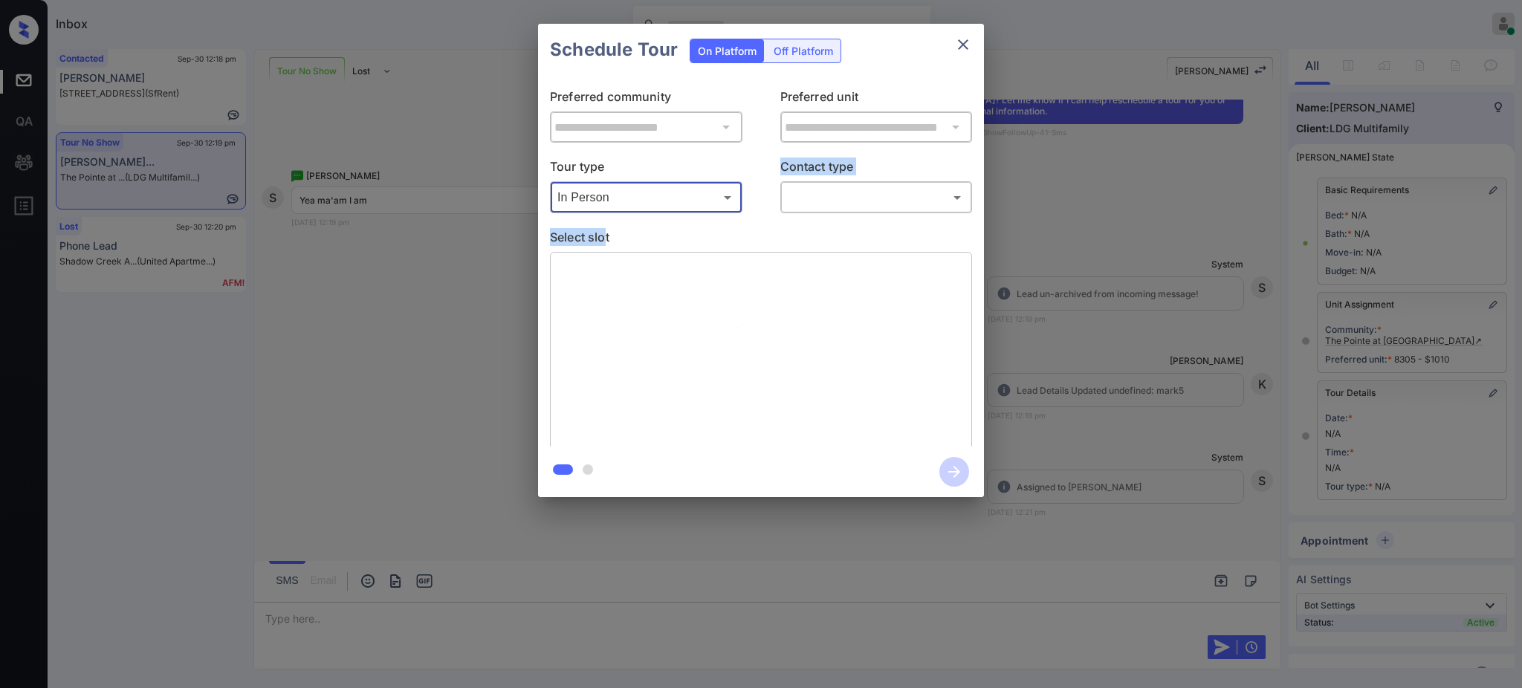
click at [808, 185] on body "Inbox Ajay Kumar Online Set yourself offline Set yourself on break Profile Swit…" at bounding box center [761, 344] width 1522 height 688
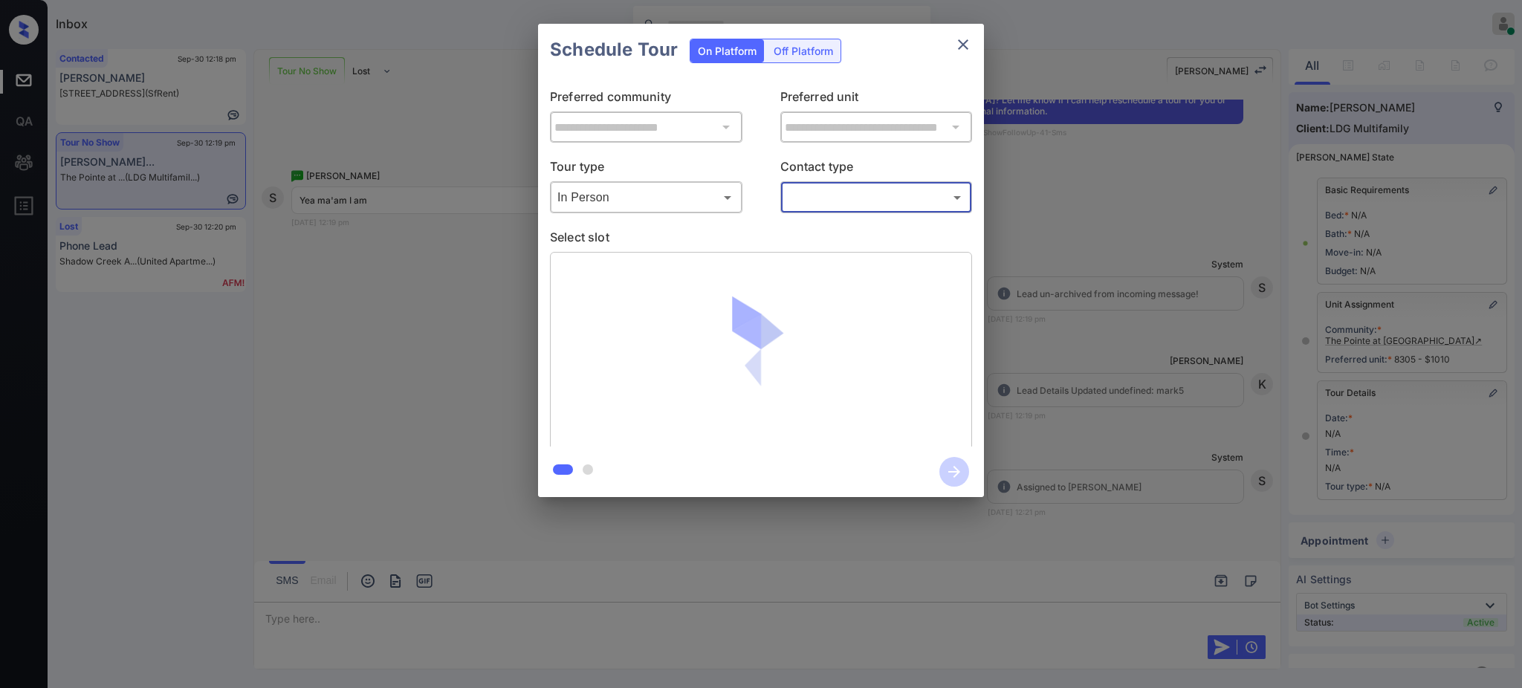
click at [814, 252] on div at bounding box center [761, 351] width 422 height 198
click at [814, 208] on body "Inbox Ajay Kumar Online Set yourself offline Set yourself on break Profile Swit…" at bounding box center [761, 344] width 1522 height 688
click at [809, 260] on li "Text" at bounding box center [876, 257] width 183 height 27
type input "****"
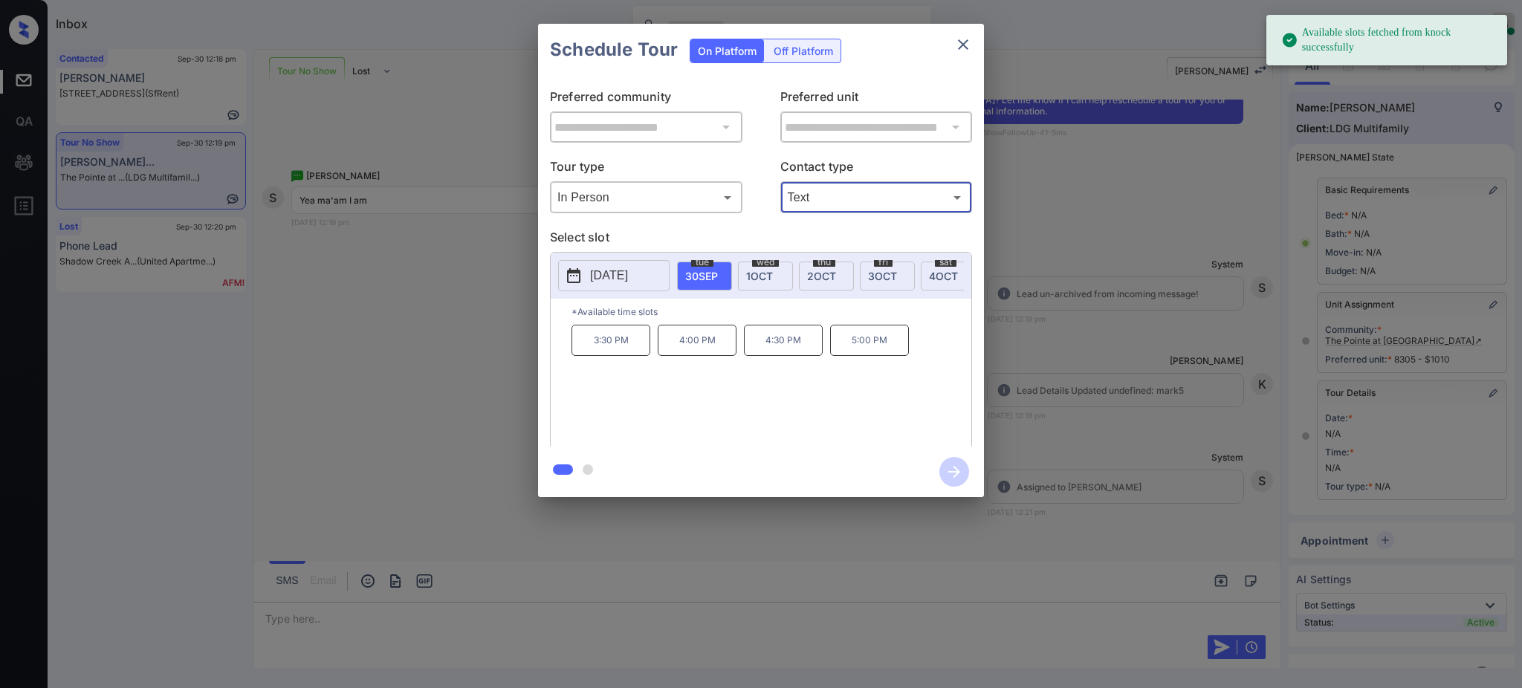
click at [628, 282] on p "[DATE]" at bounding box center [609, 276] width 38 height 18
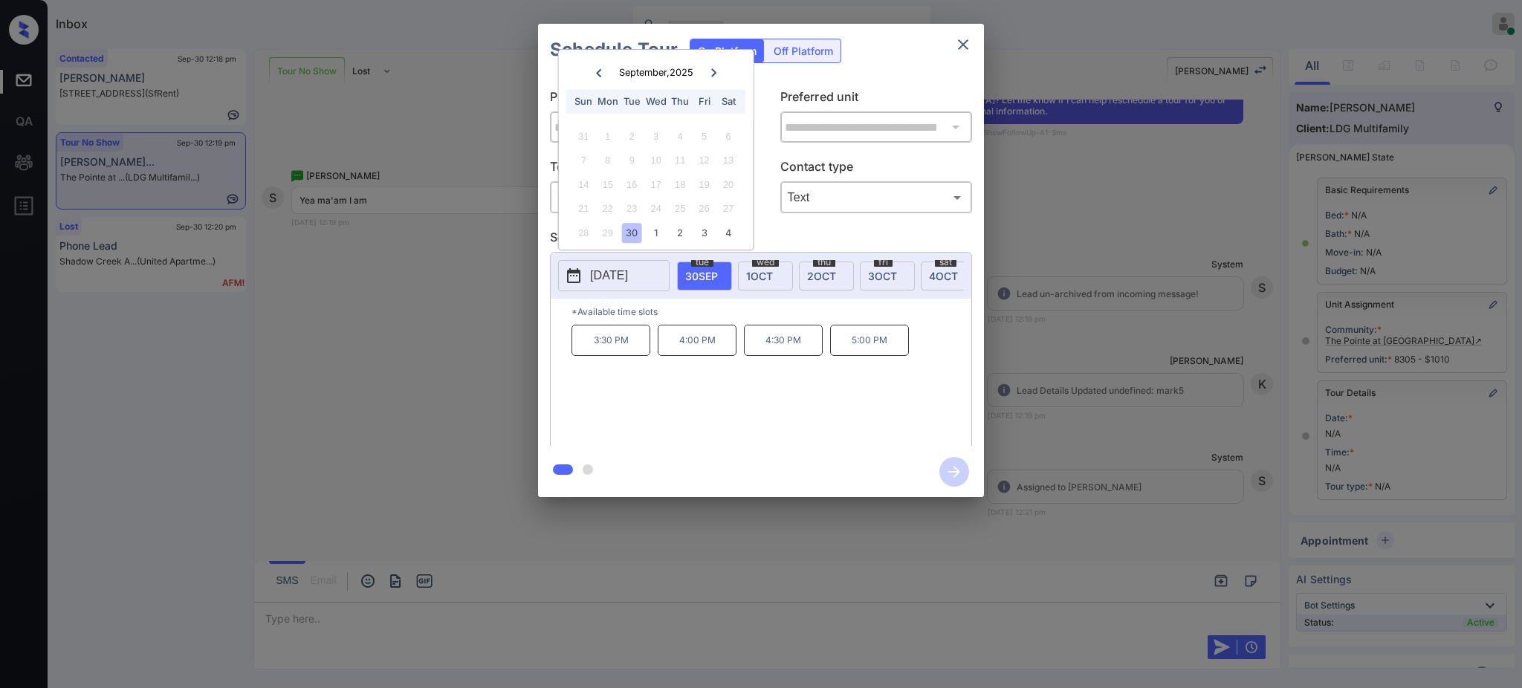
click at [716, 72] on icon at bounding box center [713, 72] width 9 height 9
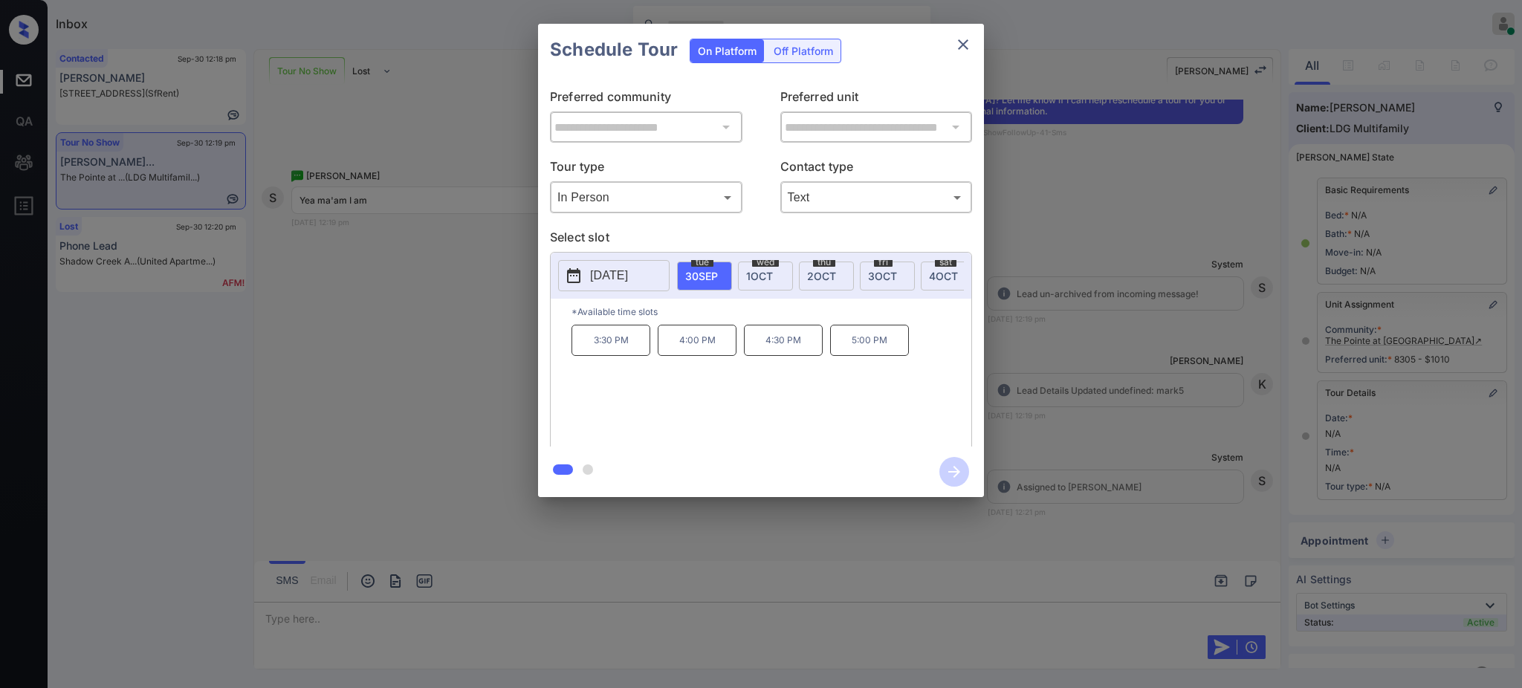
click at [313, 612] on div at bounding box center [761, 344] width 1522 height 688
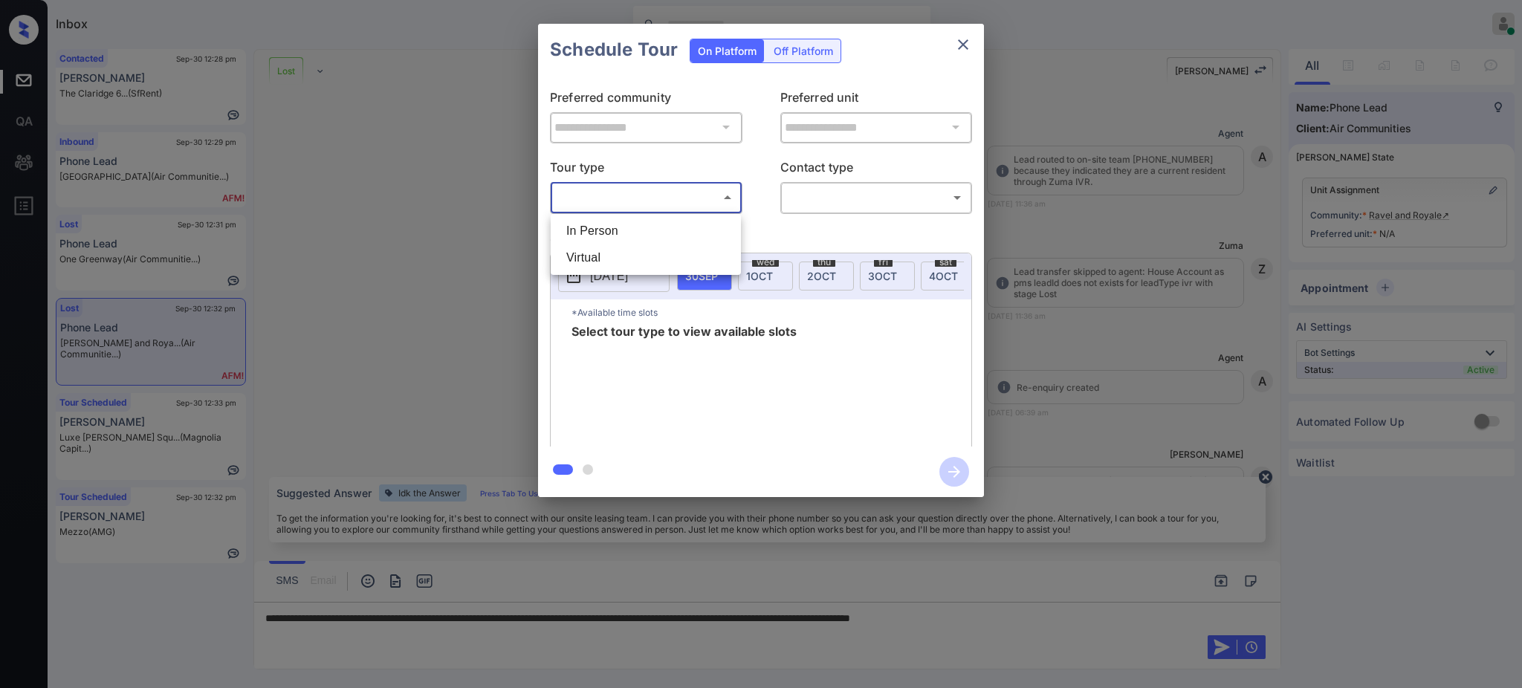
scroll to position [5328, 0]
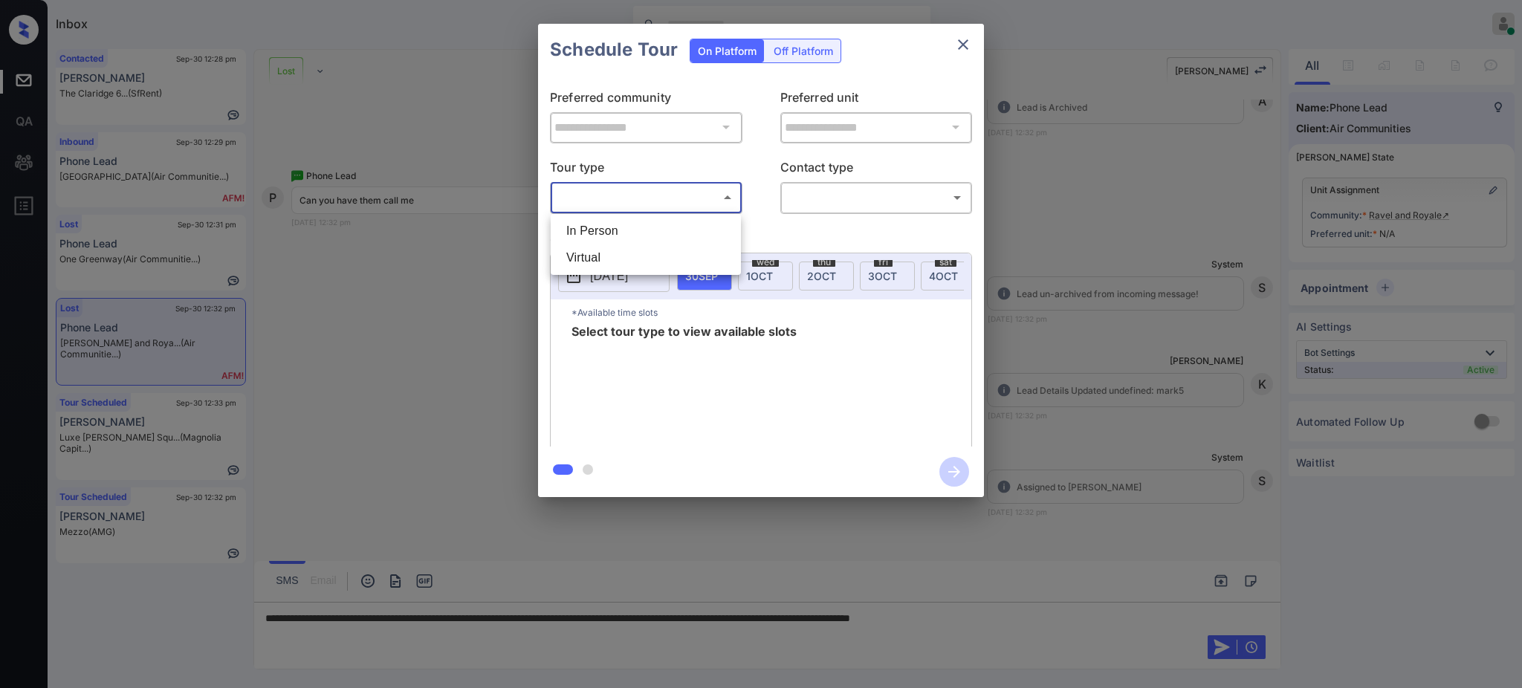
click at [961, 45] on div at bounding box center [761, 344] width 1522 height 688
click at [1025, 624] on div at bounding box center [761, 344] width 1522 height 688
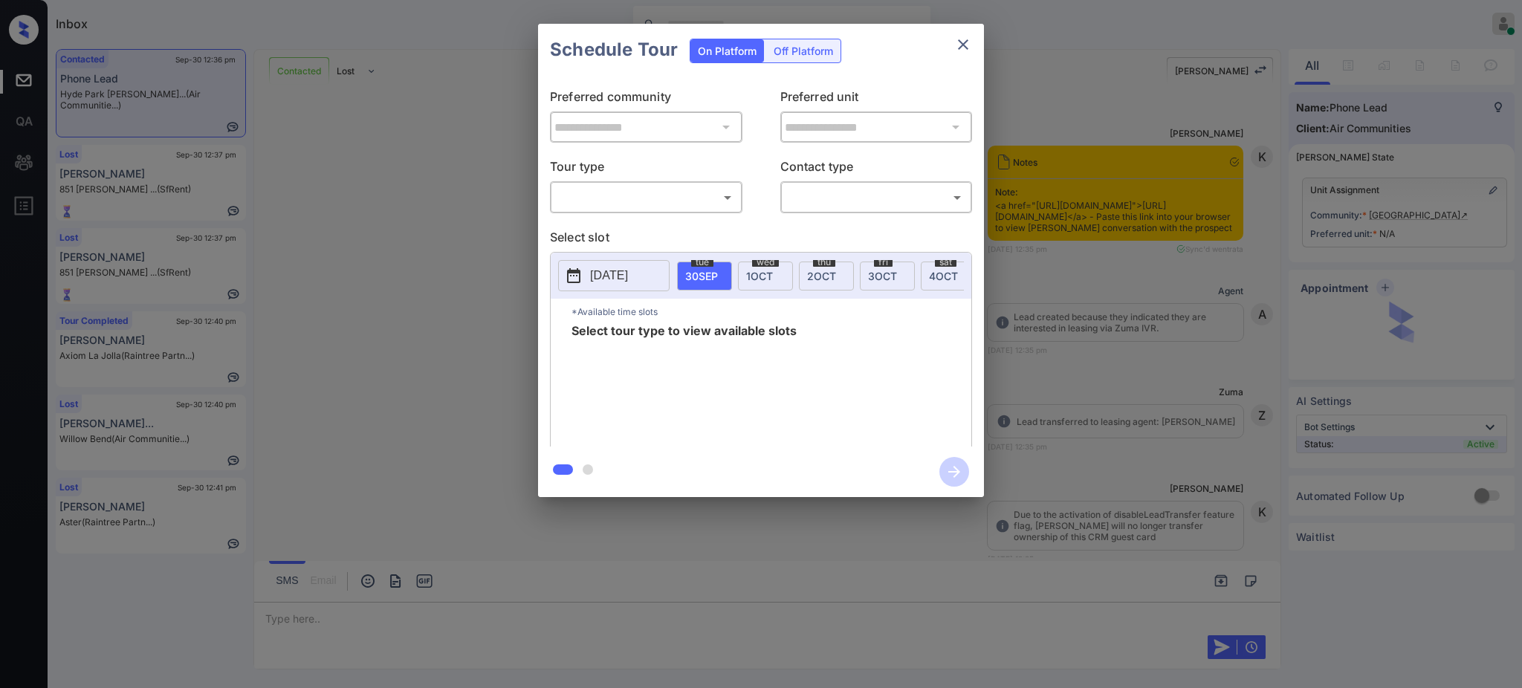
click at [684, 211] on div "​ ​" at bounding box center [646, 197] width 192 height 32
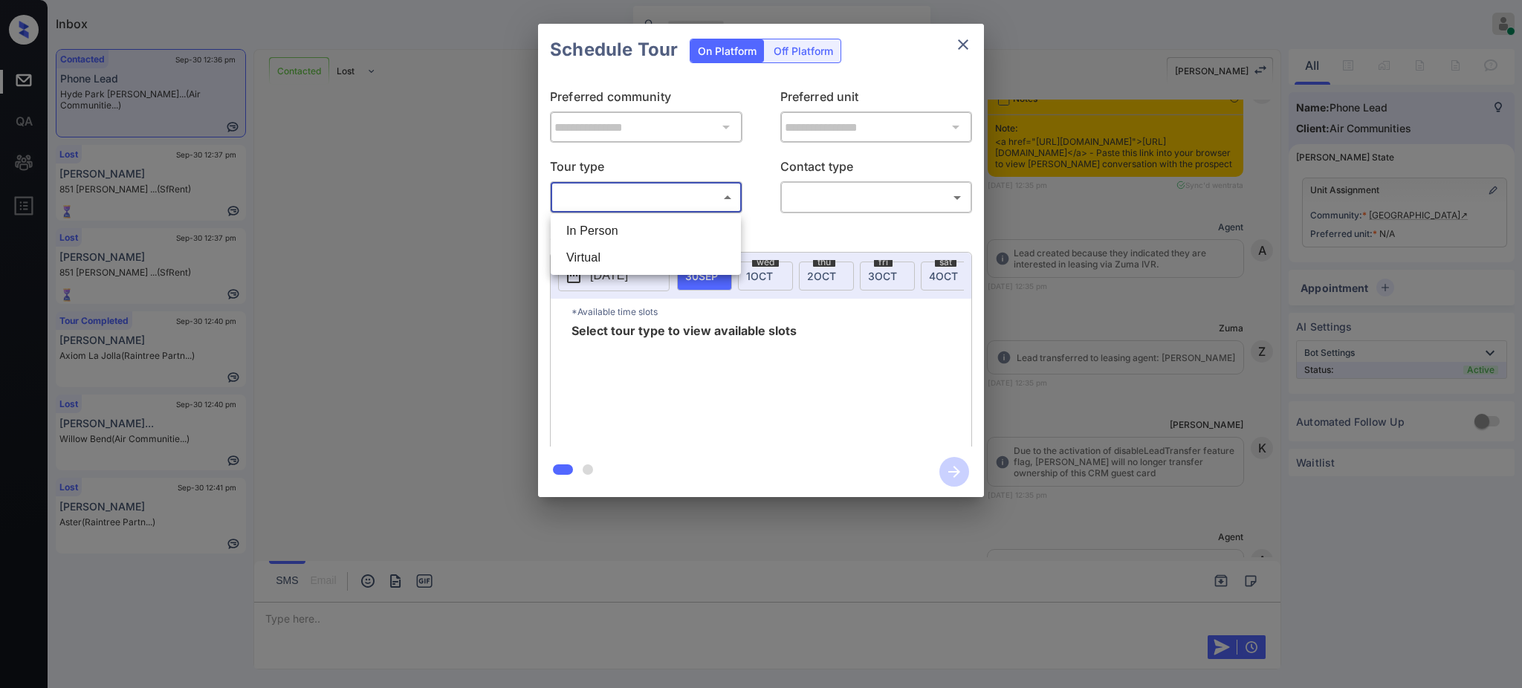
click at [636, 196] on body "Inbox Ajay Kumar Online Set yourself offline Set yourself on break Profile Swit…" at bounding box center [761, 344] width 1522 height 688
click at [628, 236] on li "In Person" at bounding box center [645, 231] width 183 height 27
type input "********"
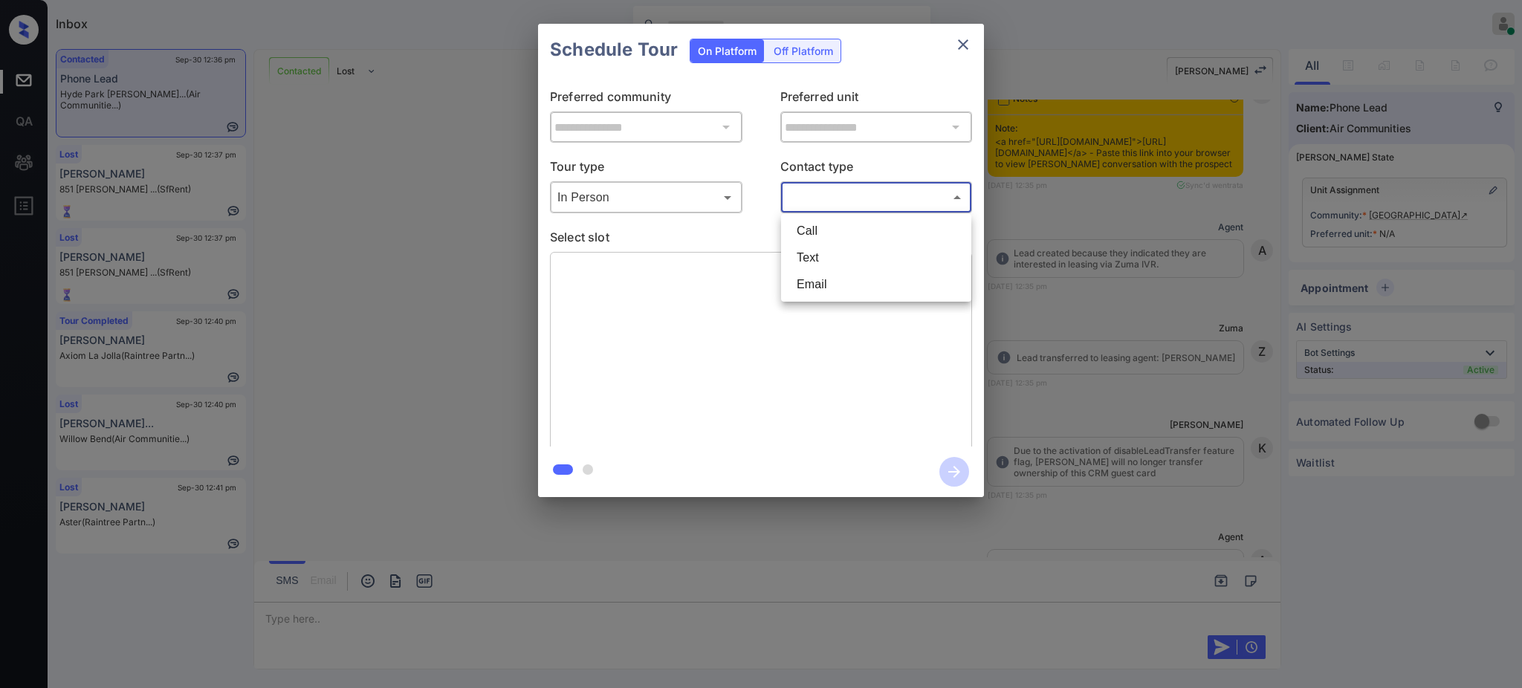
drag, startPoint x: 816, startPoint y: 195, endPoint x: 806, endPoint y: 249, distance: 55.1
click at [817, 195] on body "Inbox Ajay Kumar Online Set yourself offline Set yourself on break Profile Swit…" at bounding box center [761, 344] width 1522 height 688
click at [806, 258] on li "Text" at bounding box center [876, 257] width 183 height 27
type input "****"
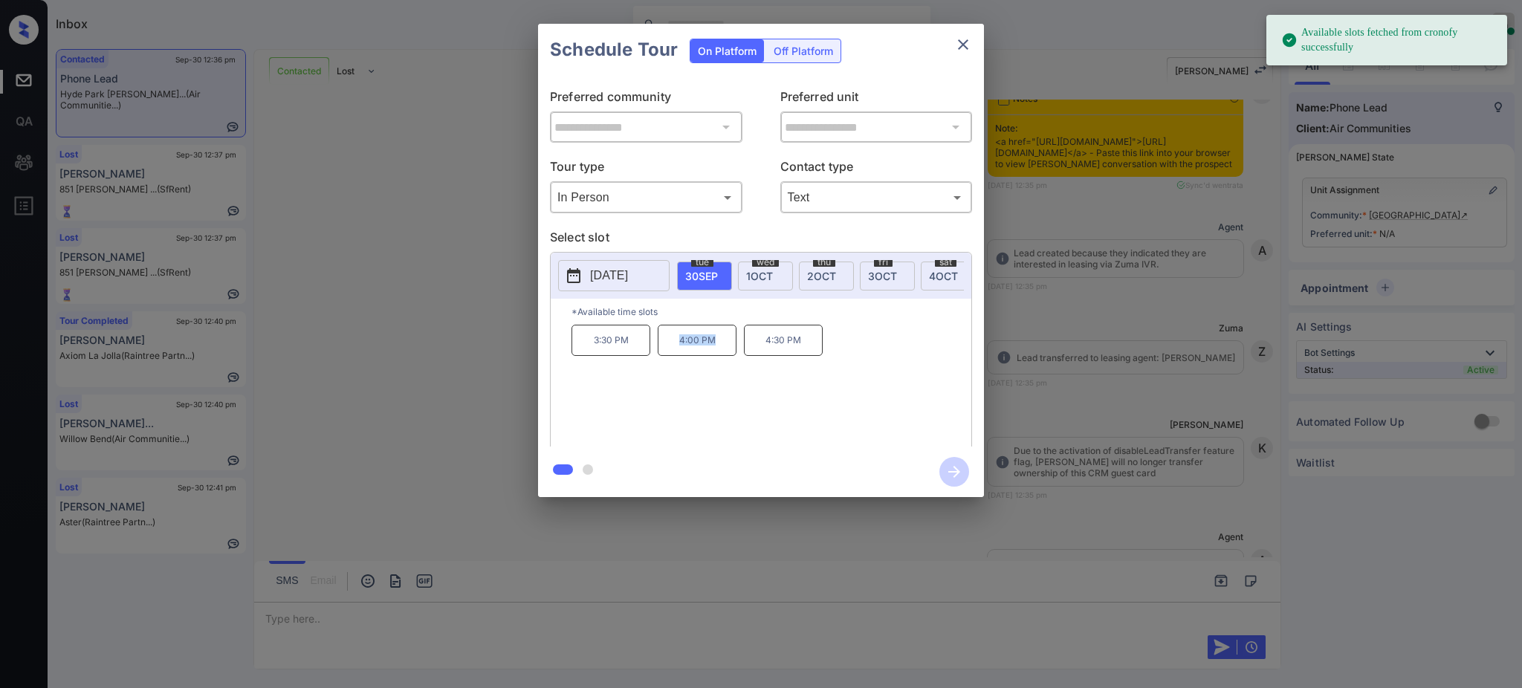
drag, startPoint x: 682, startPoint y: 360, endPoint x: 749, endPoint y: 352, distance: 67.4
click at [735, 356] on p "4:00 PM" at bounding box center [697, 340] width 79 height 31
copy p "4:00 PM"
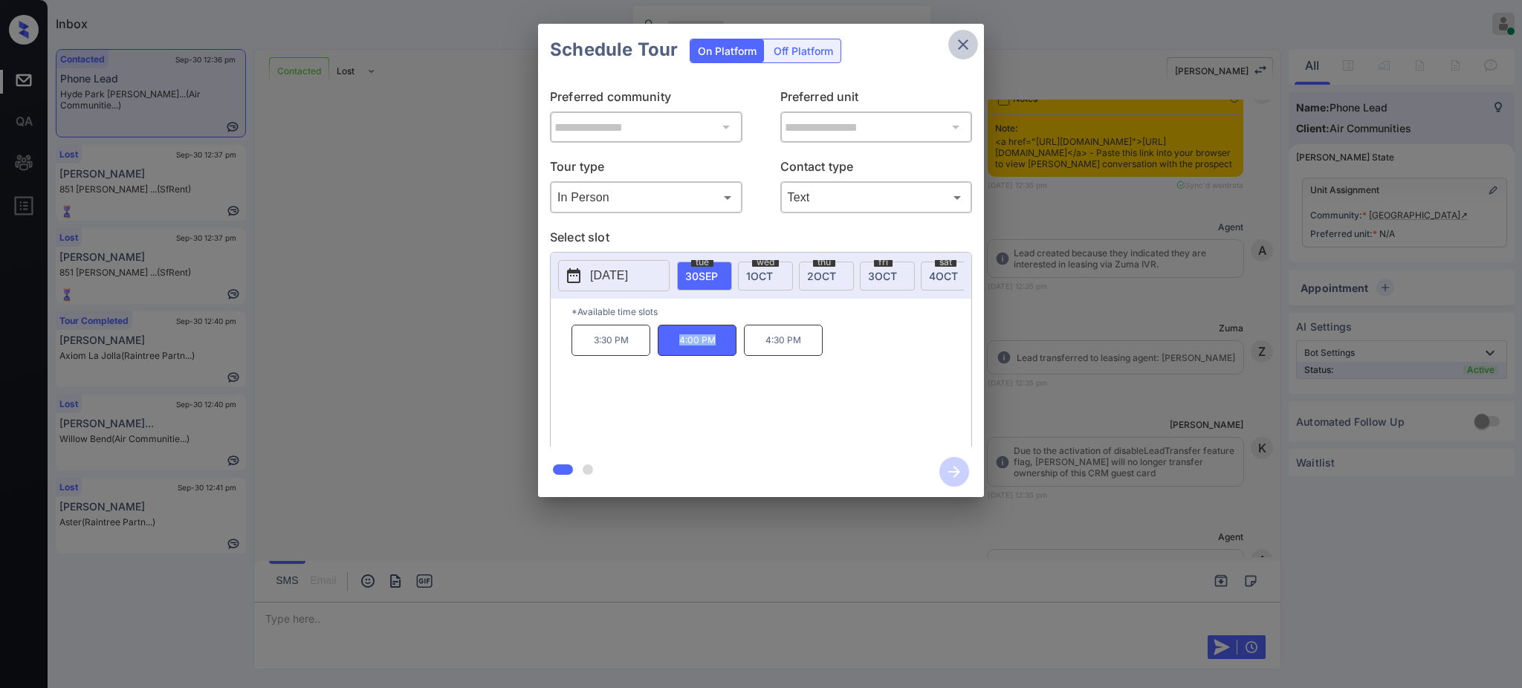
click at [963, 49] on icon "close" at bounding box center [963, 45] width 18 height 18
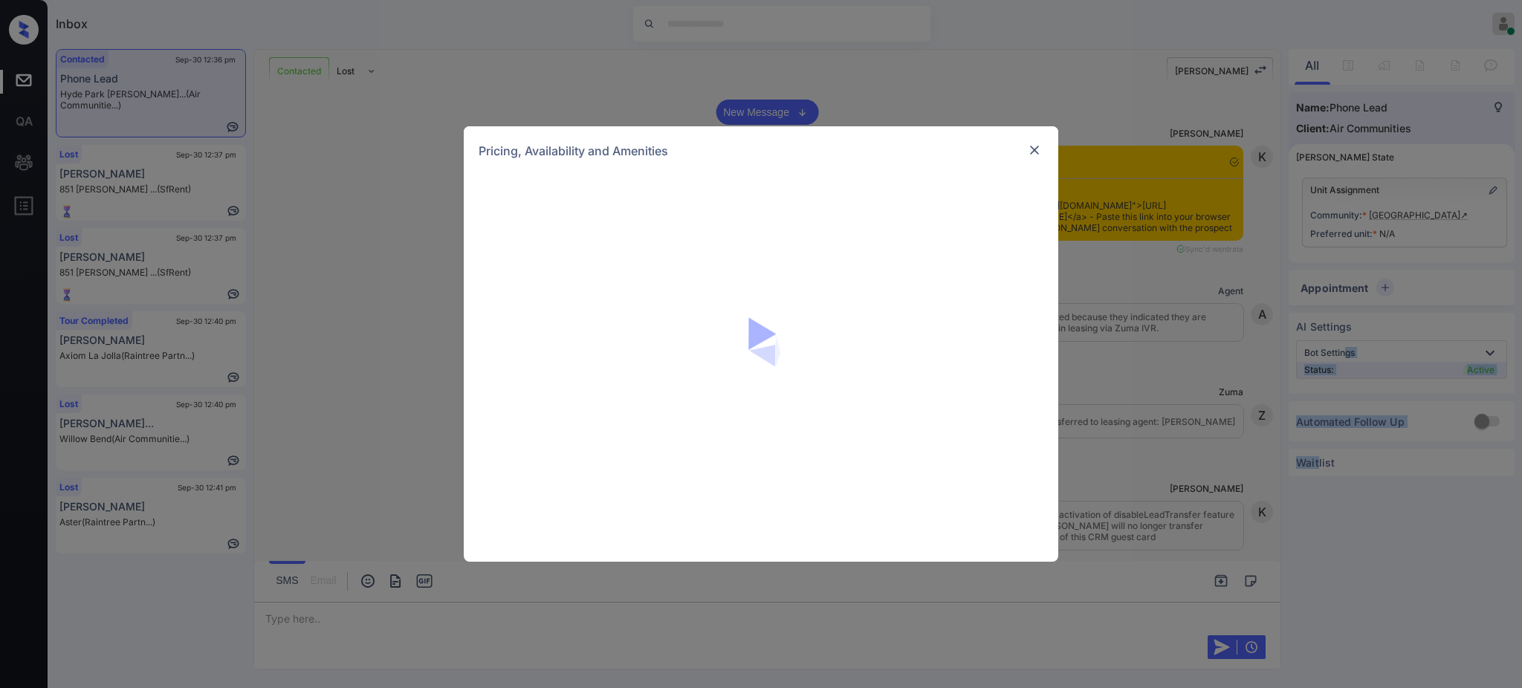
scroll to position [1055, 0]
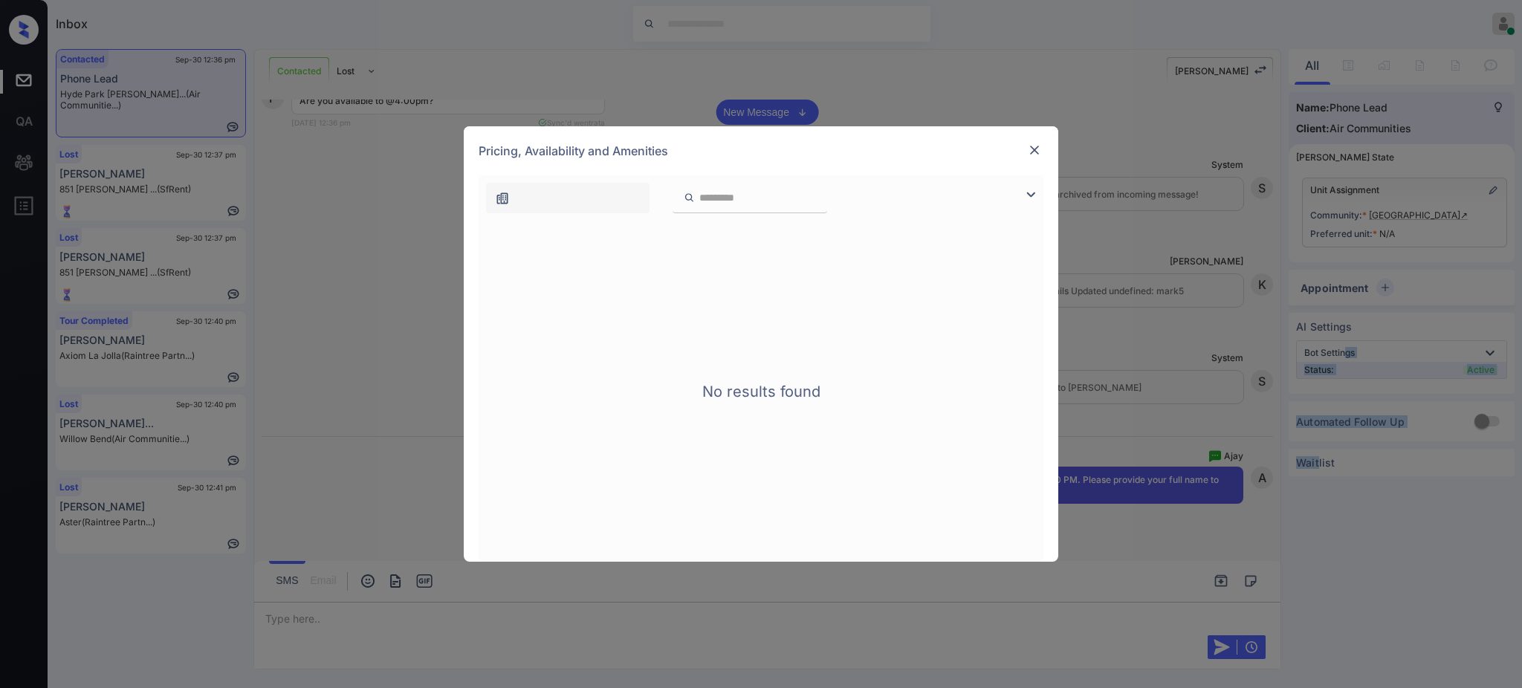
click at [1031, 151] on img at bounding box center [1034, 150] width 15 height 15
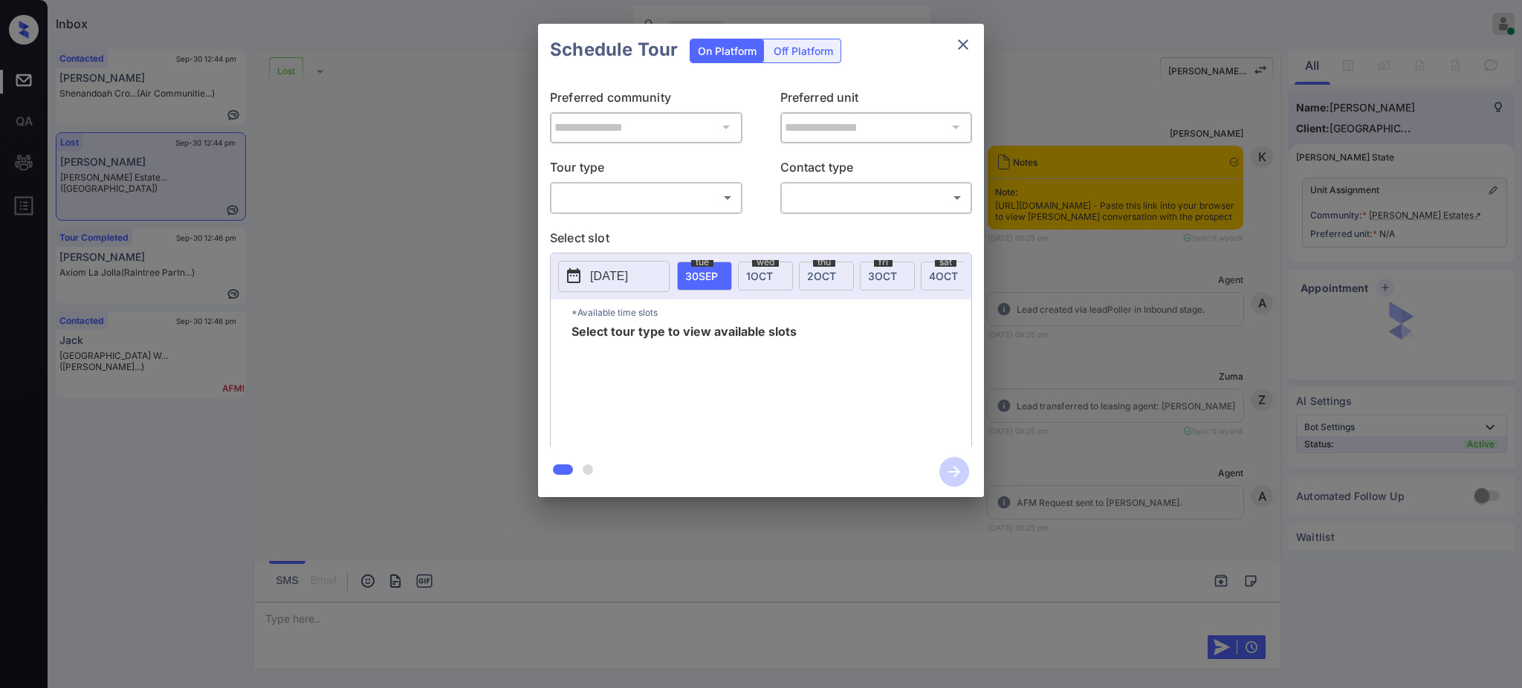
click at [634, 199] on body "Inbox [PERSON_NAME] Online Set yourself offline Set yourself on break Profile S…" at bounding box center [761, 344] width 1522 height 688
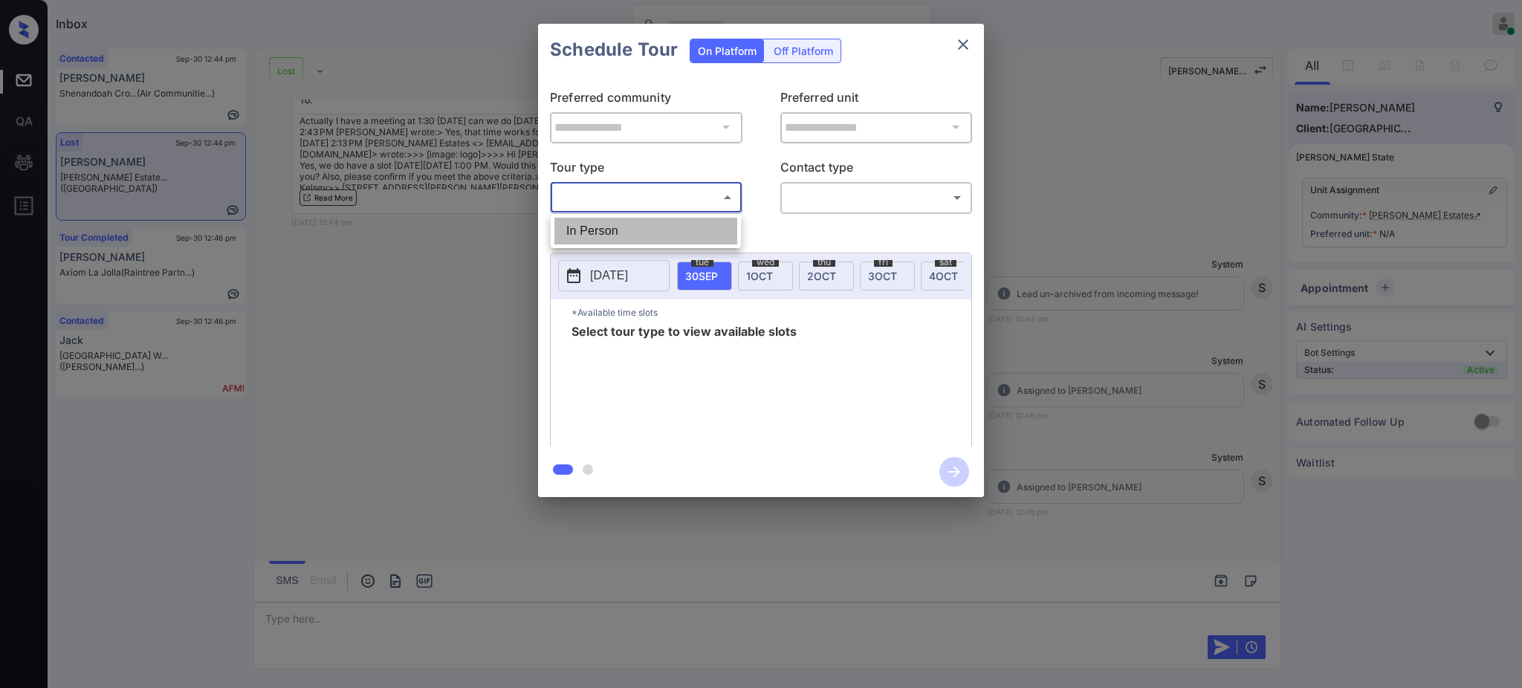
click at [600, 227] on li "In Person" at bounding box center [645, 231] width 183 height 27
type input "********"
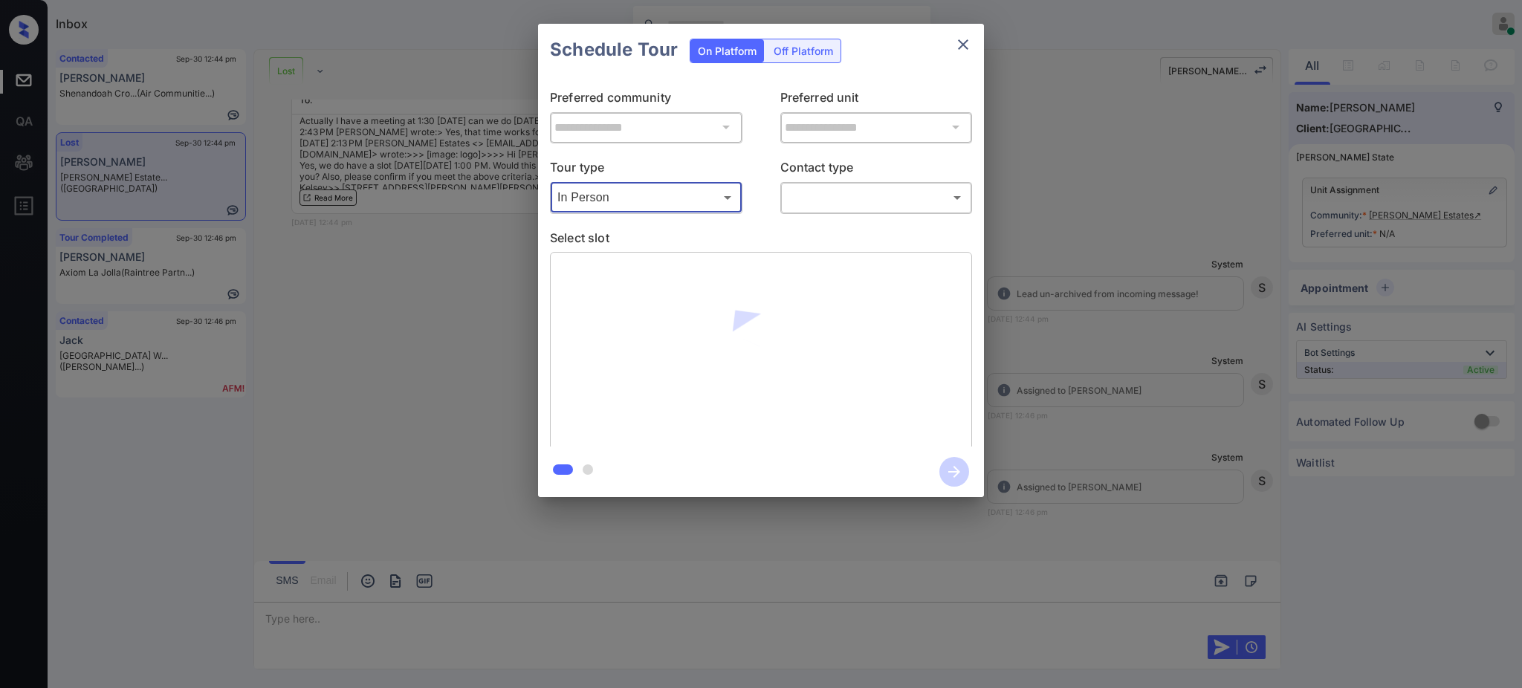
click at [844, 195] on body "Inbox [PERSON_NAME] Online Set yourself offline Set yourself on break Profile S…" at bounding box center [761, 344] width 1522 height 688
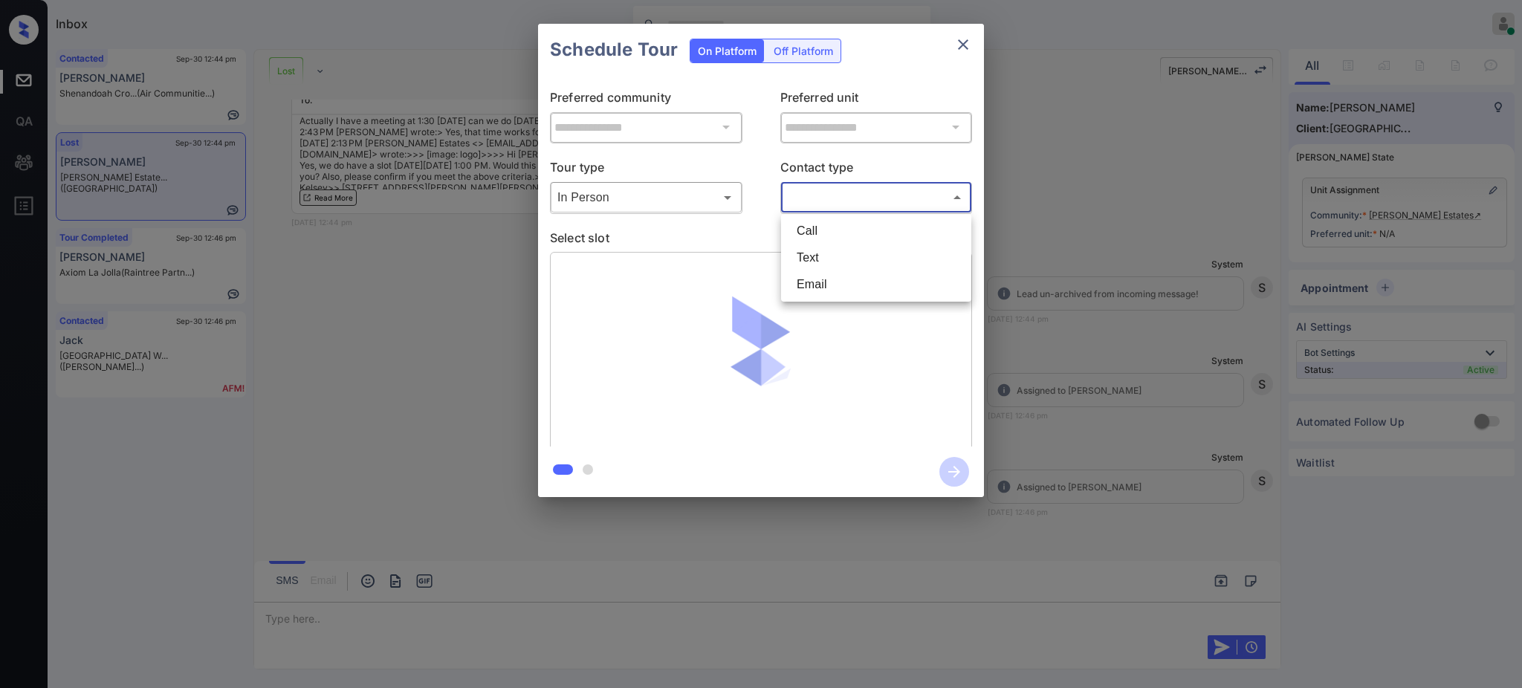
click at [821, 254] on li "Text" at bounding box center [876, 257] width 183 height 27
type input "****"
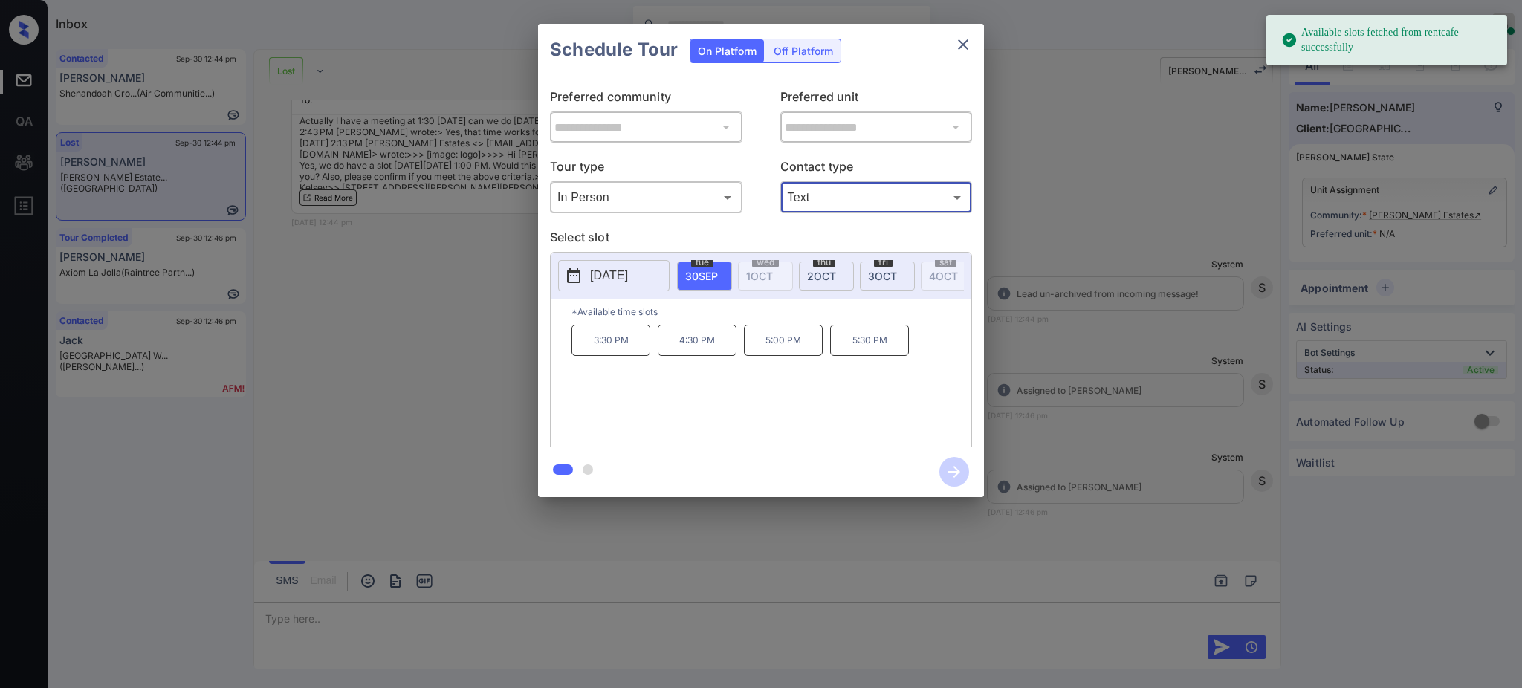
click at [620, 271] on p "[DATE]" at bounding box center [609, 276] width 38 height 18
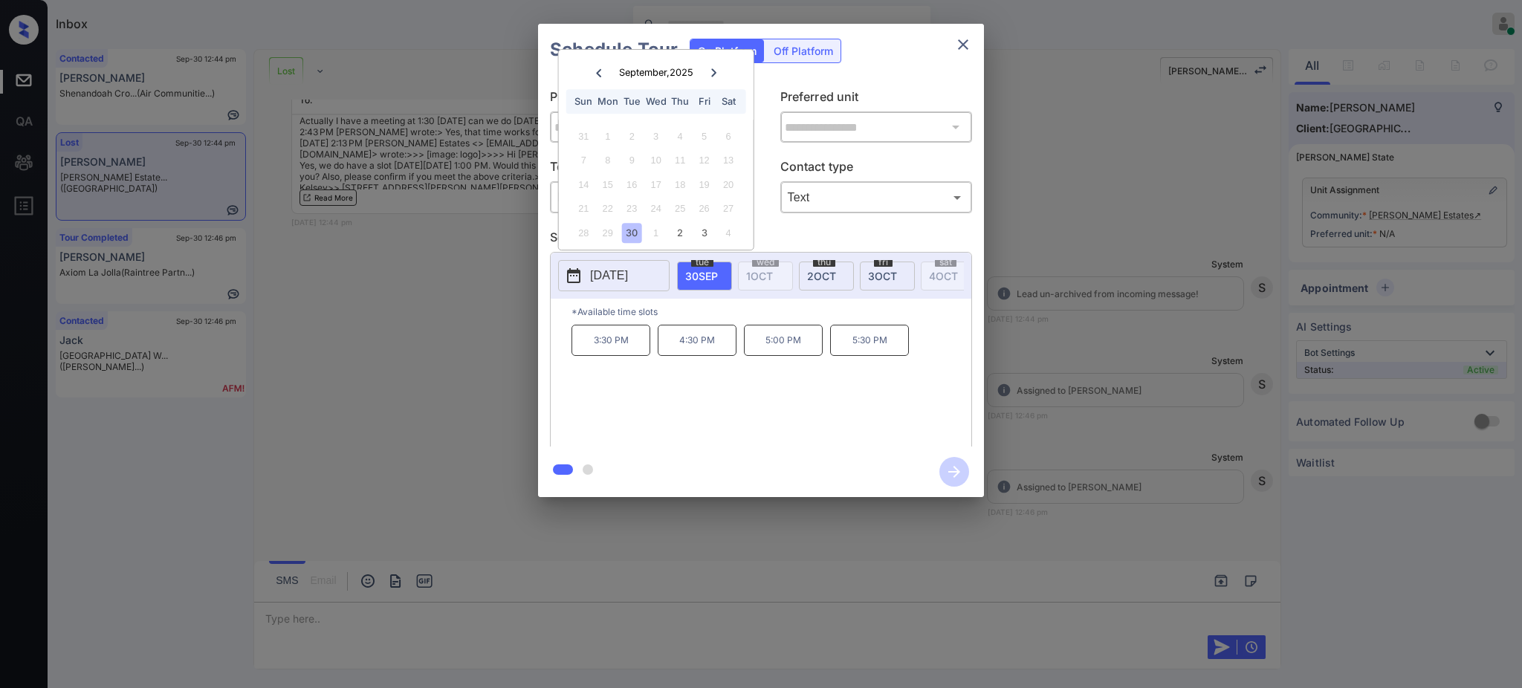
click at [711, 70] on icon at bounding box center [713, 72] width 9 height 9
click at [635, 158] on div "7" at bounding box center [632, 160] width 20 height 20
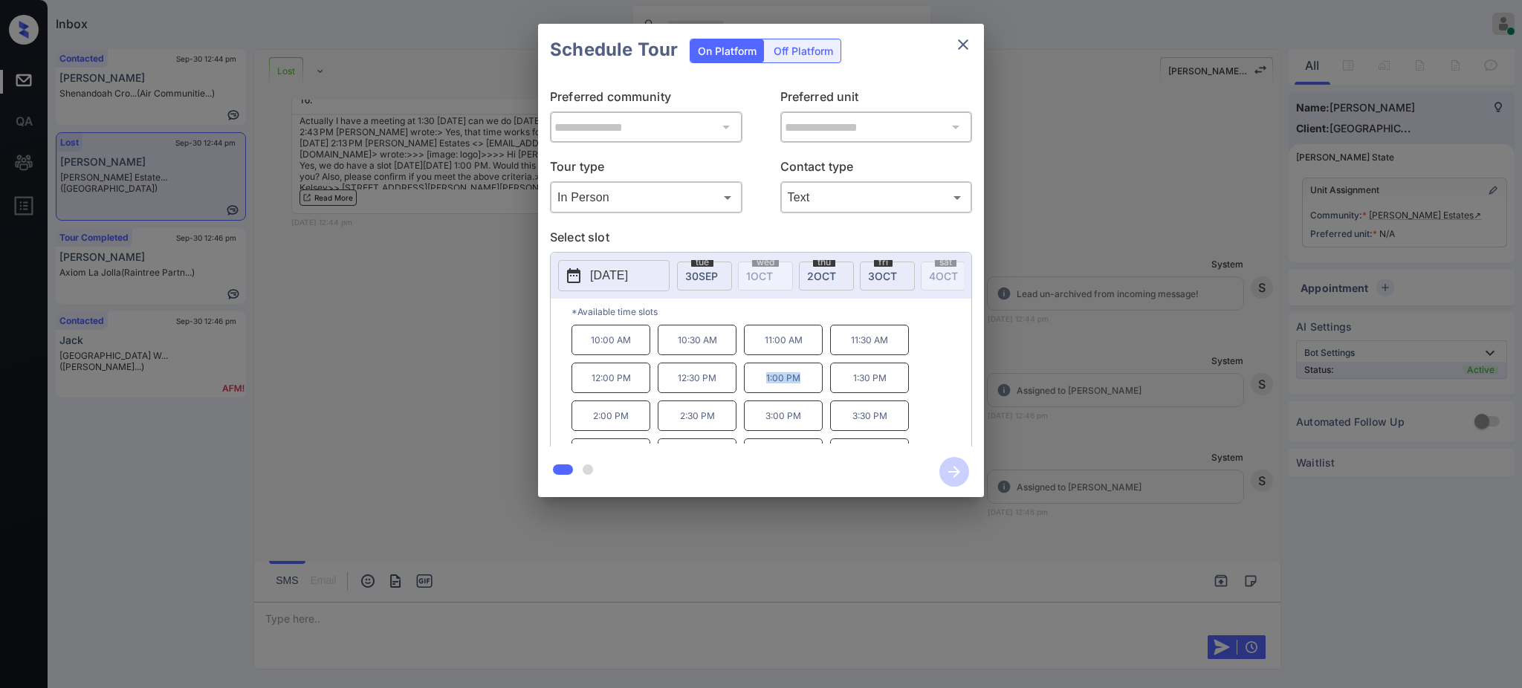
drag, startPoint x: 752, startPoint y: 392, endPoint x: 812, endPoint y: 392, distance: 60.2
click at [812, 392] on p "1:00 PM" at bounding box center [783, 378] width 79 height 30
copy p "1:00 PM"
click at [613, 273] on p "2025-10-07" at bounding box center [609, 276] width 38 height 18
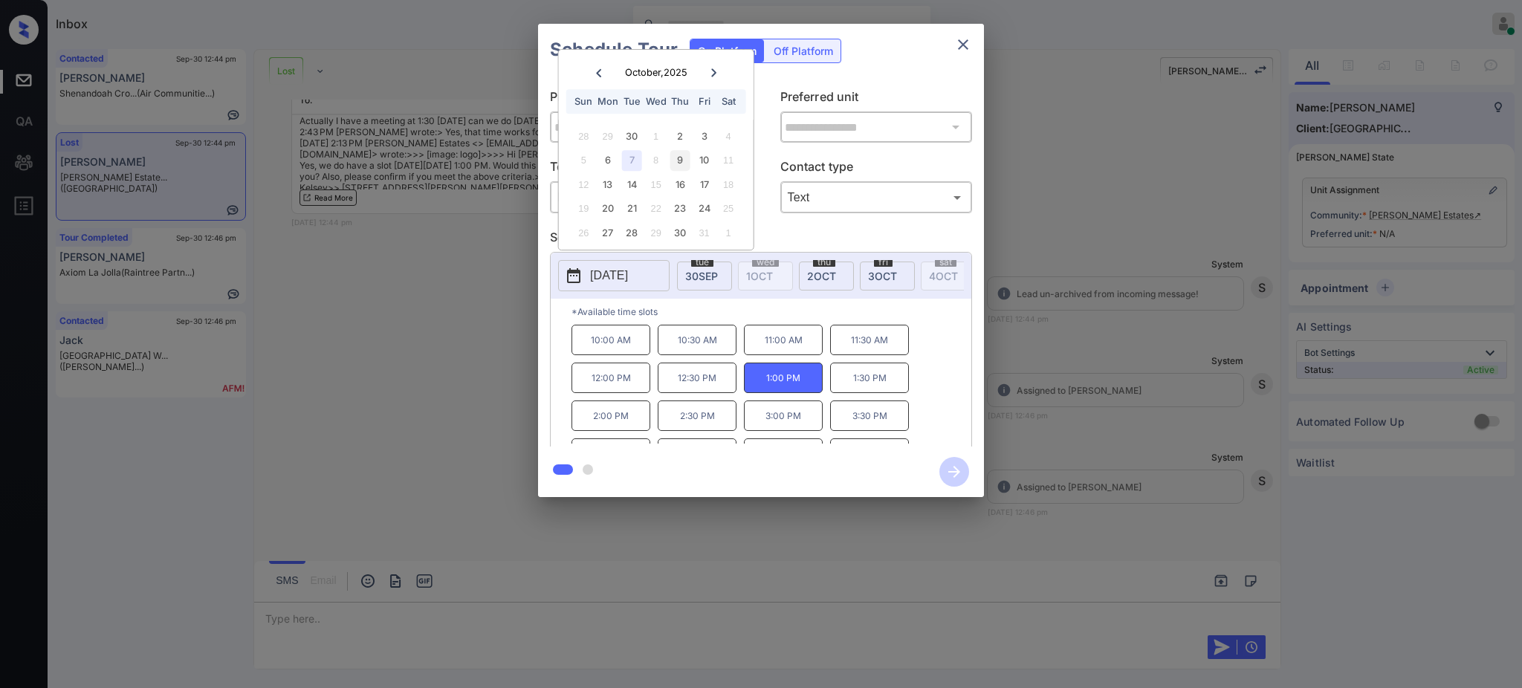
click at [680, 158] on div "9" at bounding box center [680, 160] width 20 height 20
click at [1204, 334] on div "**********" at bounding box center [761, 260] width 1522 height 521
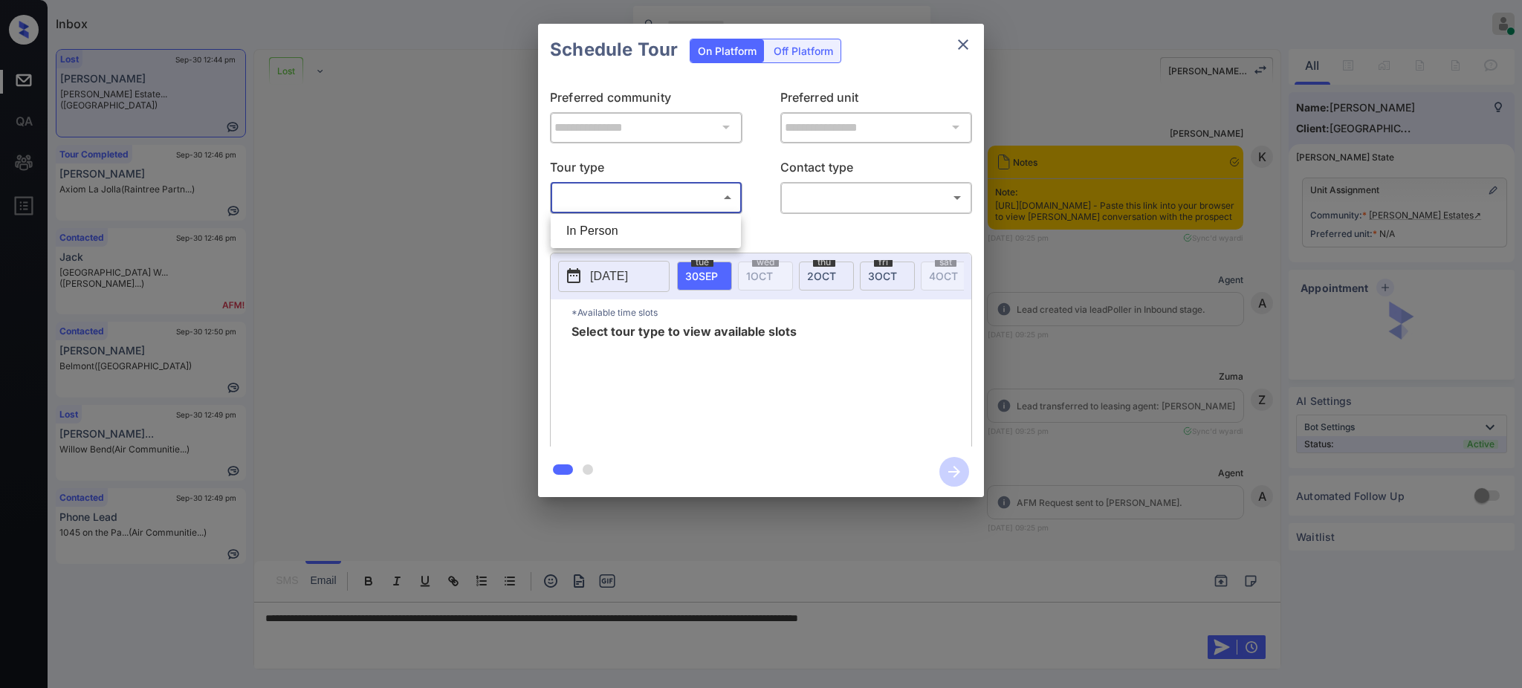
click at [616, 241] on li "In Person" at bounding box center [645, 231] width 183 height 27
type input "********"
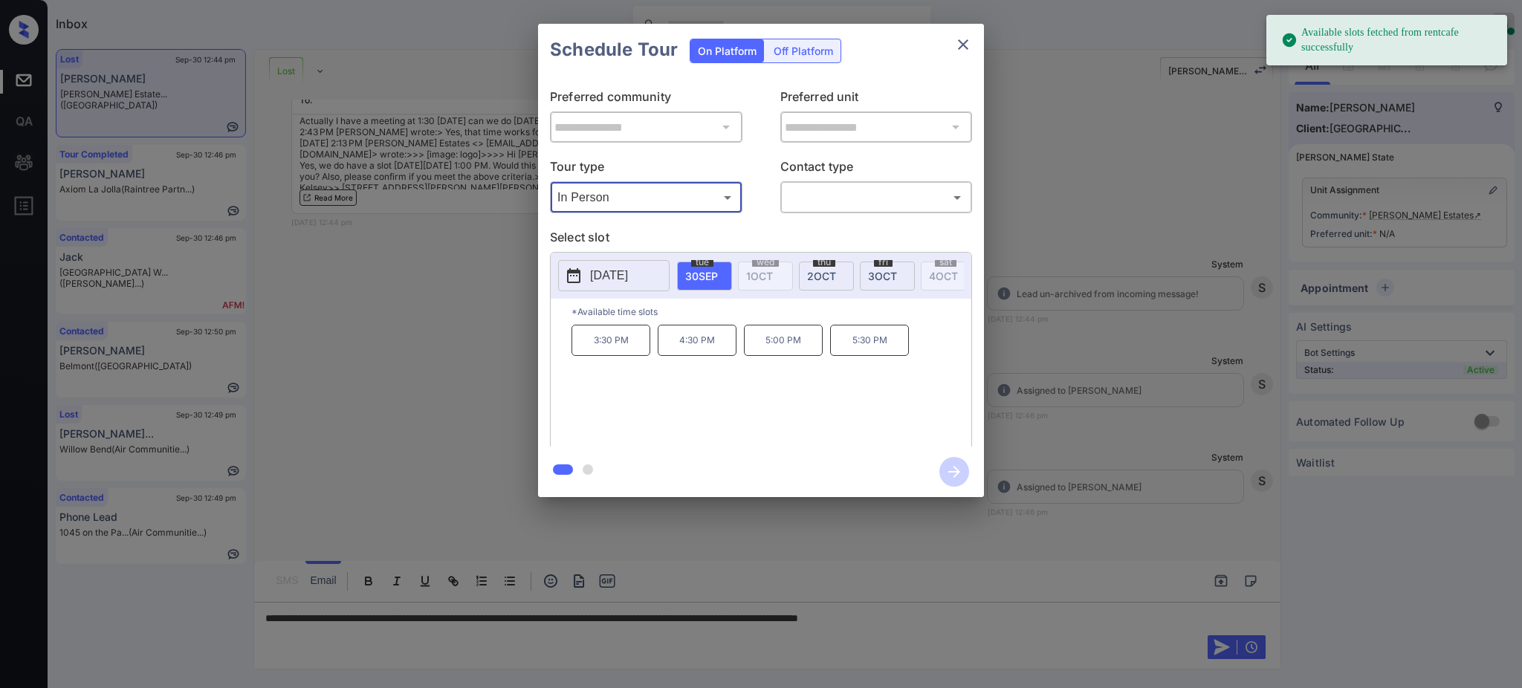
click at [624, 279] on p "[DATE]" at bounding box center [609, 276] width 38 height 18
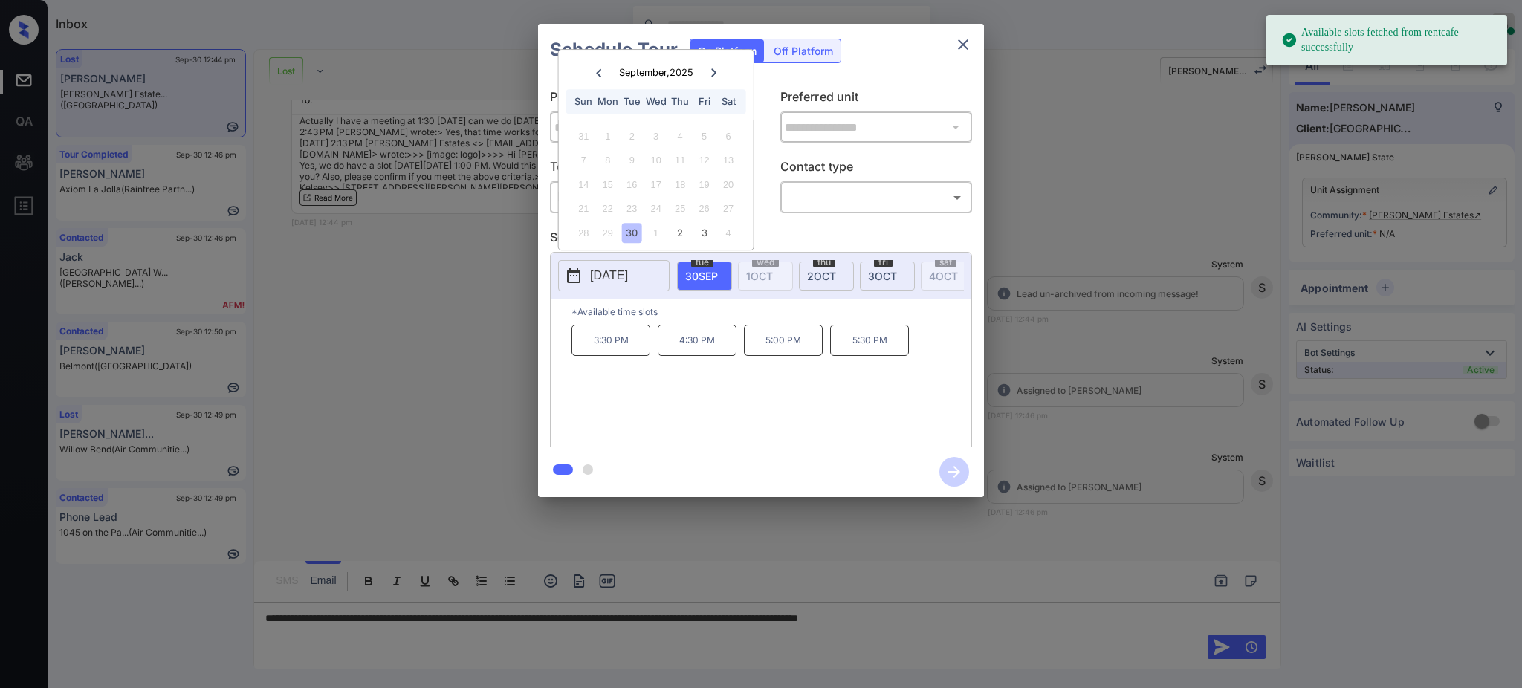
click at [716, 68] on icon at bounding box center [713, 72] width 9 height 9
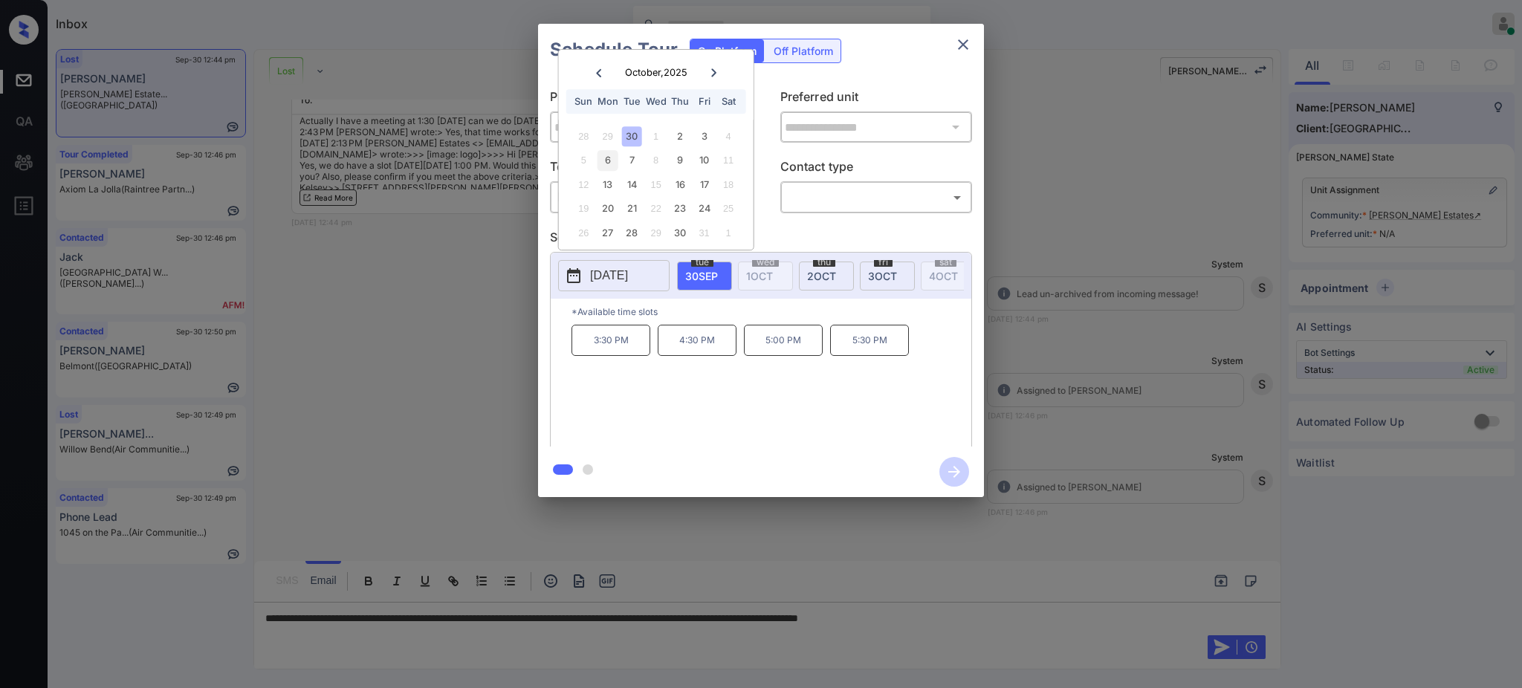
click at [607, 159] on div "6" at bounding box center [607, 160] width 20 height 20
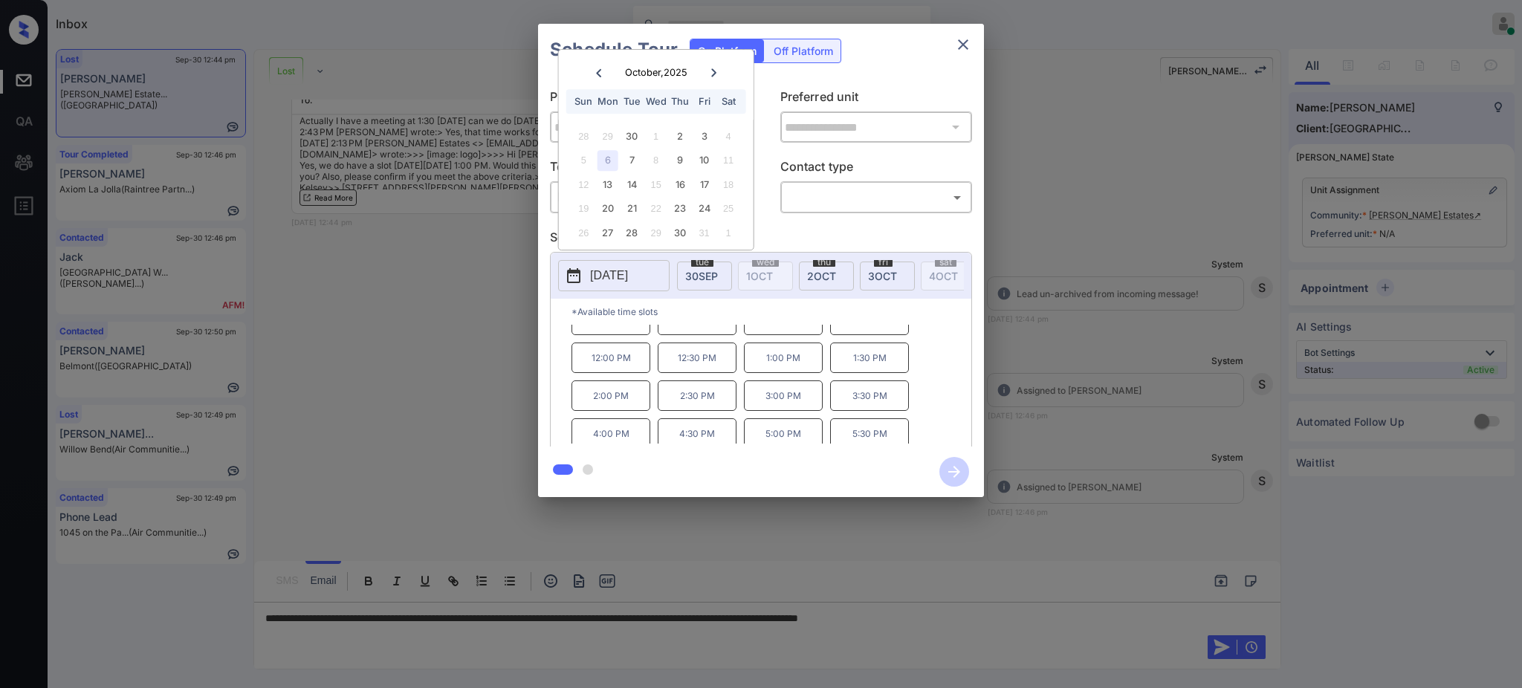
scroll to position [25, 0]
click at [1011, 628] on div at bounding box center [761, 344] width 1522 height 688
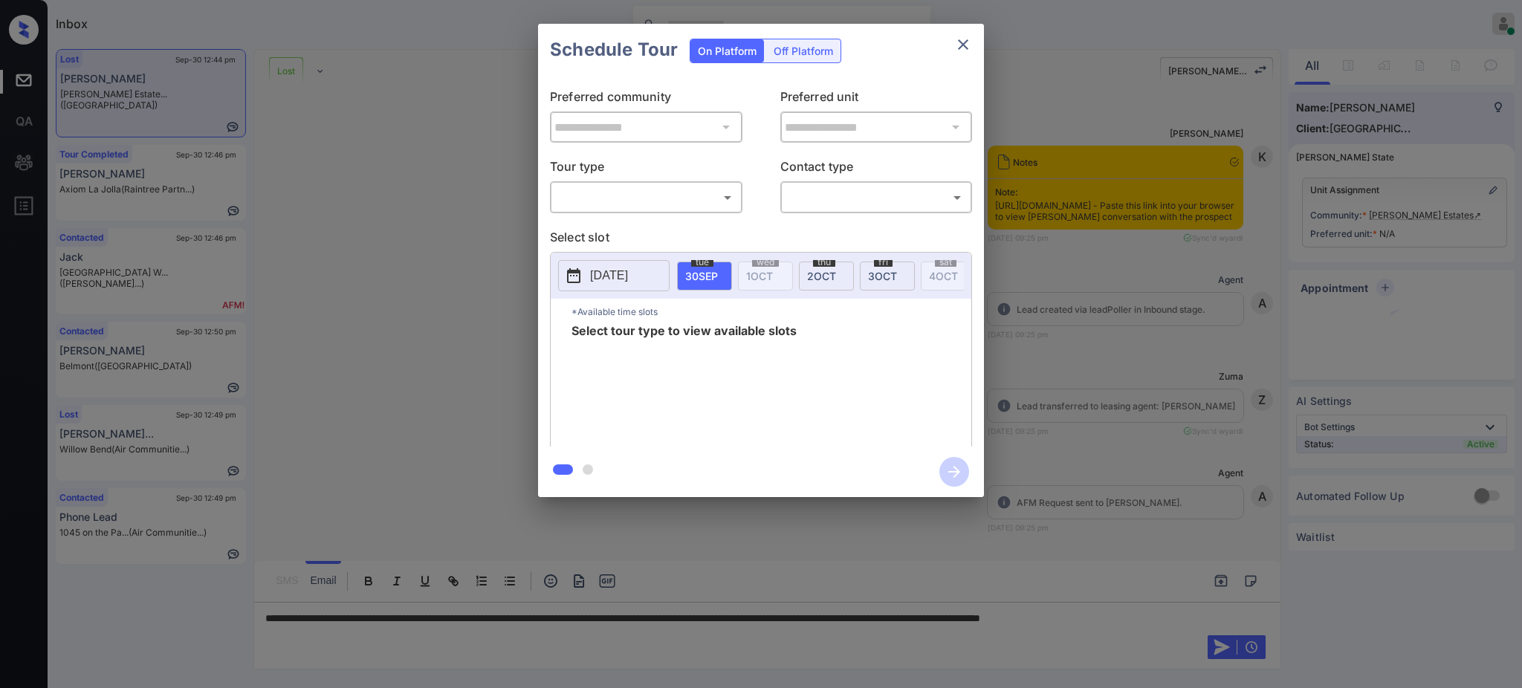
scroll to position [8968, 0]
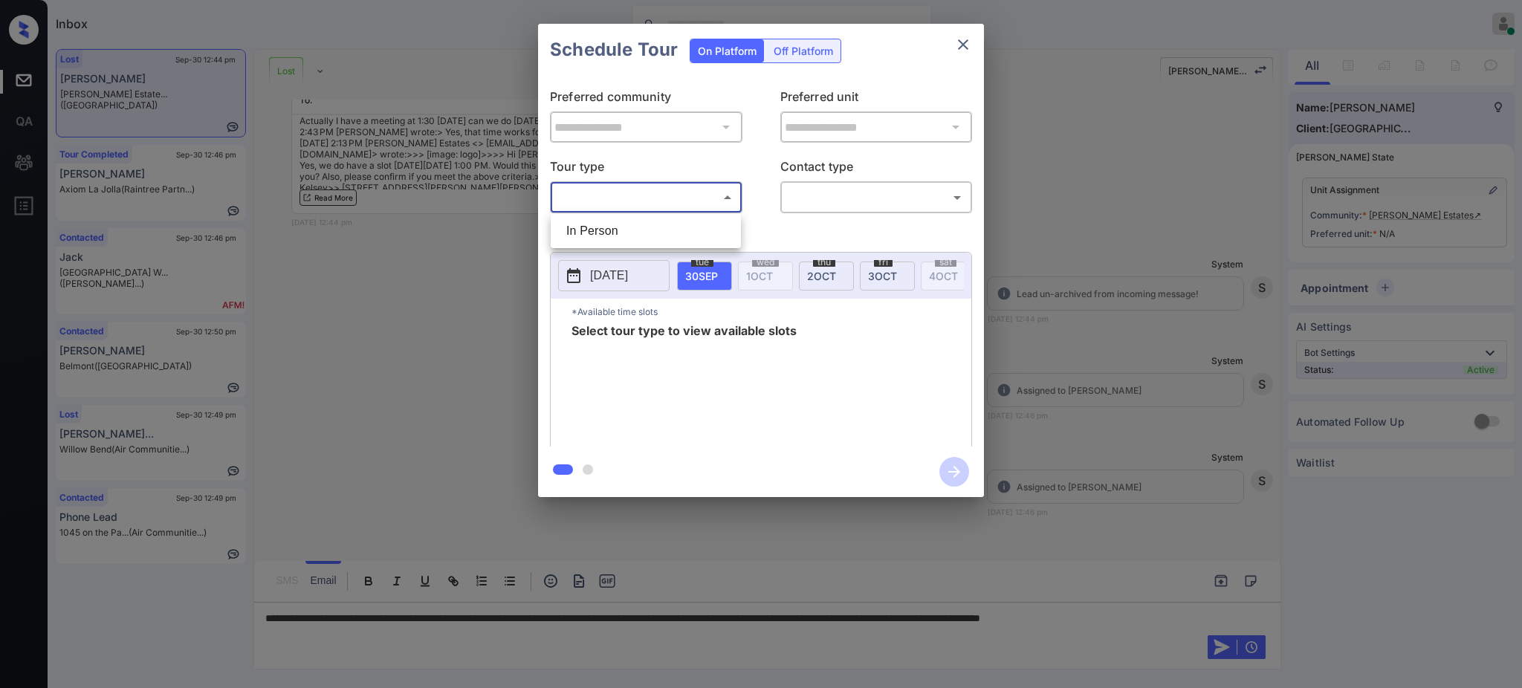
click at [682, 185] on body "Inbox [PERSON_NAME] Online Set yourself offline Set yourself on break Profile S…" at bounding box center [761, 344] width 1522 height 688
drag, startPoint x: 638, startPoint y: 221, endPoint x: 844, endPoint y: 224, distance: 206.6
click at [638, 221] on li "In Person" at bounding box center [645, 231] width 183 height 27
type input "********"
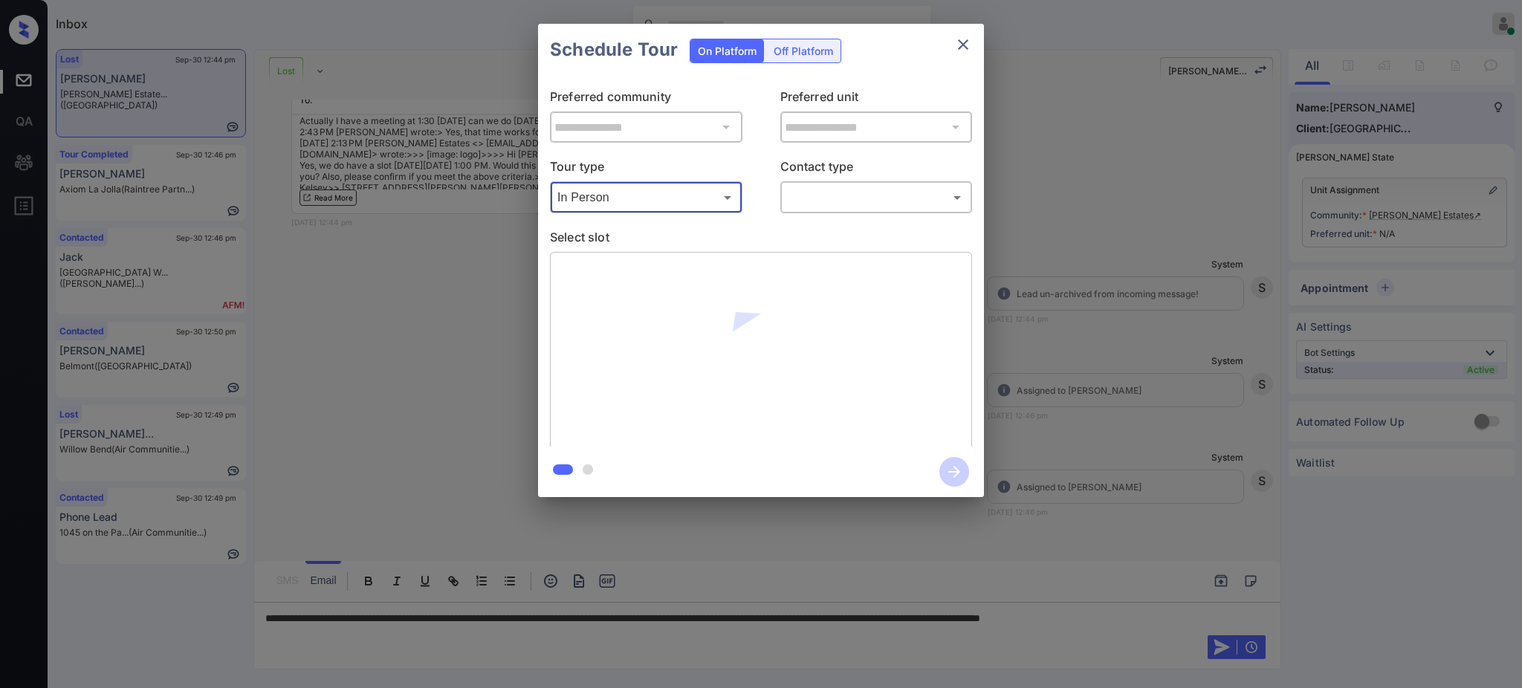
click at [852, 201] on body "Inbox [PERSON_NAME] Online Set yourself offline Set yourself on break Profile S…" at bounding box center [761, 344] width 1522 height 688
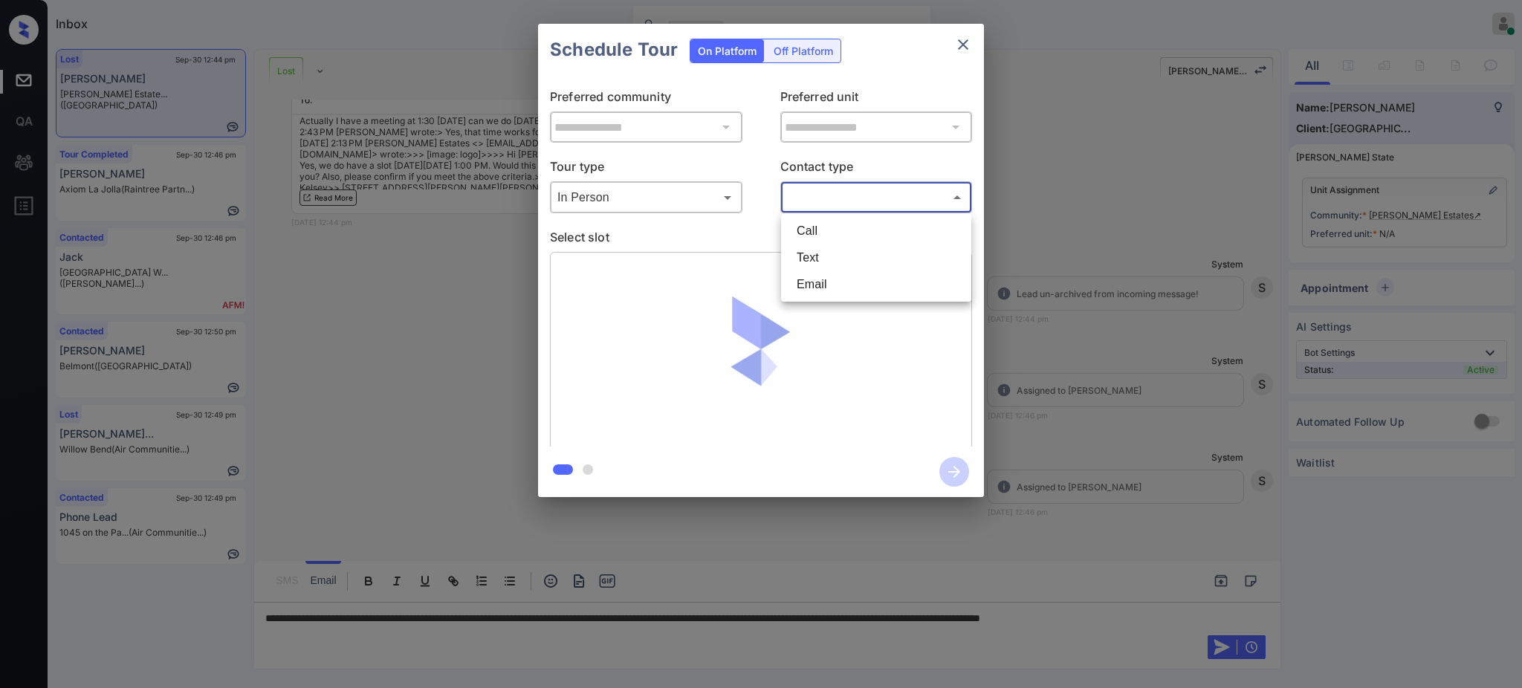
click at [831, 256] on li "Text" at bounding box center [876, 257] width 183 height 27
type input "****"
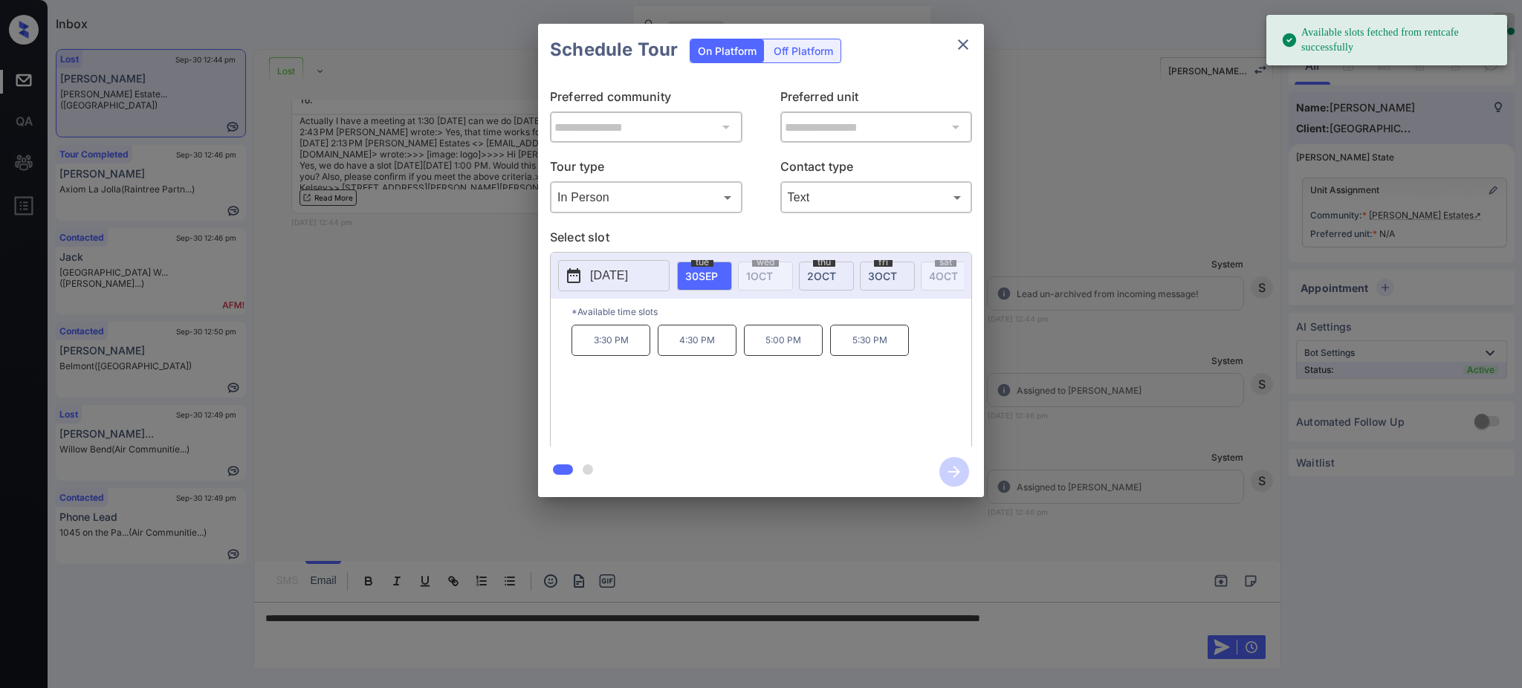
click at [628, 269] on p "[DATE]" at bounding box center [609, 276] width 38 height 18
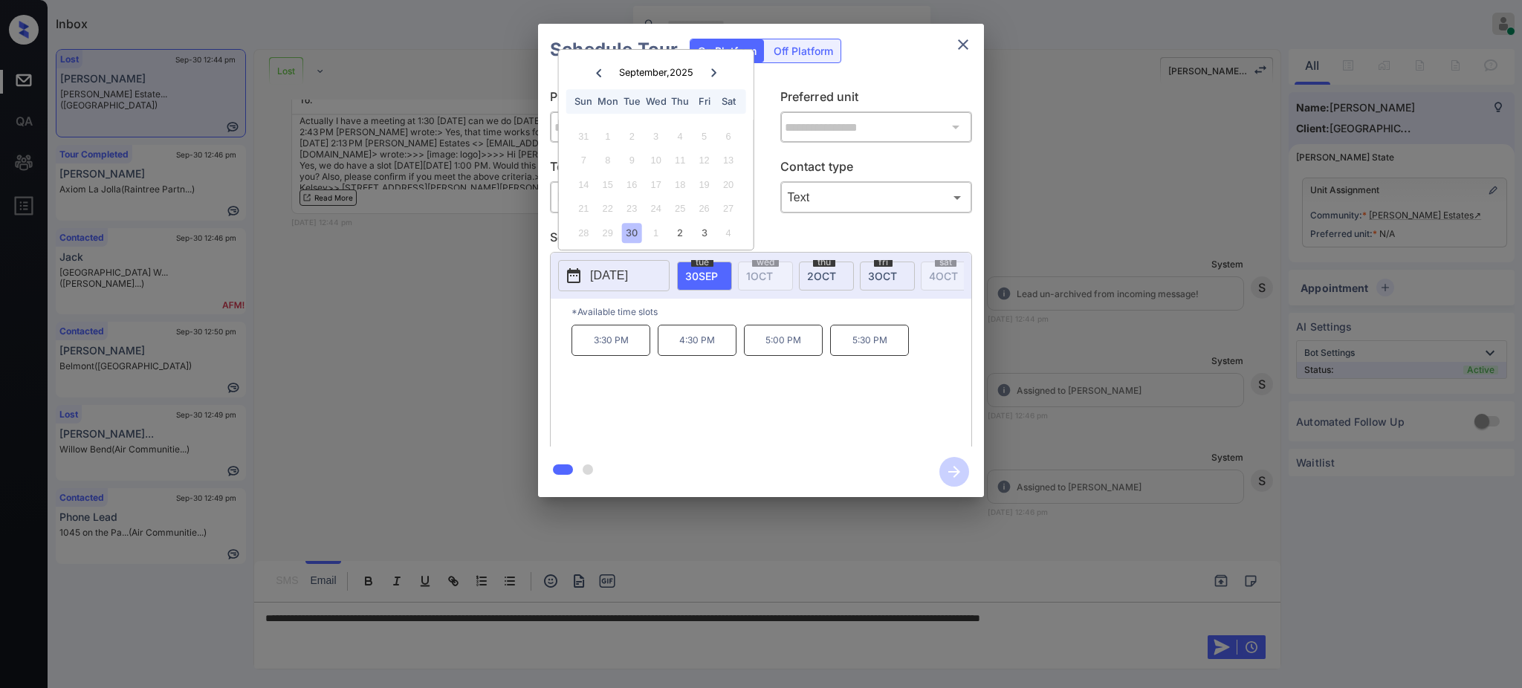
click at [701, 70] on div "[DATE]" at bounding box center [655, 72] width 135 height 19
click at [717, 70] on icon at bounding box center [713, 72] width 9 height 9
click at [606, 158] on div "6" at bounding box center [607, 160] width 20 height 20
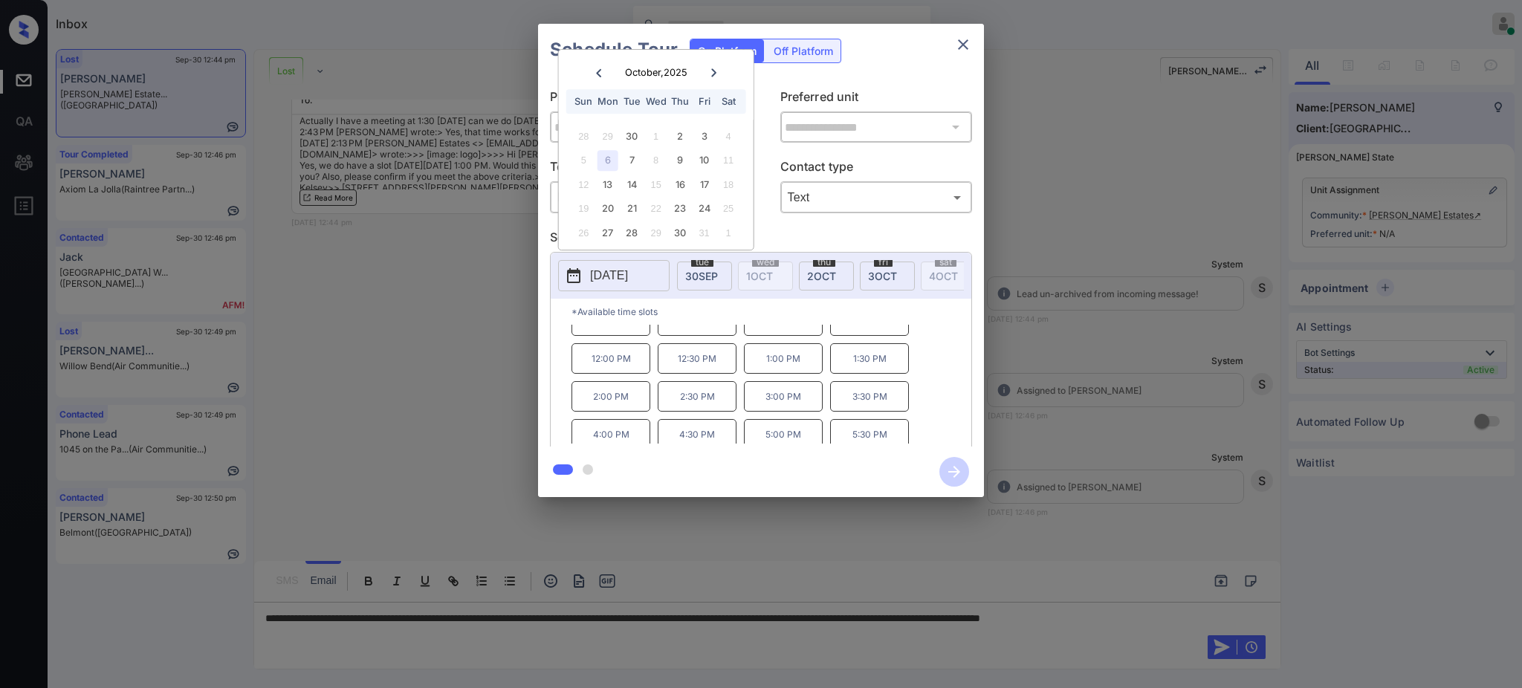
scroll to position [25, 0]
click at [1234, 615] on div at bounding box center [761, 344] width 1522 height 688
